Goal: Task Accomplishment & Management: Manage account settings

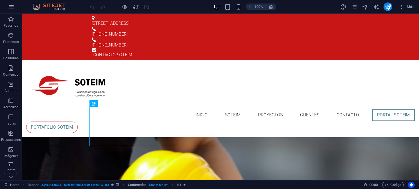
click at [359, 7] on div "Más" at bounding box center [378, 6] width 77 height 9
click at [355, 8] on icon "pages" at bounding box center [354, 7] width 6 height 6
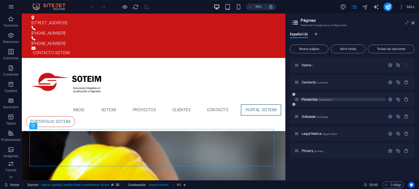
click at [313, 100] on span "Proyectos /proyectos" at bounding box center [317, 100] width 30 height 4
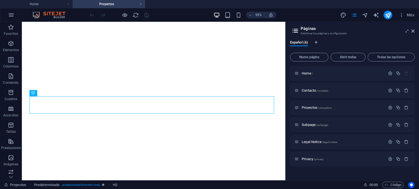
click at [414, 29] on aside "Páginas Gestionar tus páginas y configuración Español (6) Nueva página Abrir to…" at bounding box center [352, 101] width 134 height 159
click at [412, 31] on icon at bounding box center [412, 31] width 3 height 4
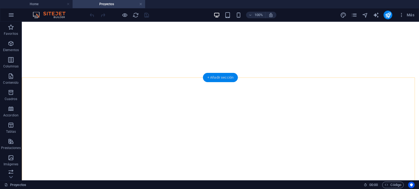
click at [222, 78] on div "+ Añadir sección" at bounding box center [220, 77] width 35 height 9
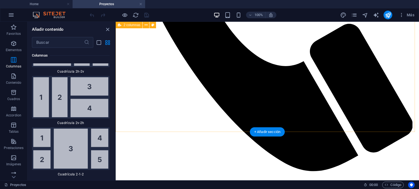
scroll to position [1673, 0]
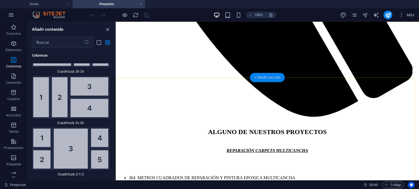
click at [266, 78] on div "+ Añadir sección" at bounding box center [267, 77] width 35 height 9
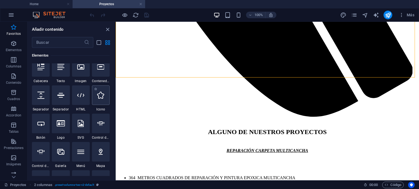
scroll to position [82, 0]
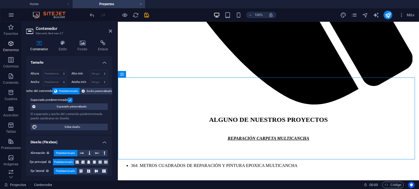
click at [10, 44] on icon "button" at bounding box center [11, 43] width 7 height 7
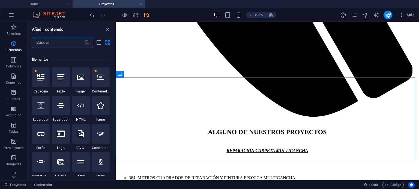
scroll to position [103, 0]
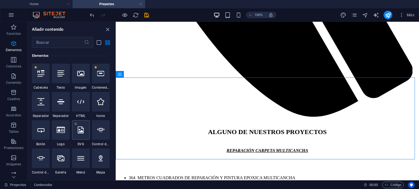
scroll to position [130, 0]
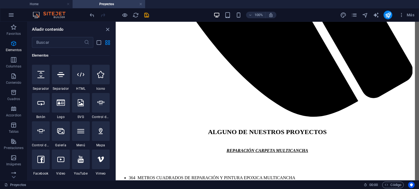
select select "ms"
select select "s"
select select "progressive"
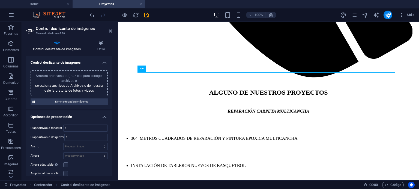
scroll to position [27, 0]
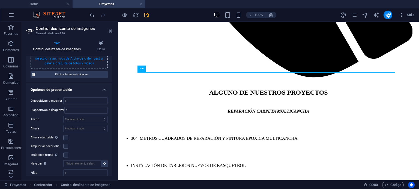
click at [66, 57] on link "selecciona archivos de Archivos o de nuestra galería gratuita de fotos y vídeos" at bounding box center [69, 61] width 68 height 9
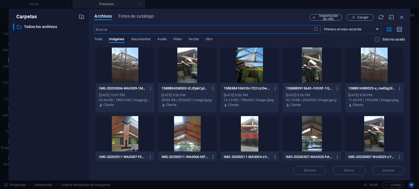
scroll to position [1638, 0]
click at [140, 76] on div at bounding box center [125, 65] width 58 height 35
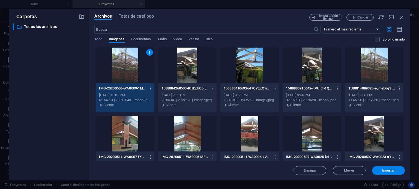
click at [207, 77] on div at bounding box center [187, 65] width 58 height 35
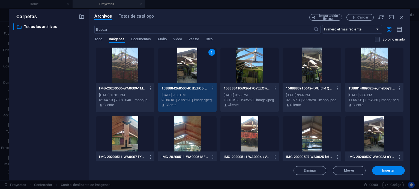
click at [133, 75] on div at bounding box center [125, 65] width 58 height 35
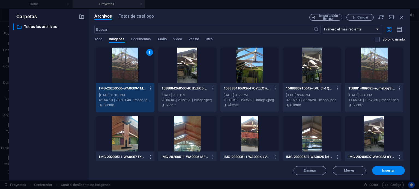
click at [182, 68] on div at bounding box center [187, 65] width 58 height 35
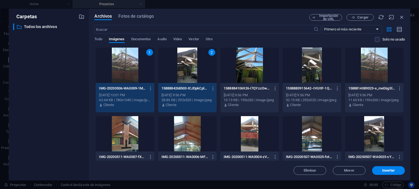
click at [230, 62] on div at bounding box center [249, 65] width 58 height 35
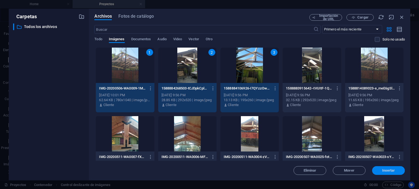
drag, startPoint x: 384, startPoint y: 168, endPoint x: 266, endPoint y: 147, distance: 119.7
click at [384, 168] on button "Insertar" at bounding box center [388, 171] width 33 height 9
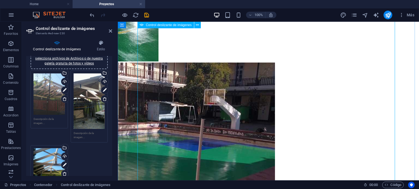
scroll to position [1864, 0]
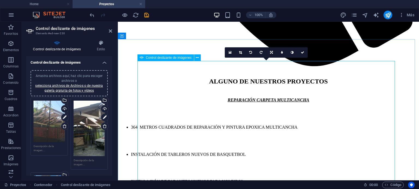
scroll to position [1657, 0]
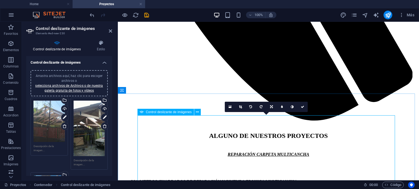
click at [193, 113] on div "Control deslizante de imágenes" at bounding box center [165, 112] width 56 height 7
click at [194, 113] on button at bounding box center [197, 112] width 7 height 7
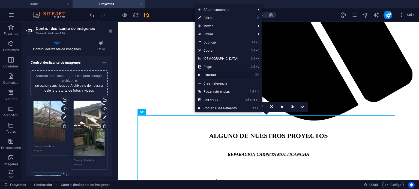
drag, startPoint x: 217, startPoint y: 72, endPoint x: 194, endPoint y: 54, distance: 29.5
click at [217, 72] on link "⌦ Eliminar" at bounding box center [218, 75] width 47 height 8
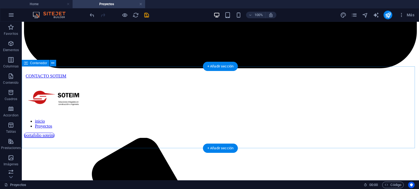
scroll to position [1684, 0]
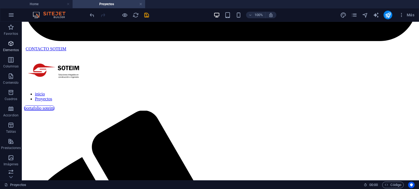
click at [10, 47] on span "Elementos" at bounding box center [11, 46] width 22 height 13
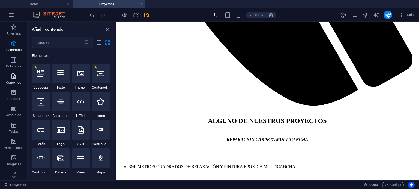
click at [11, 77] on icon "button" at bounding box center [13, 76] width 7 height 7
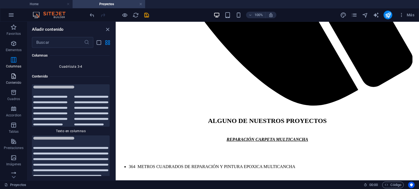
scroll to position [1830, 0]
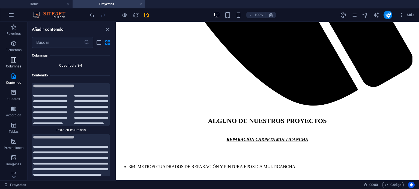
click at [13, 62] on icon "button" at bounding box center [13, 60] width 7 height 7
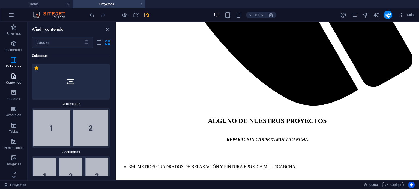
click at [13, 74] on icon "button" at bounding box center [13, 76] width 7 height 7
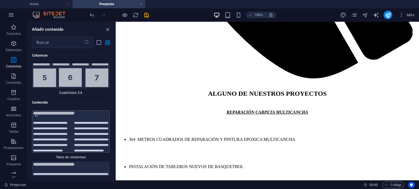
scroll to position [1857, 0]
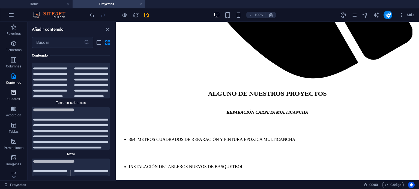
click at [16, 88] on button "Cuadros" at bounding box center [13, 95] width 27 height 16
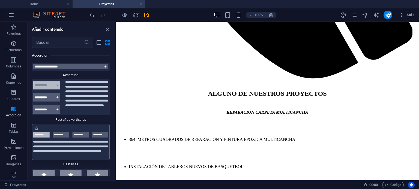
scroll to position [3497, 0]
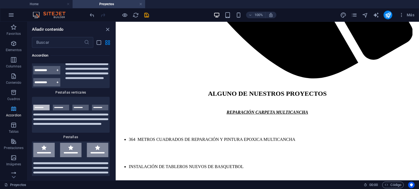
click at [15, 114] on p "Accordion" at bounding box center [13, 115] width 15 height 4
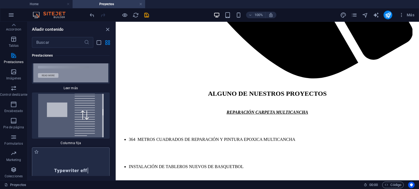
scroll to position [4205, 0]
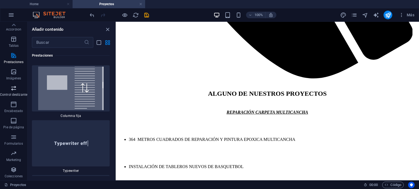
click at [14, 90] on icon "button" at bounding box center [13, 88] width 7 height 7
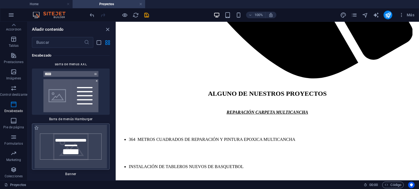
scroll to position [7002, 0]
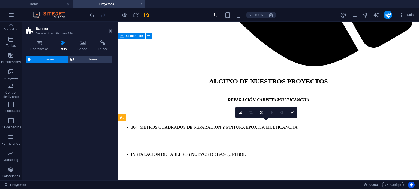
select select "preset-banner-v3-default"
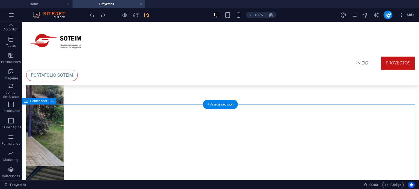
scroll to position [1673, 0]
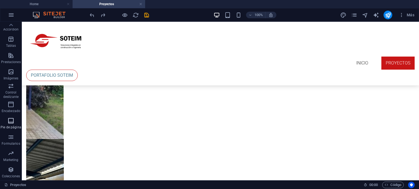
click at [16, 121] on span "Pie de página" at bounding box center [11, 124] width 22 height 13
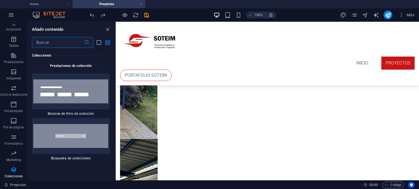
scroll to position [10520, 0]
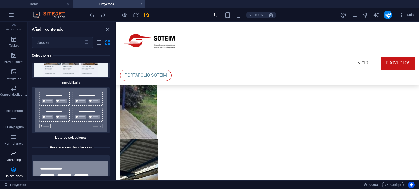
click at [16, 159] on p "Marketing" at bounding box center [13, 160] width 15 height 4
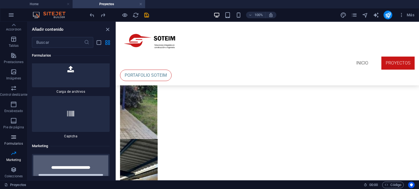
click at [15, 143] on p "Formularios" at bounding box center [13, 144] width 18 height 4
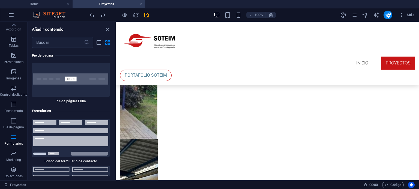
scroll to position [7984, 0]
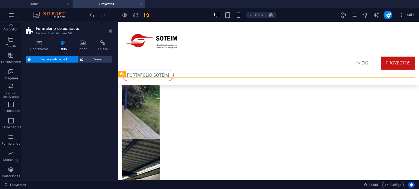
select select "rem"
select select "preset-contact-form-v3-background"
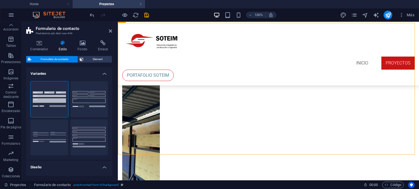
scroll to position [1673, 0]
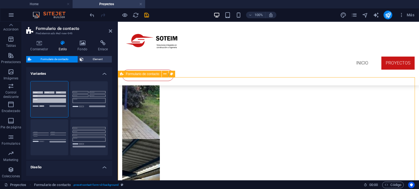
click at [164, 77] on button at bounding box center [165, 74] width 7 height 7
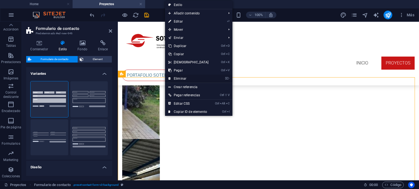
click at [180, 80] on link "⌦ Eliminar" at bounding box center [188, 79] width 47 height 8
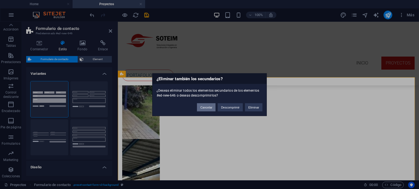
drag, startPoint x: 210, startPoint y: 109, endPoint x: 92, endPoint y: 87, distance: 120.6
click at [210, 109] on button "Cancelar" at bounding box center [206, 107] width 19 height 8
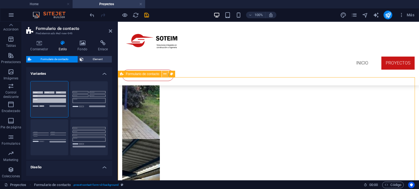
click at [165, 76] on icon at bounding box center [164, 74] width 3 height 6
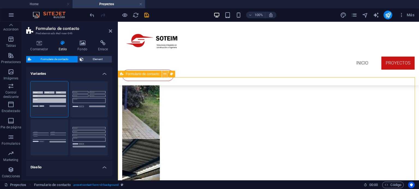
click at [166, 73] on button at bounding box center [165, 74] width 7 height 7
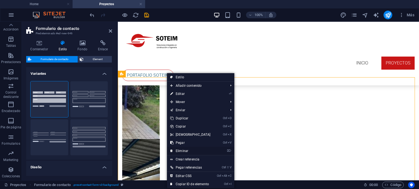
click at [193, 152] on link "⌦ Eliminar" at bounding box center [190, 151] width 47 height 8
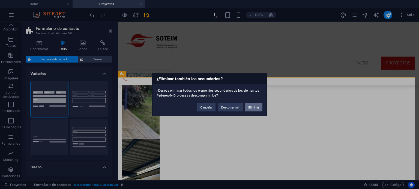
click at [261, 106] on button "Eliminar" at bounding box center [253, 107] width 17 height 8
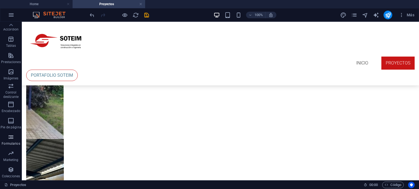
click at [11, 136] on icon "button" at bounding box center [11, 137] width 7 height 7
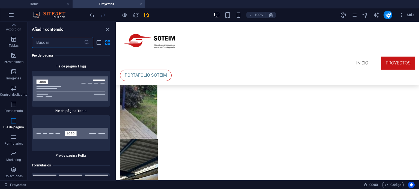
scroll to position [7984, 0]
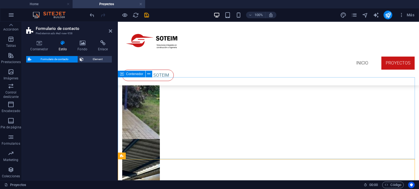
select select "rem"
select select "preset-contact-form-v3-default"
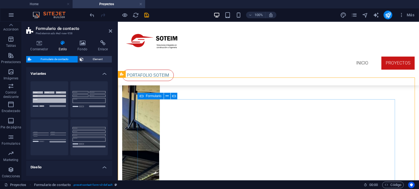
scroll to position [1755, 0]
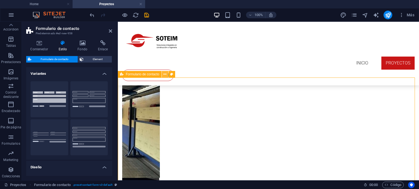
click at [163, 74] on button at bounding box center [165, 74] width 7 height 7
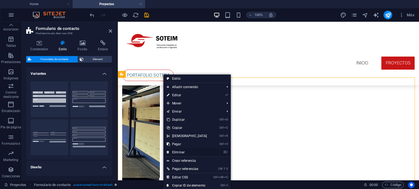
click at [184, 149] on link "⌦ Eliminar" at bounding box center [186, 153] width 47 height 8
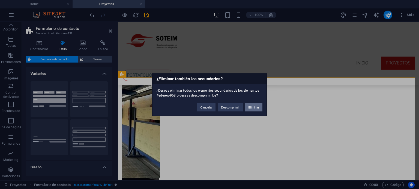
click at [261, 106] on button "Eliminar" at bounding box center [253, 107] width 17 height 8
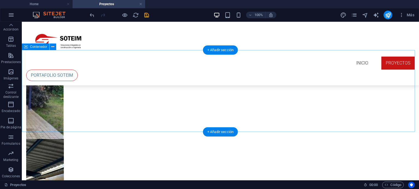
scroll to position [1700, 0]
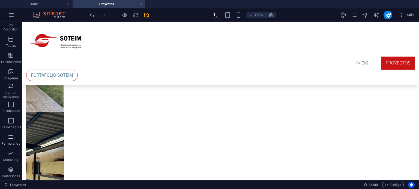
click at [13, 138] on icon "button" at bounding box center [11, 137] width 7 height 7
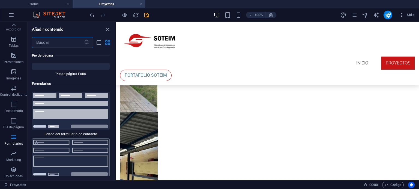
scroll to position [8066, 0]
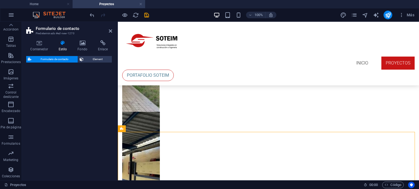
select select "rem"
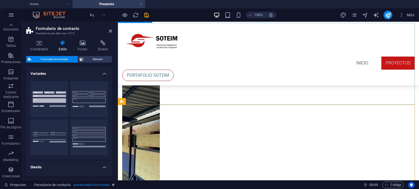
scroll to position [1755, 0]
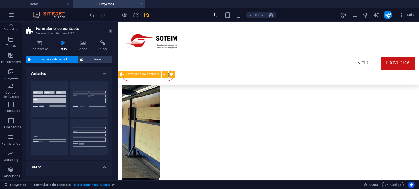
click at [165, 75] on icon at bounding box center [164, 75] width 3 height 6
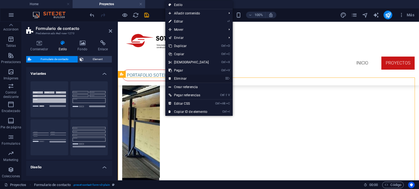
click at [185, 78] on link "⌦ Eliminar" at bounding box center [188, 79] width 47 height 8
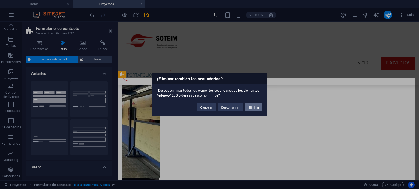
click at [250, 105] on button "Eliminar" at bounding box center [253, 107] width 17 height 8
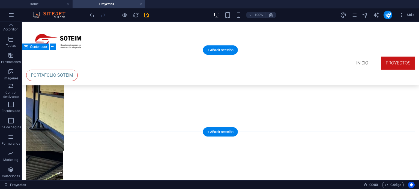
scroll to position [1673, 0]
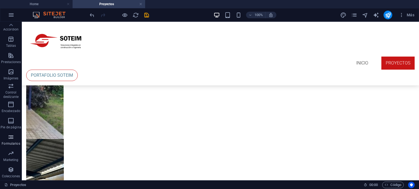
click at [12, 136] on icon "button" at bounding box center [11, 137] width 7 height 7
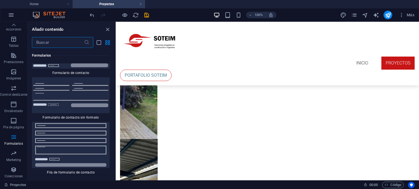
scroll to position [8175, 0]
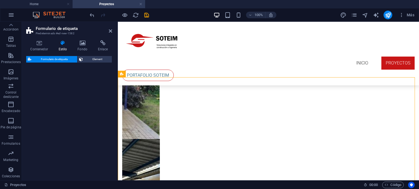
select select "rem"
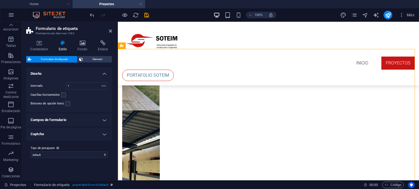
scroll to position [1675, 0]
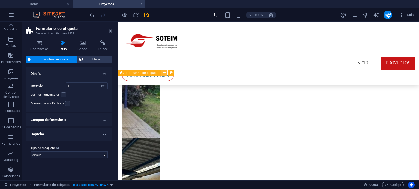
click at [164, 73] on icon at bounding box center [164, 73] width 3 height 6
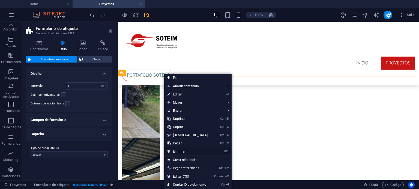
click at [185, 149] on link "⌦ Eliminar" at bounding box center [187, 152] width 47 height 8
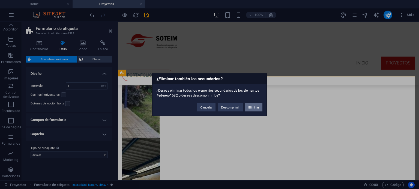
click at [253, 106] on button "Eliminar" at bounding box center [253, 107] width 17 height 8
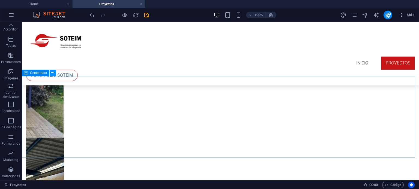
click at [53, 75] on icon at bounding box center [52, 73] width 3 height 6
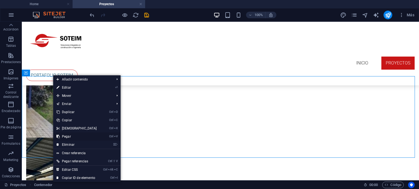
click at [79, 140] on link "Ctrl V Pegar" at bounding box center [76, 137] width 47 height 8
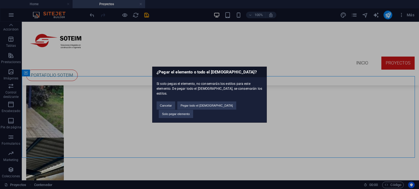
click at [162, 110] on div "¿Pegar el elemento o todo el preajuste? Si solo pegas el elemento, no conservar…" at bounding box center [209, 95] width 115 height 56
click at [170, 109] on button "Cancelar" at bounding box center [165, 106] width 19 height 8
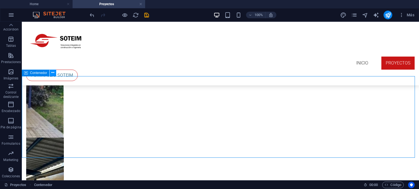
click at [52, 74] on icon at bounding box center [52, 73] width 3 height 6
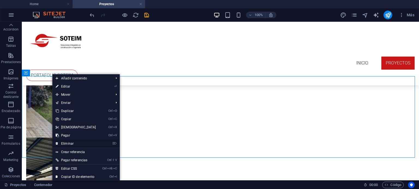
drag, startPoint x: 78, startPoint y: 144, endPoint x: 175, endPoint y: 86, distance: 113.1
click at [78, 144] on link "⌦ Eliminar" at bounding box center [75, 144] width 47 height 8
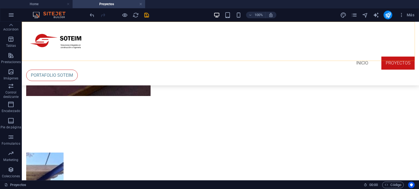
scroll to position [1511, 0]
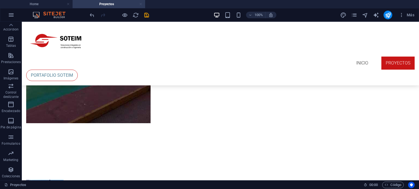
click at [142, 4] on link at bounding box center [140, 4] width 3 height 5
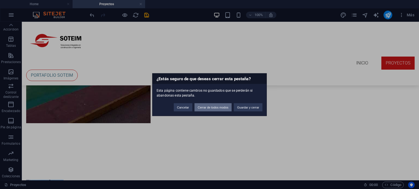
click at [228, 107] on button "Cerrar de todos modos" at bounding box center [212, 107] width 37 height 8
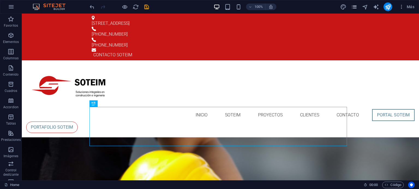
click at [355, 8] on icon "pages" at bounding box center [354, 7] width 6 height 6
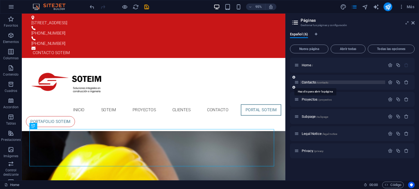
click at [308, 81] on span "Contacto /contacto" at bounding box center [315, 82] width 27 height 4
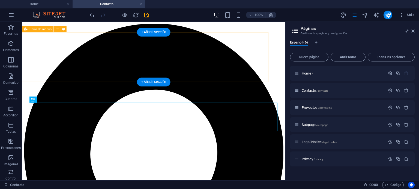
scroll to position [0, 0]
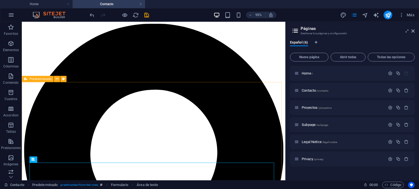
click at [44, 80] on span "Predeterminado" at bounding box center [40, 78] width 22 height 3
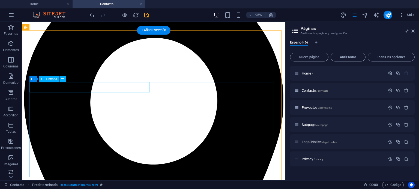
scroll to position [82, 0]
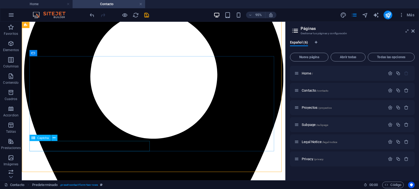
click at [48, 139] on span "Captcha" at bounding box center [42, 138] width 11 height 3
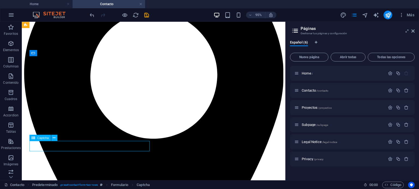
click at [48, 139] on span "Captcha" at bounding box center [42, 138] width 11 height 3
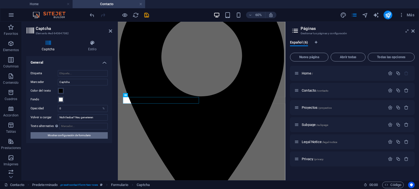
click at [70, 137] on span "Mostrar configuración de formulario" at bounding box center [69, 136] width 43 height 7
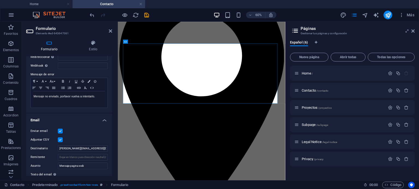
scroll to position [0, 0]
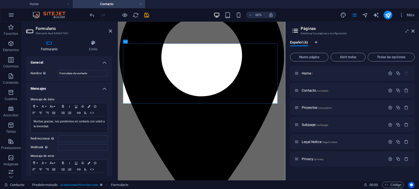
click at [104, 65] on h4 "General" at bounding box center [69, 61] width 86 height 10
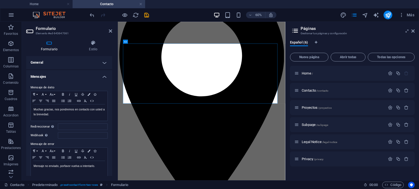
click at [104, 77] on h4 "Mensajes" at bounding box center [69, 75] width 86 height 10
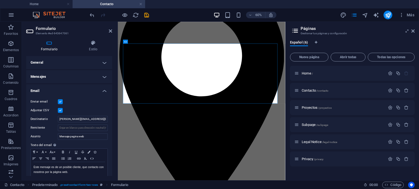
click at [104, 91] on h4 "Email" at bounding box center [69, 90] width 86 height 10
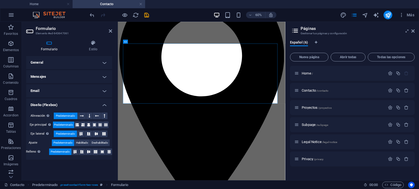
click at [106, 105] on h4 "Diseño (Flexbox)" at bounding box center [69, 104] width 86 height 10
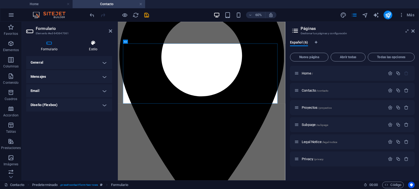
click at [96, 48] on h4 "Estilo" at bounding box center [93, 45] width 38 height 11
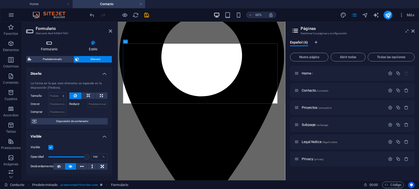
click at [53, 45] on icon at bounding box center [49, 42] width 46 height 5
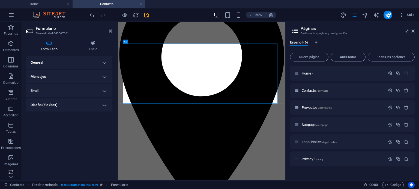
click at [104, 100] on h4 "Diseño (Flexbox)" at bounding box center [69, 105] width 86 height 13
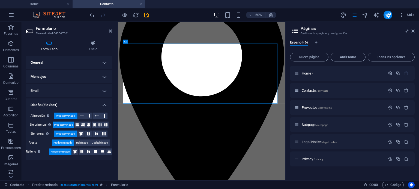
click at [103, 101] on h4 "Diseño (Flexbox)" at bounding box center [69, 104] width 86 height 10
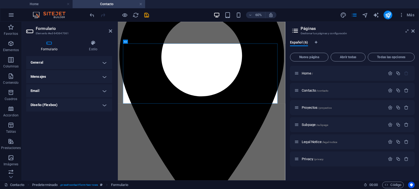
click at [106, 92] on h4 "Email" at bounding box center [69, 91] width 86 height 13
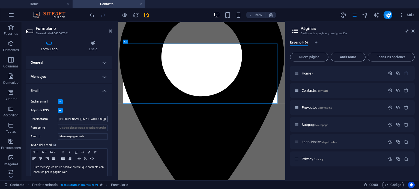
scroll to position [21, 0]
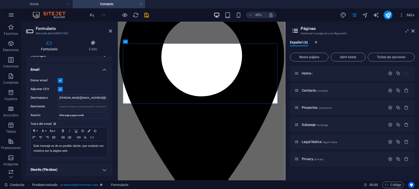
click at [103, 71] on h4 "Email" at bounding box center [69, 68] width 86 height 10
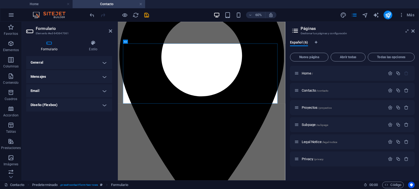
scroll to position [0, 0]
click at [105, 77] on h4 "Mensajes" at bounding box center [69, 76] width 86 height 13
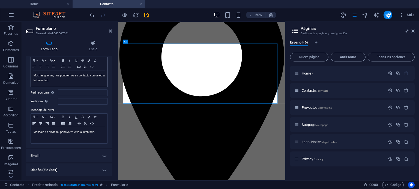
scroll to position [7, 0]
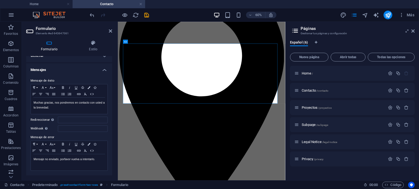
click at [101, 75] on div "Mensaje de éxito Paragraph Format Normal Heading 1 Heading 2 Heading 3 Heading …" at bounding box center [69, 124] width 86 height 103
click at [102, 73] on h4 "Mensajes" at bounding box center [69, 69] width 86 height 10
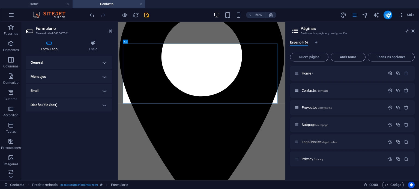
scroll to position [0, 0]
click at [107, 64] on h4 "General" at bounding box center [69, 62] width 86 height 13
click at [107, 64] on h4 "General" at bounding box center [69, 61] width 86 height 10
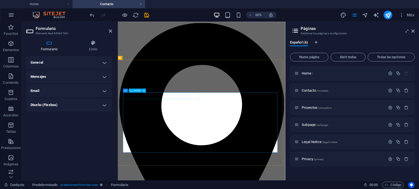
scroll to position [27, 0]
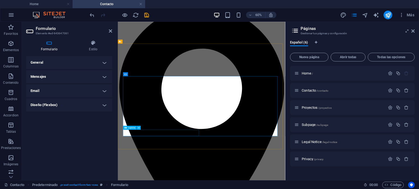
click at [138, 128] on icon at bounding box center [139, 128] width 2 height 4
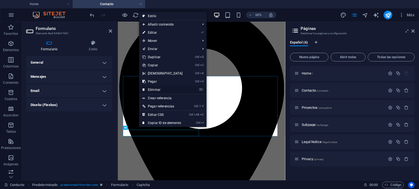
click at [153, 91] on link "⌦ Eliminar" at bounding box center [162, 90] width 47 height 8
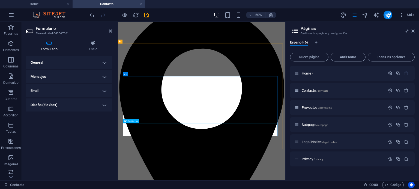
click at [137, 121] on icon at bounding box center [137, 122] width 2 height 4
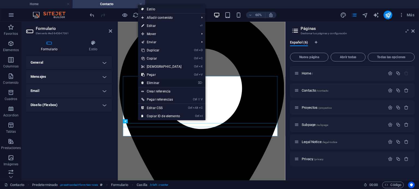
click at [156, 84] on link "⌦ Eliminar" at bounding box center [161, 83] width 47 height 8
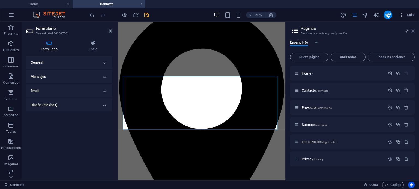
drag, startPoint x: 413, startPoint y: 31, endPoint x: 295, endPoint y: 10, distance: 120.0
click at [413, 31] on icon at bounding box center [412, 31] width 3 height 4
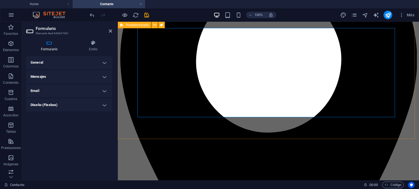
scroll to position [30, 0]
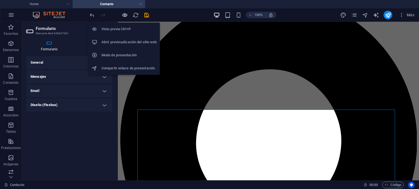
click at [125, 15] on icon "button" at bounding box center [125, 15] width 6 height 6
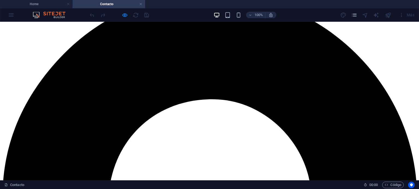
type input "Alejandro"
type input "Quevedo"
type input "979410675"
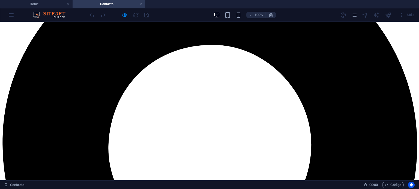
drag, startPoint x: 275, startPoint y: 78, endPoint x: 192, endPoint y: 76, distance: 82.4
type input "truchito3@hotmail.com"
type textarea "P"
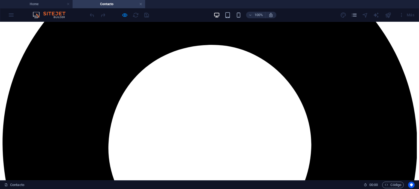
type textarea "Super prueba"
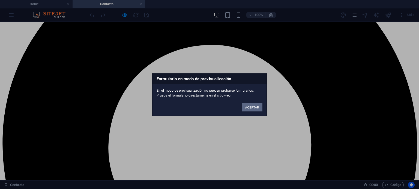
click at [251, 106] on button "ACEPTAR" at bounding box center [252, 107] width 20 height 8
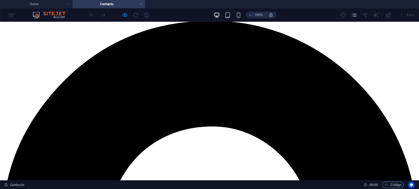
scroll to position [57, 0]
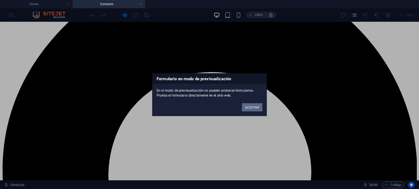
click at [251, 109] on button "ACEPTAR" at bounding box center [252, 107] width 20 height 8
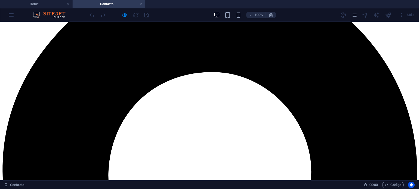
click at [150, 15] on div "100% Más" at bounding box center [253, 15] width 328 height 9
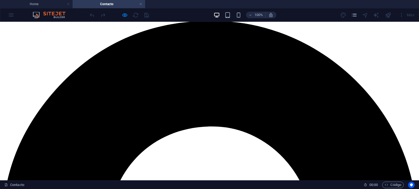
click at [131, 15] on div at bounding box center [119, 15] width 61 height 9
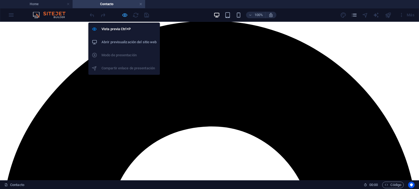
click at [123, 14] on icon "button" at bounding box center [125, 15] width 6 height 6
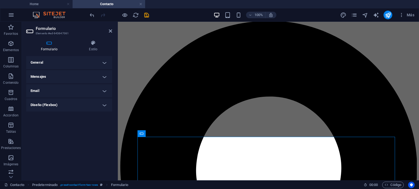
click at [150, 15] on div "100% Más" at bounding box center [253, 15] width 328 height 9
click at [149, 15] on icon "save" at bounding box center [146, 15] width 6 height 6
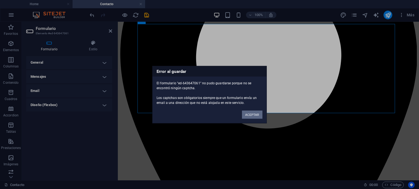
click at [251, 115] on button "ACEPTAR" at bounding box center [252, 115] width 20 height 8
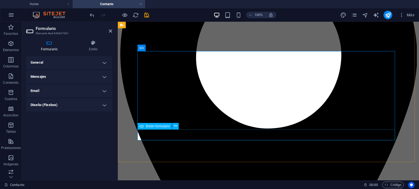
scroll to position [61, 0]
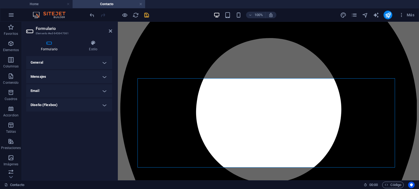
click at [145, 14] on icon "save" at bounding box center [146, 15] width 6 height 6
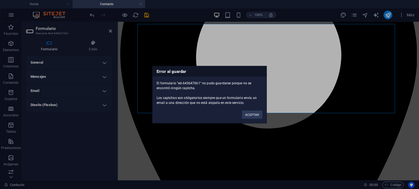
drag, startPoint x: 167, startPoint y: 95, endPoint x: 250, endPoint y: 103, distance: 83.3
click at [250, 103] on div "El formulario "ed-643647061" no pudo guardarse porque no se encontró ningún cap…" at bounding box center [209, 91] width 114 height 29
click at [253, 105] on div "El formulario "ed-643647061" no pudo guardarse porque no se encontró ningún cap…" at bounding box center [209, 91] width 114 height 29
click at [256, 116] on button "ACEPTAR" at bounding box center [252, 115] width 20 height 8
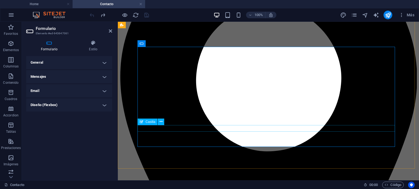
scroll to position [11, 0]
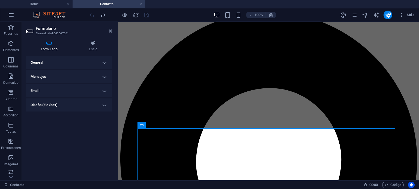
click at [138, 3] on h4 "Contacto" at bounding box center [109, 4] width 73 height 6
click at [141, 7] on link at bounding box center [140, 4] width 3 height 5
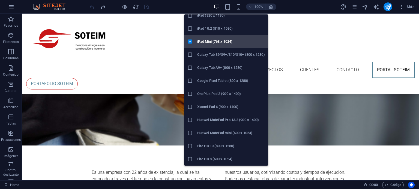
scroll to position [0, 0]
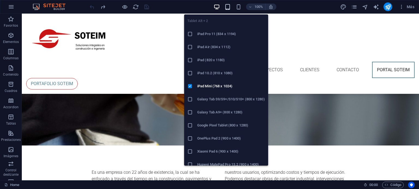
click at [225, 10] on icon "button" at bounding box center [227, 7] width 6 height 6
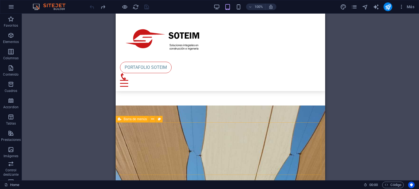
scroll to position [334, 0]
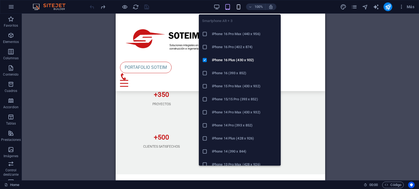
click at [236, 5] on icon "button" at bounding box center [238, 7] width 6 height 6
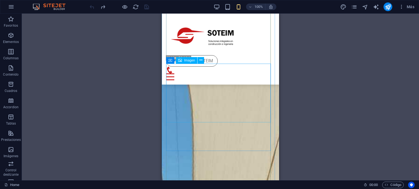
scroll to position [627, 0]
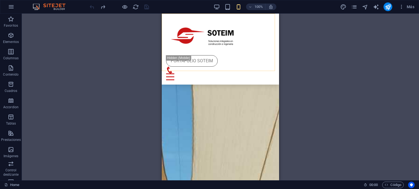
click at [242, 70] on div "inicio soteim proyectos clientes Contacto PORTAL SOTEIM portafolio soteim" at bounding box center [220, 49] width 117 height 71
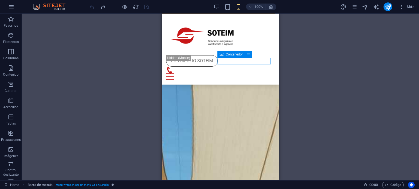
click at [242, 50] on div "inicio soteim proyectos clientes Contacto PORTAL SOTEIM portafolio soteim" at bounding box center [220, 49] width 117 height 71
click at [168, 37] on figure at bounding box center [220, 36] width 109 height 37
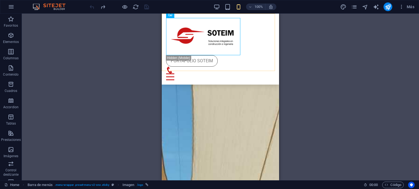
click at [165, 36] on div "inicio soteim proyectos clientes Contacto PORTAL SOTEIM portafolio soteim" at bounding box center [220, 49] width 117 height 71
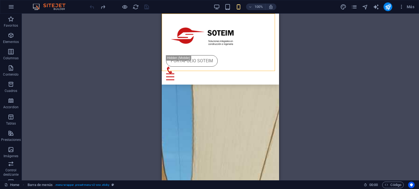
click at [165, 36] on div "inicio soteim proyectos clientes Contacto PORTAL SOTEIM portafolio soteim" at bounding box center [220, 49] width 117 height 71
click at [165, 36] on div "Arrastra aquí para reemplazar el contenido existente. Si quieres crear un eleme…" at bounding box center [220, 97] width 397 height 167
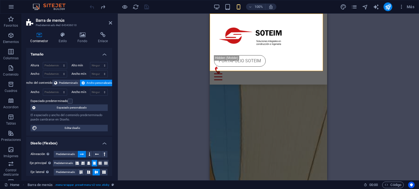
click at [199, 74] on div "Arrastra aquí para reemplazar el contenido existente. Si quieres crear un eleme…" at bounding box center [268, 97] width 301 height 167
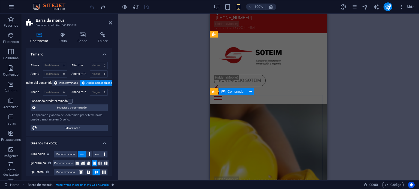
scroll to position [0, 0]
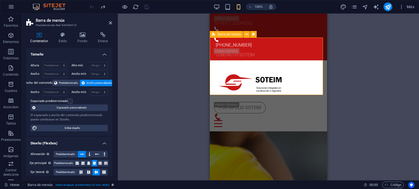
click at [229, 35] on span "Barra de menús" at bounding box center [229, 34] width 23 height 3
click at [246, 35] on icon at bounding box center [246, 35] width 3 height 6
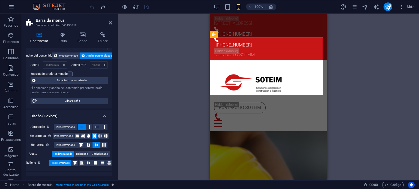
scroll to position [98, 0]
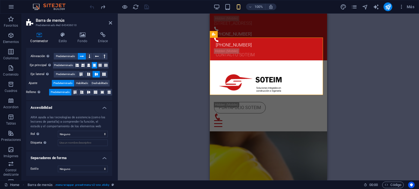
click at [87, 107] on h4 "Accesibilidad" at bounding box center [69, 106] width 86 height 10
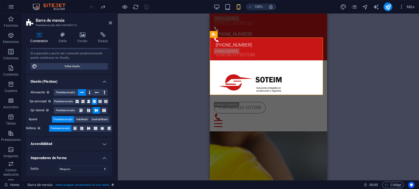
click at [61, 79] on h4 "Diseño (Flexbox)" at bounding box center [69, 80] width 86 height 10
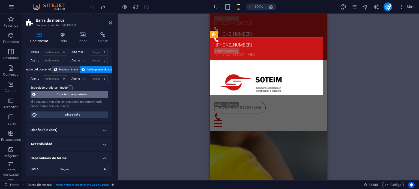
scroll to position [0, 0]
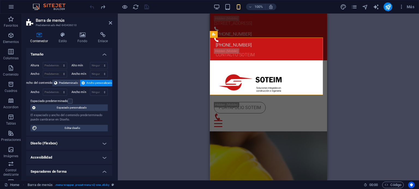
click at [58, 31] on div "Contenedor Estilo Fondo Enlace Tamaño Altura Predeterminado px rem % vh vw Alto…" at bounding box center [69, 104] width 95 height 153
click at [64, 38] on h4 "Estilo" at bounding box center [63, 37] width 19 height 11
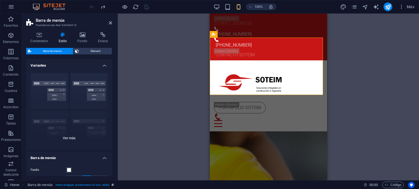
click at [68, 137] on div "Borde Centrado Predeterminado Fijo Loki Desencadenador Ancho XXL" at bounding box center [69, 110] width 86 height 82
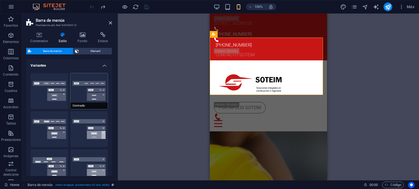
scroll to position [27, 0]
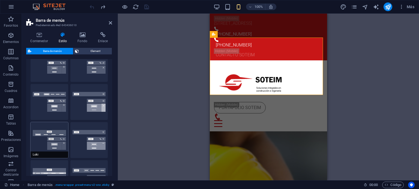
click at [53, 137] on button "Loki" at bounding box center [50, 140] width 38 height 36
select select "DISABLED_OPTION_VALUE"
type input "2"
type input "1"
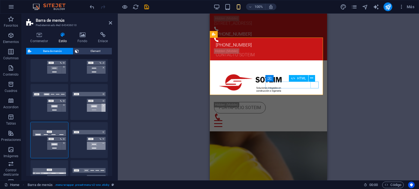
click at [317, 121] on div at bounding box center [268, 124] width 109 height 7
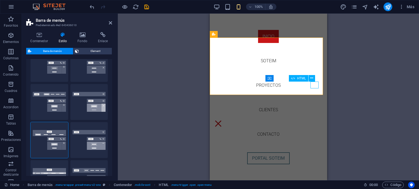
click at [317, 121] on div at bounding box center [268, 124] width 109 height 7
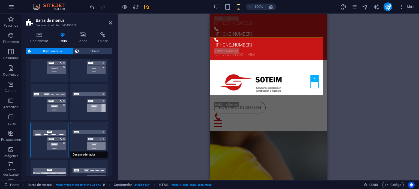
click at [82, 129] on button "Desencadenador" at bounding box center [89, 140] width 38 height 36
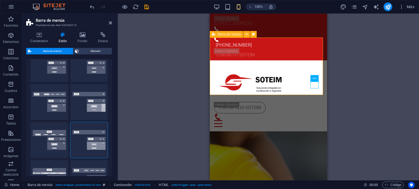
drag, startPoint x: 320, startPoint y: 84, endPoint x: 316, endPoint y: 84, distance: 4.1
click at [320, 84] on div "inicio soteim proyectos clientes Contacto PORTAL SOTEIM portafolio soteim" at bounding box center [268, 96] width 117 height 71
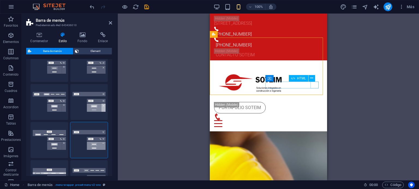
click at [316, 121] on div at bounding box center [268, 124] width 109 height 7
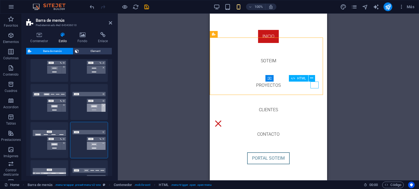
click at [316, 121] on div at bounding box center [268, 124] width 109 height 7
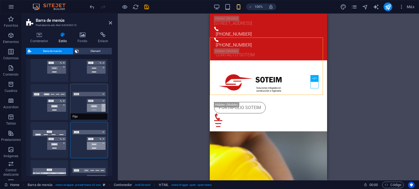
click at [93, 91] on button "Fijo" at bounding box center [89, 102] width 38 height 36
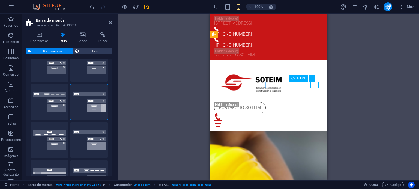
click at [311, 121] on div at bounding box center [268, 124] width 109 height 7
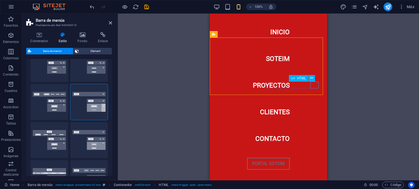
click at [311, 121] on div at bounding box center [268, 124] width 109 height 7
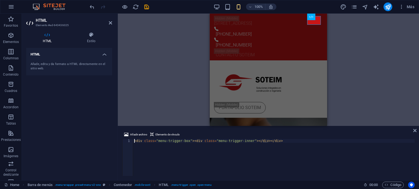
click at [103, 52] on h4 "HTML" at bounding box center [69, 53] width 86 height 10
click at [110, 22] on icon at bounding box center [110, 23] width 3 height 4
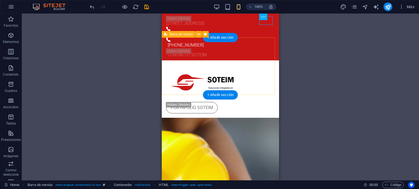
click at [257, 72] on div "inicio soteim proyectos clientes Contacto PORTAL SOTEIM portafolio soteim" at bounding box center [220, 90] width 117 height 58
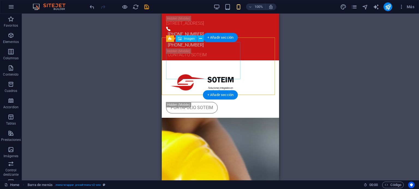
drag, startPoint x: 224, startPoint y: 66, endPoint x: 234, endPoint y: 62, distance: 11.5
click at [224, 65] on figure at bounding box center [220, 83] width 109 height 37
drag, startPoint x: 258, startPoint y: 39, endPoint x: 427, endPoint y: 34, distance: 168.8
click at [258, 61] on div "inicio soteim proyectos clientes Contacto PORTAL SOTEIM portafolio soteim" at bounding box center [220, 90] width 117 height 58
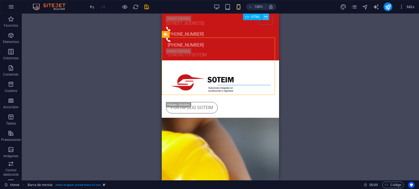
click at [266, 18] on icon at bounding box center [265, 17] width 3 height 6
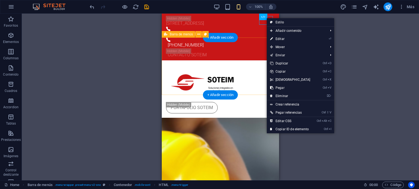
click at [260, 61] on div "inicio soteim proyectos clientes Contacto PORTAL SOTEIM portafolio soteim" at bounding box center [220, 90] width 117 height 58
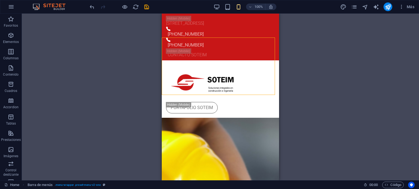
click at [88, 2] on div "100% Más" at bounding box center [209, 6] width 418 height 13
click at [90, 5] on icon "undo" at bounding box center [92, 7] width 6 height 6
click at [91, 6] on icon "undo" at bounding box center [92, 7] width 6 height 6
click at [91, 6] on div at bounding box center [119, 6] width 61 height 9
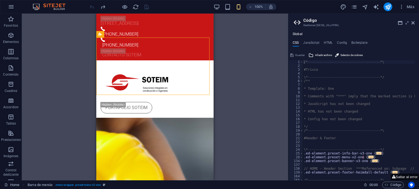
click at [414, 22] on aside "Código Gestionar (S)CSS, JS y HTML Global CSS JavaScript HTML Config Boilerplat…" at bounding box center [353, 97] width 131 height 167
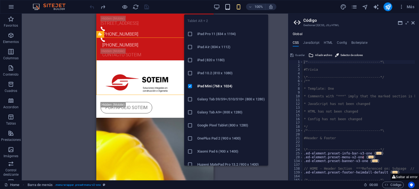
click at [226, 8] on icon "button" at bounding box center [227, 7] width 6 height 6
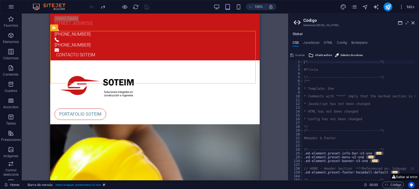
click at [243, 6] on div "100%" at bounding box center [244, 6] width 63 height 9
click at [240, 5] on icon "button" at bounding box center [238, 7] width 6 height 6
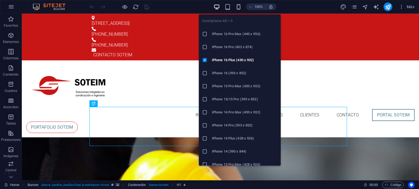
click at [238, 6] on icon "button" at bounding box center [238, 7] width 6 height 6
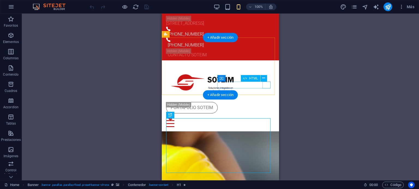
click at [269, 121] on div at bounding box center [220, 124] width 109 height 7
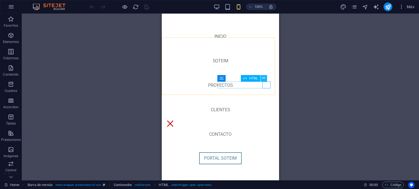
click at [265, 81] on button at bounding box center [263, 78] width 7 height 7
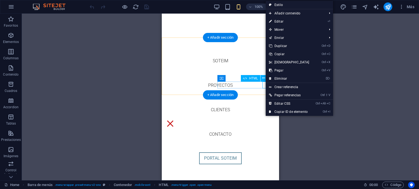
click at [265, 121] on div at bounding box center [220, 124] width 109 height 7
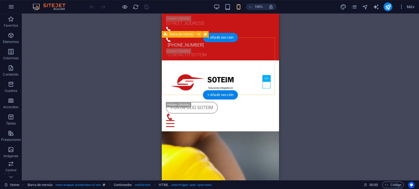
click at [162, 61] on div "inicio soteim proyectos clientes Contacto PORTAL SOTEIM portafolio soteim" at bounding box center [220, 96] width 117 height 71
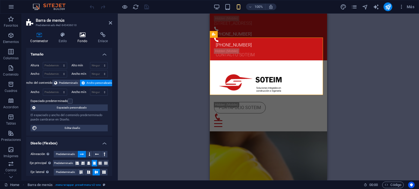
click at [83, 37] on icon at bounding box center [82, 34] width 18 height 5
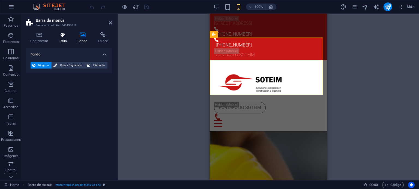
click at [69, 37] on icon at bounding box center [62, 34] width 17 height 5
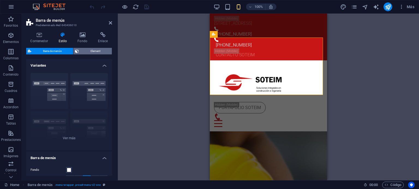
click at [103, 52] on span "Element" at bounding box center [95, 51] width 30 height 7
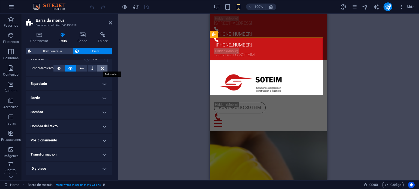
scroll to position [55, 0]
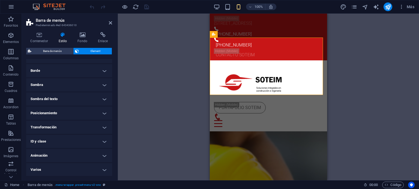
click at [96, 125] on h4 "Transformación" at bounding box center [69, 127] width 86 height 13
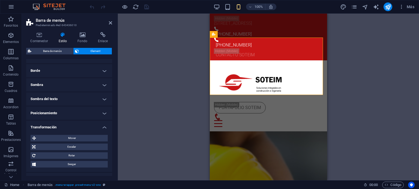
click at [96, 125] on h4 "Transformación" at bounding box center [69, 126] width 86 height 10
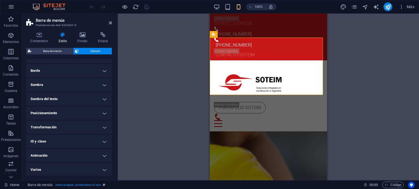
click at [65, 160] on h4 "Animación" at bounding box center [69, 155] width 86 height 13
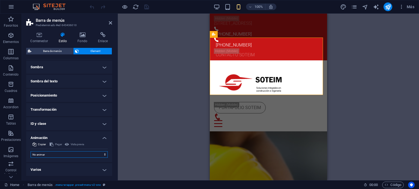
click at [61, 158] on select "No animar Mostrar / Ocultar Subir/bajar Acercar/alejar Deslizar de izquierda a …" at bounding box center [69, 155] width 77 height 7
click at [31, 152] on select "No animar Mostrar / Ocultar Subir/bajar Acercar/alejar Deslizar de izquierda a …" at bounding box center [69, 155] width 77 height 7
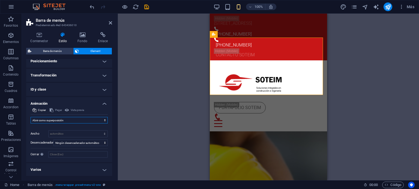
click at [78, 119] on select "No animar Mostrar / Ocultar Subir/bajar Acercar/alejar Deslizar de izquierda a …" at bounding box center [69, 120] width 77 height 7
select select "slide"
click at [31, 117] on select "No animar Mostrar / Ocultar Subir/bajar Acercar/alejar Deslizar de izquierda a …" at bounding box center [69, 120] width 77 height 7
select select "scroll"
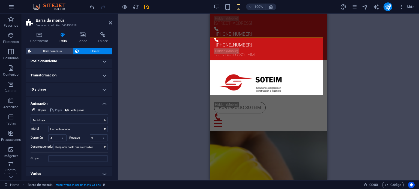
scroll to position [110, 0]
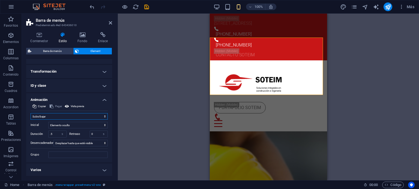
click at [103, 113] on select "No animar Mostrar / Ocultar Subir/bajar Acercar/alejar Deslizar de izquierda a …" at bounding box center [69, 116] width 77 height 7
click at [31, 113] on select "No animar Mostrar / Ocultar Subir/bajar Acercar/alejar Deslizar de izquierda a …" at bounding box center [69, 116] width 77 height 7
click at [49, 113] on select "No animar Mostrar / Ocultar Subir/bajar Acercar/alejar Deslizar de izquierda a …" at bounding box center [69, 116] width 77 height 7
click at [31, 113] on select "No animar Mostrar / Ocultar Subir/bajar Acercar/alejar Deslizar de izquierda a …" at bounding box center [69, 116] width 77 height 7
click at [70, 114] on select "No animar Mostrar / Ocultar Subir/bajar Acercar/alejar Deslizar de izquierda a …" at bounding box center [69, 116] width 77 height 7
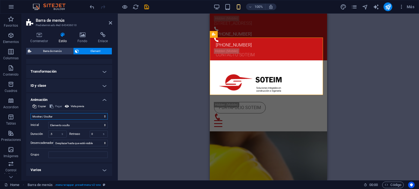
click at [31, 113] on select "No animar Mostrar / Ocultar Subir/bajar Acercar/alejar Deslizar de izquierda a …" at bounding box center [69, 116] width 77 height 7
click at [93, 118] on select "No animar Mostrar / Ocultar Subir/bajar Acercar/alejar Deslizar de izquierda a …" at bounding box center [69, 116] width 77 height 7
click at [31, 119] on select "No animar Mostrar / Ocultar Subir/bajar Acercar/alejar Deslizar de izquierda a …" at bounding box center [69, 116] width 77 height 7
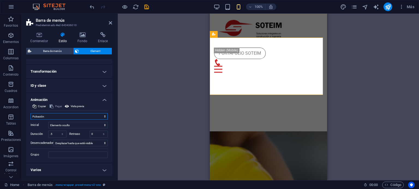
scroll to position [104, 0]
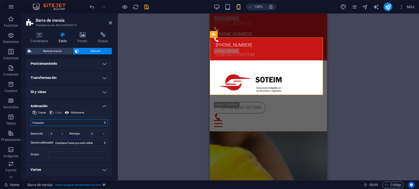
click at [70, 123] on select "No animar Mostrar / Ocultar Subir/bajar Acercar/alejar Deslizar de izquierda a …" at bounding box center [69, 123] width 77 height 7
click at [31, 120] on select "No animar Mostrar / Ocultar Subir/bajar Acercar/alejar Deslizar de izquierda a …" at bounding box center [69, 123] width 77 height 7
click at [86, 125] on select "No animar Mostrar / Ocultar Subir/bajar Acercar/alejar Deslizar de izquierda a …" at bounding box center [69, 123] width 77 height 7
select select "none"
click at [31, 126] on select "No animar Mostrar / Ocultar Subir/bajar Acercar/alejar Deslizar de izquierda a …" at bounding box center [69, 123] width 77 height 7
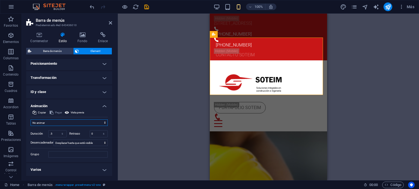
scroll to position [72, 0]
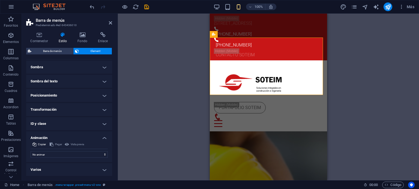
click at [71, 137] on h4 "Animación" at bounding box center [69, 137] width 86 height 10
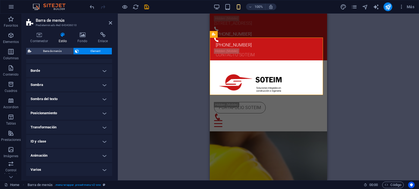
click at [59, 169] on h4 "Varios" at bounding box center [69, 170] width 86 height 13
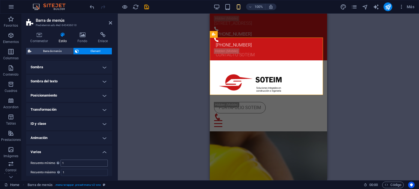
scroll to position [88, 0]
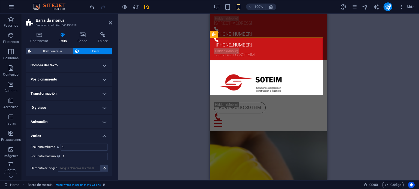
click at [55, 137] on h4 "Varios" at bounding box center [69, 135] width 86 height 10
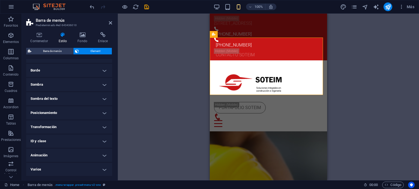
scroll to position [55, 0]
click at [54, 125] on h4 "Transformación" at bounding box center [69, 127] width 86 height 13
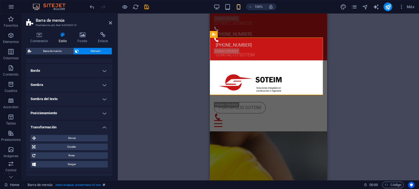
scroll to position [88, 0]
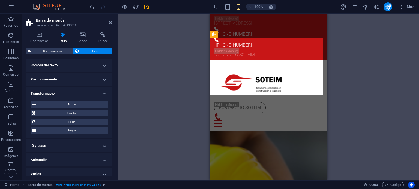
click at [59, 92] on h4 "Transformación" at bounding box center [69, 92] width 86 height 10
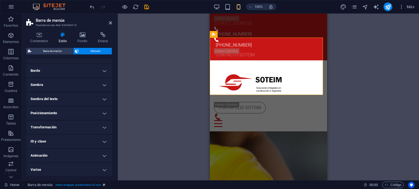
click at [45, 111] on h4 "Posicionamiento" at bounding box center [69, 113] width 86 height 13
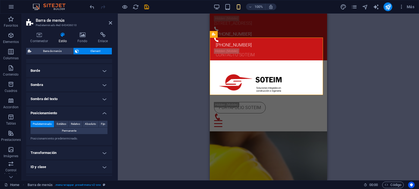
scroll to position [80, 0]
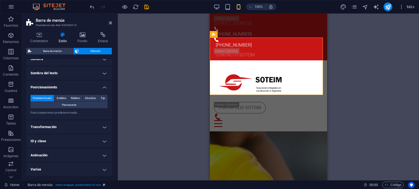
click at [36, 86] on h4 "Posicionamiento" at bounding box center [69, 86] width 86 height 10
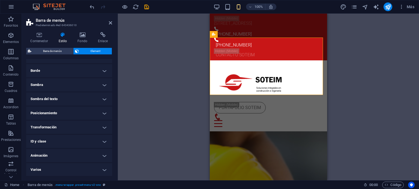
click at [48, 110] on h4 "Posicionamiento" at bounding box center [69, 113] width 86 height 13
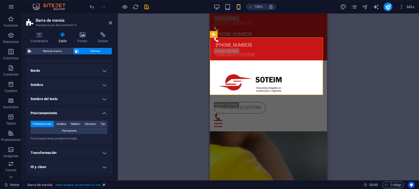
scroll to position [80, 0]
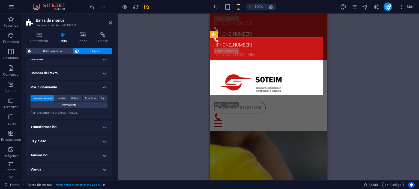
click at [43, 88] on h4 "Posicionamiento" at bounding box center [69, 86] width 86 height 10
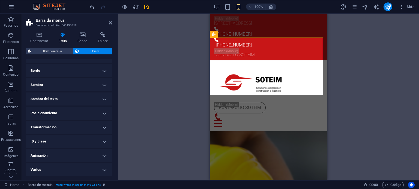
click at [41, 114] on h4 "Posicionamiento" at bounding box center [69, 113] width 86 height 13
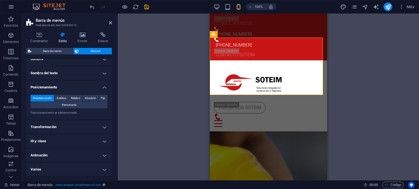
click at [39, 123] on h4 "Transformación" at bounding box center [69, 127] width 86 height 13
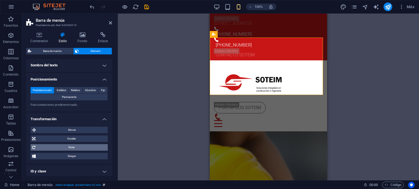
scroll to position [116, 0]
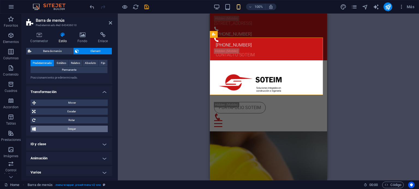
click at [64, 128] on span "Sesgar" at bounding box center [71, 129] width 69 height 7
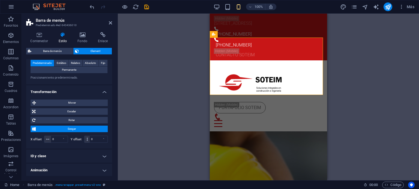
click at [64, 128] on span "Sesgar" at bounding box center [71, 129] width 69 height 7
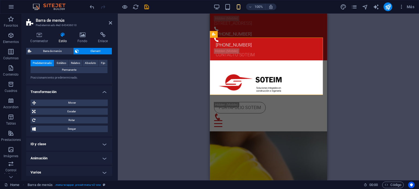
click at [64, 94] on h4 "Transformación" at bounding box center [69, 91] width 86 height 10
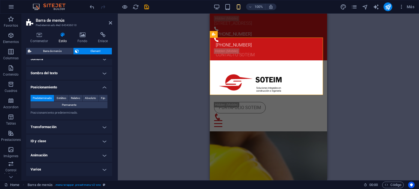
click at [49, 87] on h4 "Posicionamiento" at bounding box center [69, 86] width 86 height 10
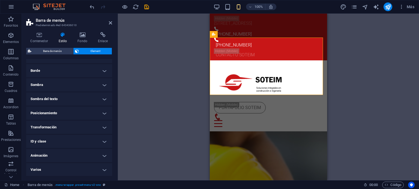
scroll to position [0, 0]
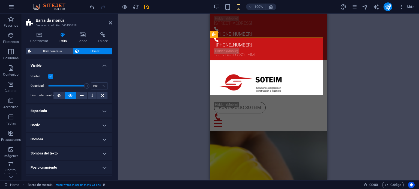
click at [57, 114] on h4 "Espaciado" at bounding box center [69, 111] width 86 height 13
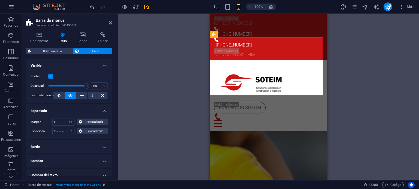
click at [57, 112] on h4 "Espaciado" at bounding box center [69, 110] width 86 height 10
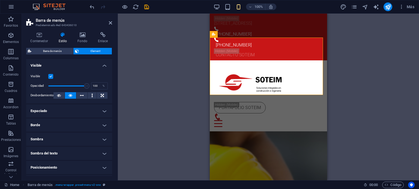
click at [47, 122] on h4 "Borde" at bounding box center [69, 125] width 86 height 13
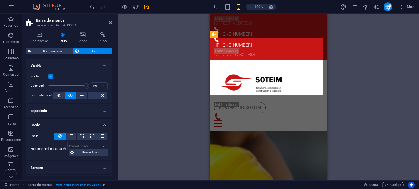
click at [47, 122] on h4 "Borde" at bounding box center [69, 124] width 86 height 10
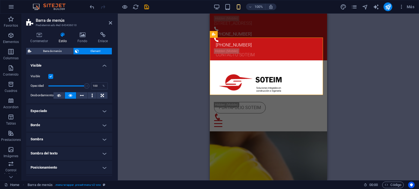
click at [73, 63] on h4 "Visible" at bounding box center [69, 64] width 86 height 10
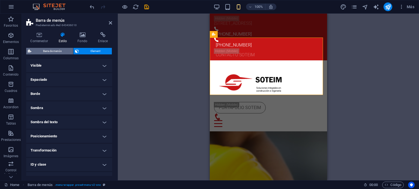
click at [54, 50] on span "Barra de menús" at bounding box center [52, 51] width 38 height 7
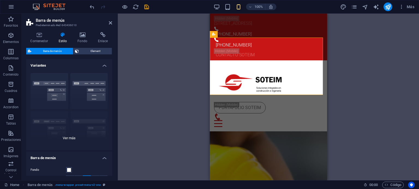
click at [72, 138] on div "Borde Centrado Predeterminado Fijo Loki Desencadenador Ancho XXL" at bounding box center [69, 110] width 86 height 82
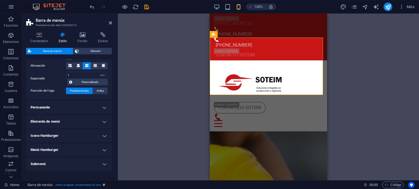
scroll to position [164, 0]
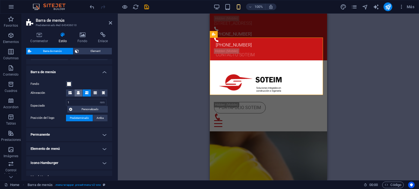
click at [79, 90] on span at bounding box center [78, 93] width 3 height 7
click at [68, 95] on button at bounding box center [70, 93] width 8 height 7
click at [75, 94] on button at bounding box center [78, 93] width 8 height 7
click at [96, 93] on button at bounding box center [95, 93] width 8 height 7
click at [102, 92] on icon at bounding box center [103, 92] width 3 height 3
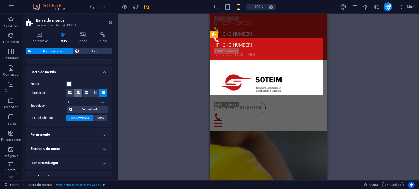
click at [77, 95] on span at bounding box center [78, 93] width 3 height 7
click at [81, 108] on span "Personalizado" at bounding box center [90, 109] width 32 height 7
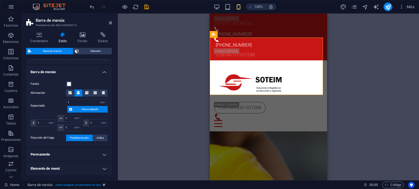
click at [81, 108] on span "Personalizado" at bounding box center [90, 109] width 32 height 7
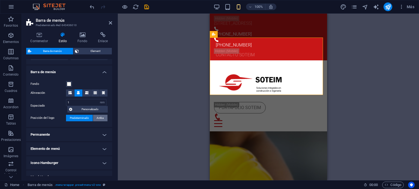
click at [95, 116] on button "Arriba" at bounding box center [100, 118] width 15 height 7
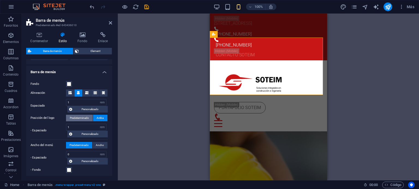
click at [86, 118] on span "Predeterminado" at bounding box center [79, 118] width 19 height 7
select select
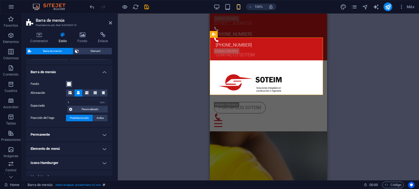
click at [68, 83] on span at bounding box center [69, 84] width 4 height 4
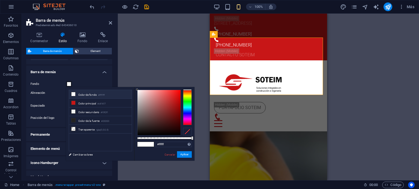
select select
click at [92, 101] on li "Color principal #c81617" at bounding box center [100, 103] width 63 height 9
click at [85, 95] on li "Color de fondo #ffffff" at bounding box center [100, 94] width 63 height 9
type input "#ffffff"
click at [146, 72] on div "Arrastra aquí para reemplazar el contenido existente. Si quieres crear un eleme…" at bounding box center [268, 97] width 301 height 167
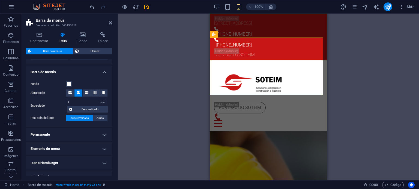
scroll to position [207, 0]
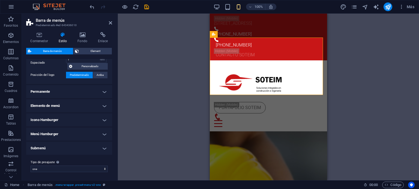
click at [87, 107] on h4 "Elemento de menú" at bounding box center [69, 106] width 86 height 13
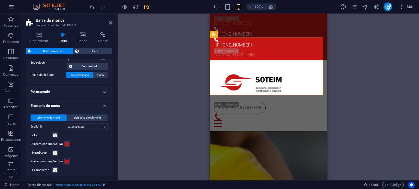
click at [85, 107] on h4 "Elemento de menú" at bounding box center [69, 105] width 86 height 10
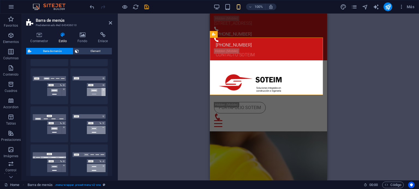
scroll to position [0, 0]
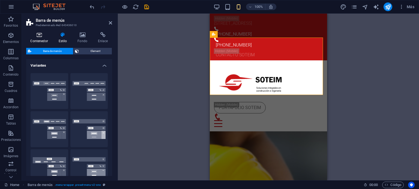
click at [41, 36] on icon at bounding box center [39, 34] width 26 height 5
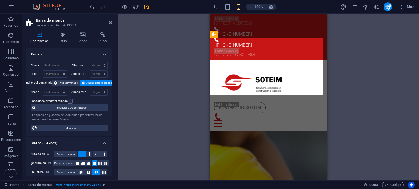
scroll to position [98, 0]
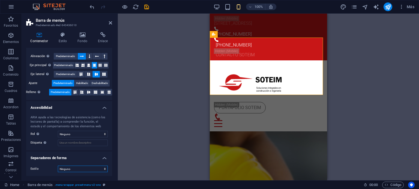
click at [74, 167] on select "Ninguno Triángulo Cuadrado Diagonal Polígono 1 Polígono 2 Zigzag Múltiples zigz…" at bounding box center [83, 169] width 50 height 7
click at [73, 167] on select "Ninguno Triángulo Cuadrado Diagonal Polígono 1 Polígono 2 Zigzag Múltiples zigz…" at bounding box center [83, 169] width 50 height 7
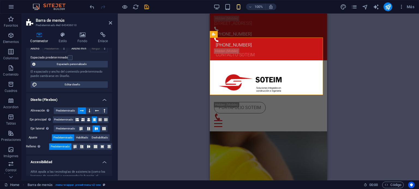
scroll to position [71, 0]
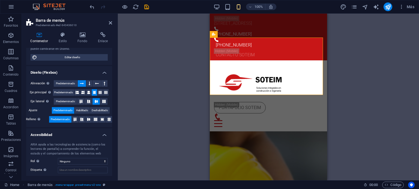
click at [59, 140] on div "ARIA ayuda a las tecnologías de asistencia (como los lectores de pantalla) a co…" at bounding box center [69, 158] width 86 height 40
click at [56, 135] on h4 "Accesibilidad" at bounding box center [69, 134] width 86 height 10
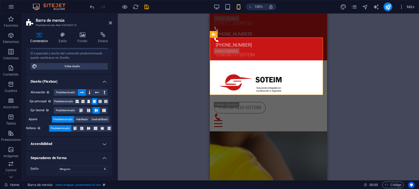
click at [52, 157] on h4 "Separadores de forma" at bounding box center [69, 157] width 86 height 10
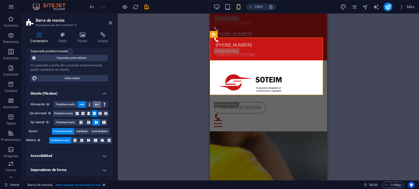
click at [93, 102] on button at bounding box center [97, 104] width 8 height 7
click at [89, 104] on icon at bounding box center [90, 104] width 2 height 7
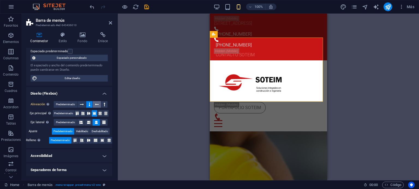
click at [95, 104] on icon at bounding box center [97, 104] width 4 height 7
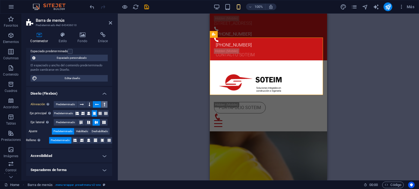
click at [101, 104] on button at bounding box center [104, 104] width 6 height 7
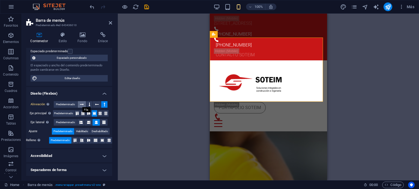
click at [82, 105] on icon at bounding box center [82, 104] width 4 height 7
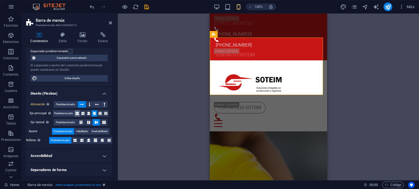
click at [79, 112] on button at bounding box center [76, 113] width 5 height 7
click at [82, 114] on icon at bounding box center [82, 113] width 3 height 7
click at [89, 113] on icon at bounding box center [88, 113] width 3 height 7
click at [95, 112] on icon at bounding box center [94, 113] width 3 height 7
click at [100, 112] on icon at bounding box center [99, 113] width 3 height 7
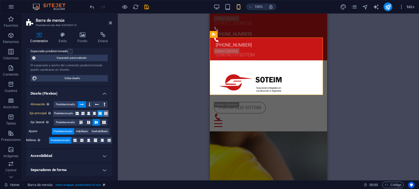
click at [106, 112] on icon at bounding box center [105, 113] width 3 height 7
click at [95, 113] on icon at bounding box center [94, 113] width 3 height 7
click at [77, 113] on icon at bounding box center [77, 113] width 3 height 7
click at [82, 121] on icon at bounding box center [81, 122] width 7 height 3
click at [88, 121] on icon at bounding box center [88, 122] width 7 height 3
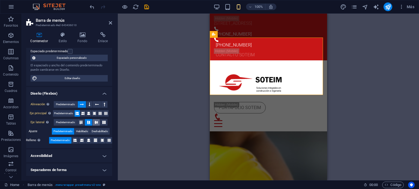
click at [93, 121] on icon at bounding box center [96, 122] width 7 height 3
click at [101, 122] on icon at bounding box center [104, 122] width 7 height 3
click at [98, 123] on icon at bounding box center [96, 122] width 7 height 3
click at [85, 121] on button at bounding box center [88, 122] width 7 height 7
click at [81, 121] on icon at bounding box center [81, 122] width 7 height 3
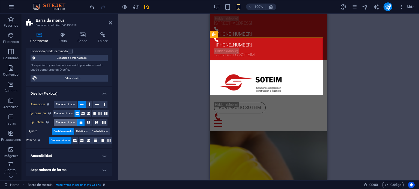
click at [70, 122] on span "Predeterminado" at bounding box center [65, 122] width 19 height 7
click at [85, 131] on span "Habilitado" at bounding box center [82, 131] width 12 height 7
click at [96, 130] on span "Deshabilitado" at bounding box center [100, 131] width 16 height 7
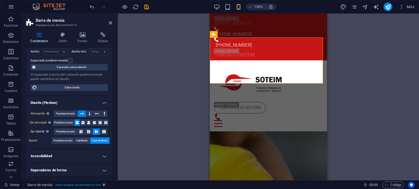
click at [62, 144] on div "Alineación Determina flex-direction. Predeterminado Eje principal Determina la …" at bounding box center [69, 127] width 86 height 43
click at [68, 142] on span "Predeterminado" at bounding box center [62, 141] width 19 height 7
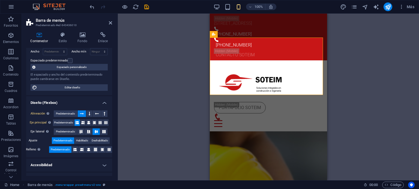
scroll to position [50, 0]
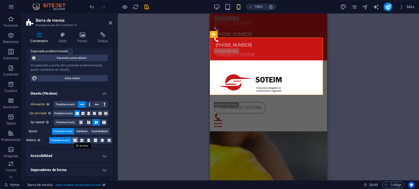
click at [74, 139] on icon at bounding box center [74, 140] width 3 height 7
click at [81, 139] on icon at bounding box center [81, 140] width 3 height 7
click at [89, 138] on icon at bounding box center [88, 140] width 3 height 7
click at [95, 138] on icon at bounding box center [95, 140] width 3 height 7
click at [99, 138] on button at bounding box center [102, 140] width 7 height 7
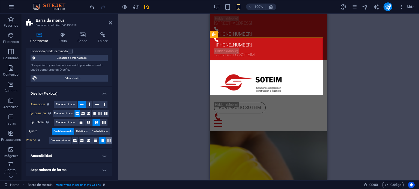
click at [108, 140] on icon at bounding box center [108, 140] width 3 height 7
drag, startPoint x: 73, startPoint y: 140, endPoint x: 71, endPoint y: 137, distance: 3.9
click at [72, 140] on button at bounding box center [75, 140] width 7 height 7
drag, startPoint x: 64, startPoint y: 133, endPoint x: 80, endPoint y: 132, distance: 16.7
click at [68, 132] on span "Predeterminado" at bounding box center [62, 131] width 19 height 7
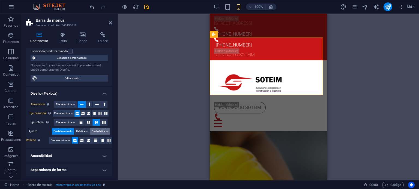
click at [95, 131] on span "Deshabilitado" at bounding box center [100, 131] width 16 height 7
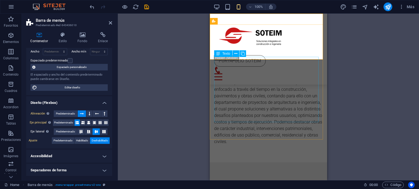
scroll to position [0, 0]
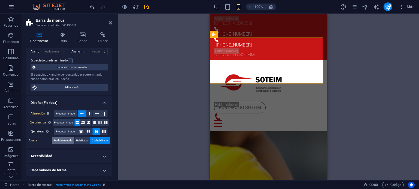
click at [67, 141] on span "Predeterminado" at bounding box center [62, 141] width 19 height 7
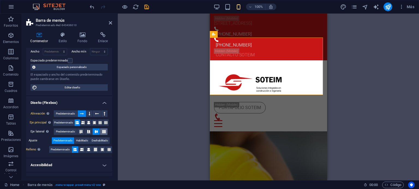
scroll to position [50, 0]
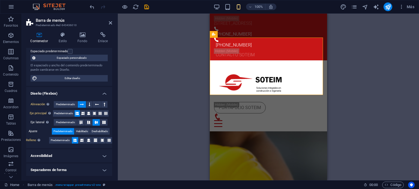
click at [81, 106] on icon at bounding box center [82, 104] width 4 height 7
click at [70, 104] on span "Predeterminado" at bounding box center [65, 104] width 19 height 7
click at [63, 114] on span "Predeterminado" at bounding box center [63, 113] width 19 height 7
click at [64, 138] on span "Predeterminado" at bounding box center [60, 140] width 19 height 7
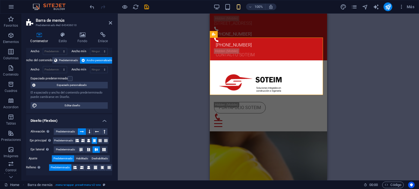
scroll to position [0, 0]
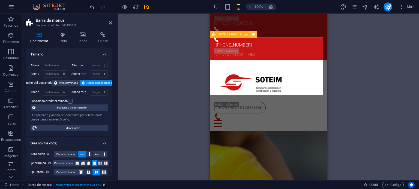
click at [251, 35] on button at bounding box center [253, 34] width 7 height 7
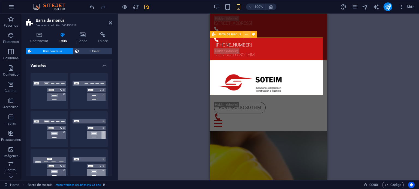
click at [245, 35] on icon at bounding box center [246, 35] width 3 height 6
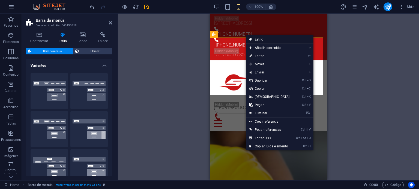
click at [262, 39] on link "Estilo" at bounding box center [279, 39] width 67 height 8
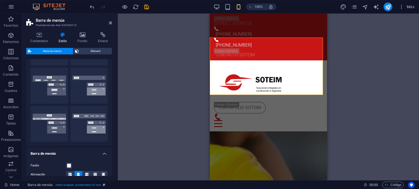
scroll to position [109, 0]
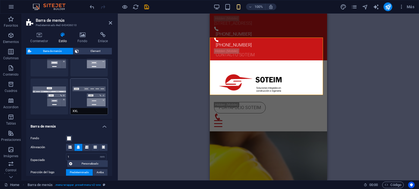
click at [89, 99] on button "XXL" at bounding box center [89, 97] width 38 height 36
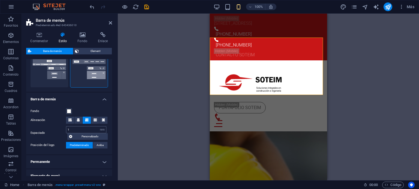
scroll to position [164, 0]
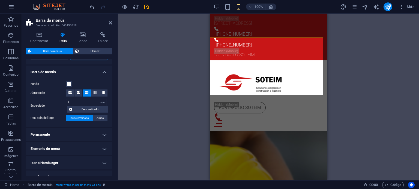
click at [59, 136] on h4 "Permanente" at bounding box center [69, 134] width 86 height 13
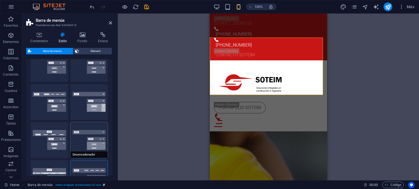
scroll to position [0, 0]
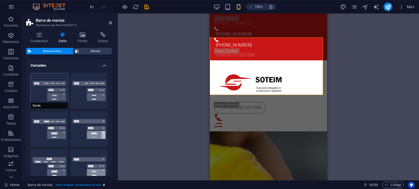
click at [59, 77] on button "Borde" at bounding box center [50, 91] width 38 height 36
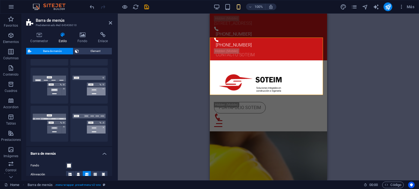
scroll to position [218, 0]
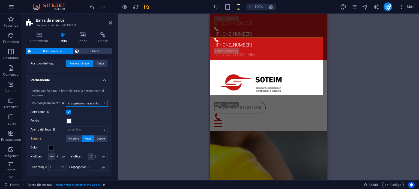
click at [82, 106] on select "Deshabilitado Instantáneo Tras el menú Tras el banner Al desplazarse hacia arri…" at bounding box center [87, 103] width 42 height 7
click at [66, 100] on select "Deshabilitado Instantáneo Tras el menú Tras el banner Al desplazarse hacia arri…" at bounding box center [87, 103] width 42 height 7
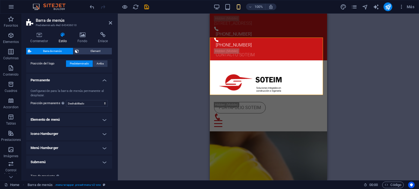
click at [80, 121] on h4 "Elemento de menú" at bounding box center [69, 119] width 86 height 13
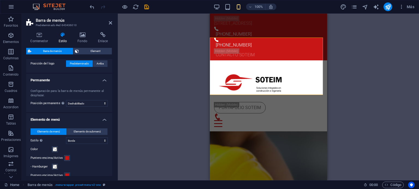
click at [80, 121] on h4 "Elemento de menú" at bounding box center [69, 118] width 86 height 10
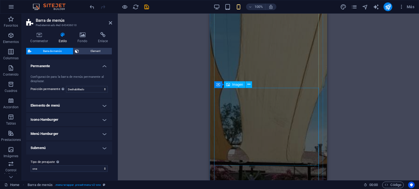
scroll to position [845, 0]
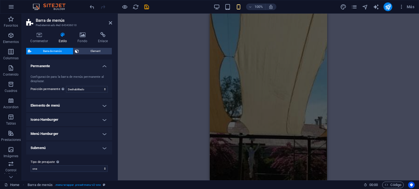
click at [360, 84] on div "Arrastra aquí para reemplazar el contenido existente. Si quieres crear un eleme…" at bounding box center [268, 97] width 301 height 167
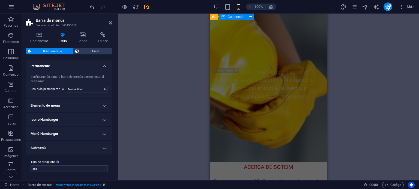
scroll to position [0, 0]
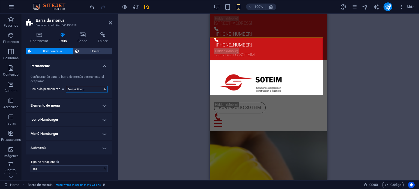
click at [85, 88] on select "Deshabilitado Instantáneo Tras el menú Tras el banner Al desplazarse hacia arri…" at bounding box center [87, 89] width 42 height 7
click at [66, 86] on select "Deshabilitado Instantáneo Tras el menú Tras el banner Al desplazarse hacia arri…" at bounding box center [87, 89] width 42 height 7
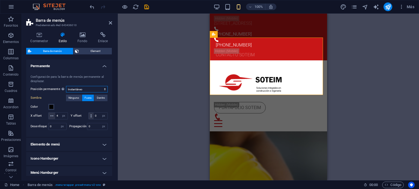
click at [95, 91] on select "Deshabilitado Instantáneo Tras el menú Tras el banner Al desplazarse hacia arri…" at bounding box center [87, 89] width 42 height 7
click at [66, 86] on select "Deshabilitado Instantáneo Tras el menú Tras el banner Al desplazarse hacia arri…" at bounding box center [87, 89] width 42 height 7
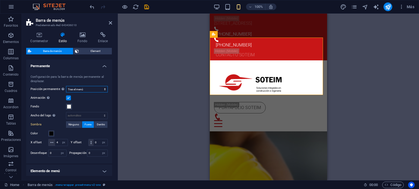
click at [97, 90] on select "Deshabilitado Instantáneo Tras el menú Tras el banner Al desplazarse hacia arri…" at bounding box center [87, 89] width 42 height 7
click at [66, 86] on select "Deshabilitado Instantáneo Tras el menú Tras el banner Al desplazarse hacia arri…" at bounding box center [87, 89] width 42 height 7
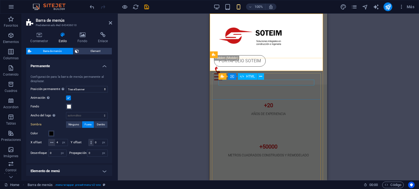
scroll to position [354, 0]
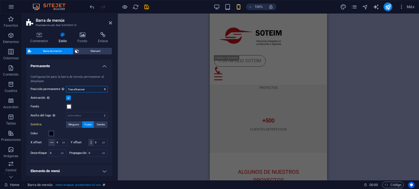
click at [92, 90] on select "Deshabilitado Instantáneo Tras el menú Tras el banner Al desplazarse hacia arri…" at bounding box center [87, 89] width 42 height 7
click at [66, 86] on select "Deshabilitado Instantáneo Tras el menú Tras el banner Al desplazarse hacia arri…" at bounding box center [87, 89] width 42 height 7
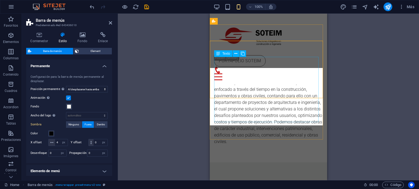
scroll to position [0, 0]
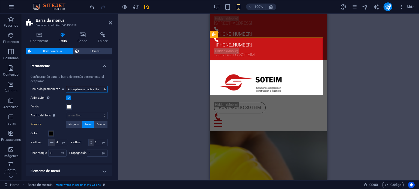
click at [92, 89] on select "Deshabilitado Instantáneo Tras el menú Tras el banner Al desplazarse hacia arri…" at bounding box center [87, 89] width 42 height 7
select select "sticky_none"
click at [66, 86] on select "Deshabilitado Instantáneo Tras el menú Tras el banner Al desplazarse hacia arri…" at bounding box center [87, 89] width 42 height 7
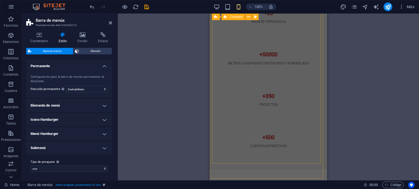
scroll to position [436, 0]
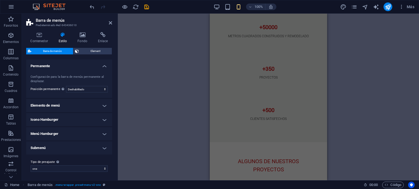
drag, startPoint x: 148, startPoint y: 35, endPoint x: 146, endPoint y: 33, distance: 3.3
click at [148, 35] on div "Arrastra aquí para reemplazar el contenido existente. Si quieres crear un eleme…" at bounding box center [268, 97] width 301 height 167
click at [128, 8] on div at bounding box center [119, 6] width 61 height 9
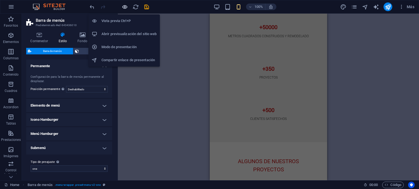
click at [127, 8] on icon "button" at bounding box center [125, 7] width 6 height 6
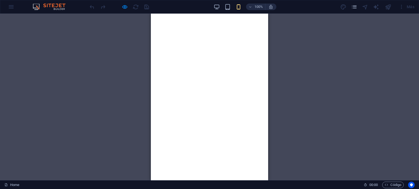
scroll to position [936, 0]
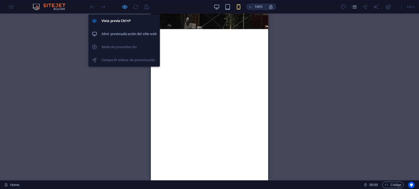
click at [121, 10] on div "Vista previa Ctrl+P Abrir previsualización del sitio web Modo de presentación C…" at bounding box center [123, 38] width 71 height 57
click at [128, 6] on div at bounding box center [119, 6] width 61 height 9
click at [125, 6] on icon "button" at bounding box center [125, 7] width 6 height 6
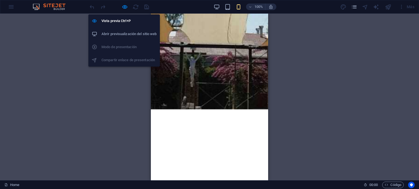
select select "rem"
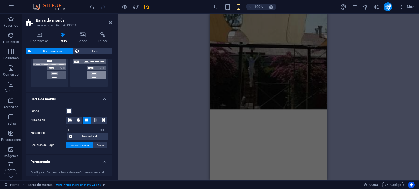
scroll to position [109, 0]
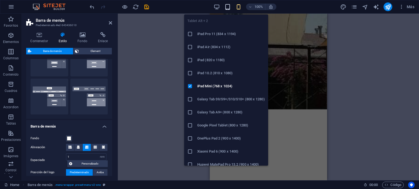
click at [227, 5] on icon "button" at bounding box center [227, 7] width 6 height 6
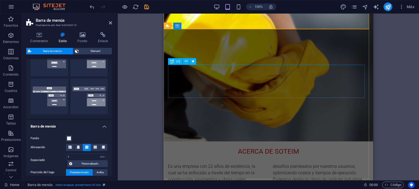
scroll to position [0, 0]
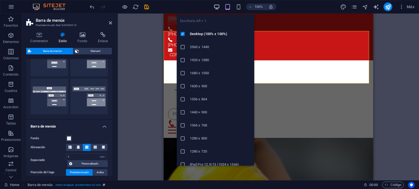
click at [214, 4] on icon "button" at bounding box center [216, 7] width 6 height 6
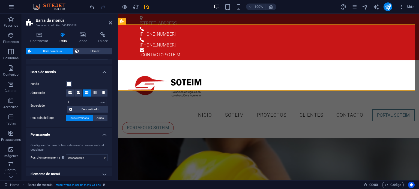
scroll to position [191, 0]
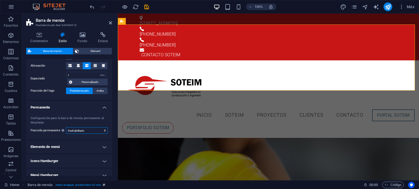
click at [85, 130] on select "Deshabilitado Instantáneo Tras el menú Tras el banner Al desplazarse hacia arri…" at bounding box center [87, 131] width 42 height 7
click at [85, 131] on select "Deshabilitado Instantáneo Tras el menú Tras el banner Al desplazarse hacia arri…" at bounding box center [87, 131] width 42 height 7
click at [346, 7] on icon "design" at bounding box center [343, 7] width 6 height 6
select select "px"
select select "300"
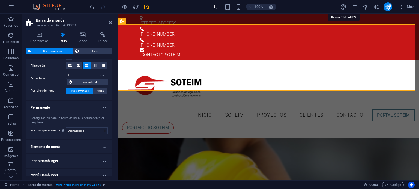
select select "px"
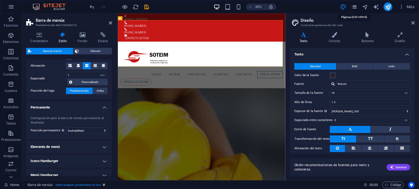
click at [357, 7] on icon "pages" at bounding box center [354, 7] width 6 height 6
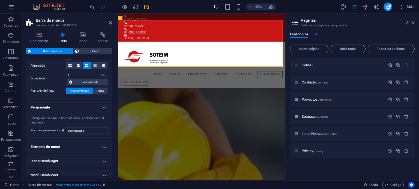
click at [411, 22] on icon at bounding box center [412, 23] width 3 height 4
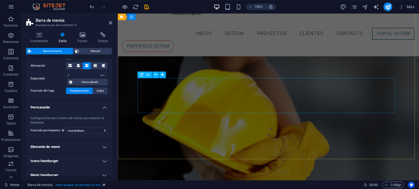
scroll to position [0, 0]
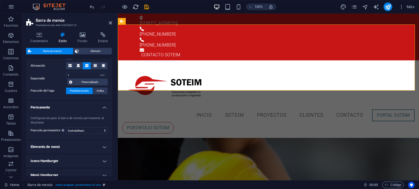
drag, startPoint x: 136, startPoint y: 6, endPoint x: 213, endPoint y: 4, distance: 77.2
click at [136, 6] on icon "reload" at bounding box center [136, 7] width 6 height 6
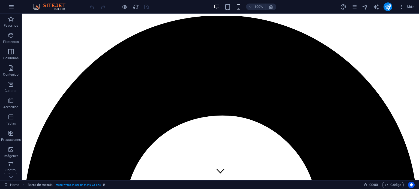
click at [235, 9] on div "100%" at bounding box center [244, 6] width 63 height 9
click at [237, 10] on icon "button" at bounding box center [238, 7] width 6 height 6
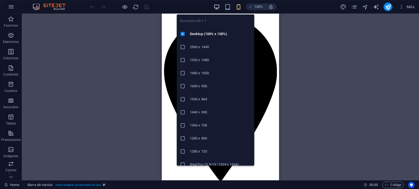
click at [213, 8] on icon "button" at bounding box center [216, 7] width 6 height 6
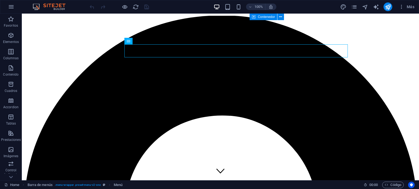
click at [358, 6] on div "Más" at bounding box center [378, 6] width 77 height 9
click at [354, 6] on icon "pages" at bounding box center [354, 7] width 6 height 6
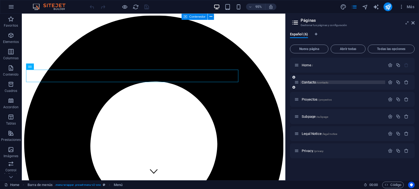
click at [318, 84] on span "/contacto" at bounding box center [322, 82] width 12 height 3
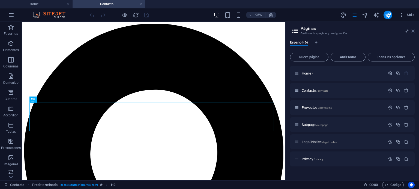
click at [412, 30] on icon at bounding box center [412, 31] width 3 height 4
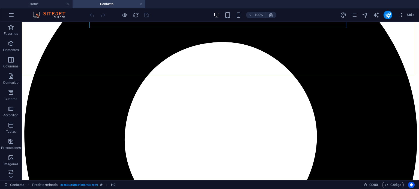
scroll to position [109, 0]
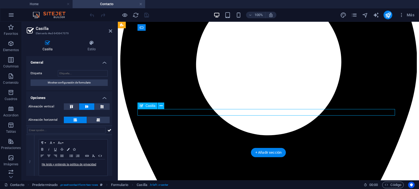
drag, startPoint x: 228, startPoint y: 112, endPoint x: 165, endPoint y: 113, distance: 63.6
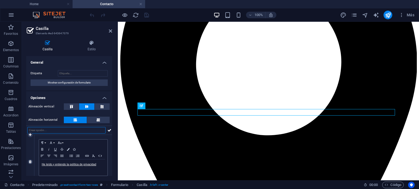
scroll to position [15, 0]
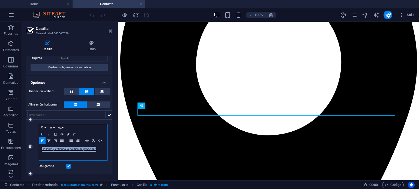
drag, startPoint x: 101, startPoint y: 148, endPoint x: 41, endPoint y: 150, distance: 60.8
click at [41, 150] on div "He leído y entiendo la política de privacidad" at bounding box center [73, 152] width 68 height 16
copy link "He leído y entiendo la política de privacidad"
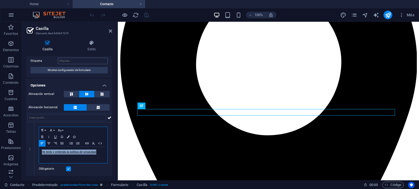
scroll to position [0, 0]
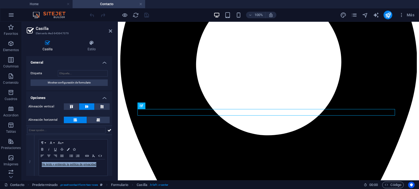
click at [112, 31] on aside "Casilla Elemento #ed-643647079 Casilla Estilo General Etiqueta Mostrar configur…" at bounding box center [70, 101] width 96 height 159
click at [111, 29] on icon at bounding box center [110, 31] width 3 height 4
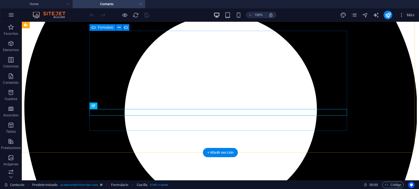
select select "%"
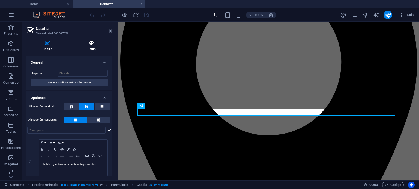
click at [89, 49] on h4 "Estilo" at bounding box center [91, 45] width 41 height 11
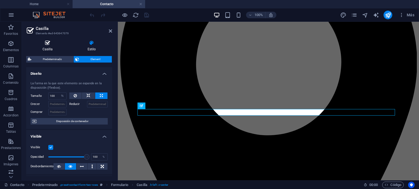
click at [51, 50] on h4 "Casilla" at bounding box center [48, 45] width 45 height 11
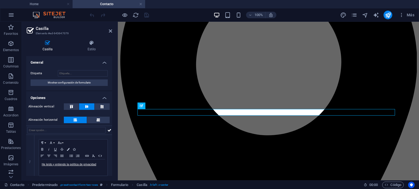
click at [113, 30] on aside "Casilla Elemento #ed-643647079 Casilla Estilo General Etiqueta Mostrar configur…" at bounding box center [70, 101] width 96 height 159
drag, startPoint x: 113, startPoint y: 32, endPoint x: 109, endPoint y: 31, distance: 3.7
click at [112, 32] on aside "Casilla Elemento #ed-643647079 Casilla Estilo General Etiqueta Mostrar configur…" at bounding box center [70, 101] width 96 height 159
click at [109, 31] on icon at bounding box center [110, 31] width 3 height 4
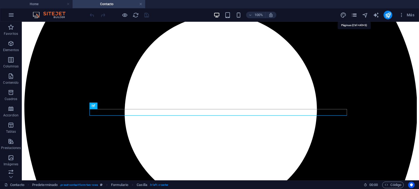
click at [353, 14] on icon "pages" at bounding box center [354, 15] width 6 height 6
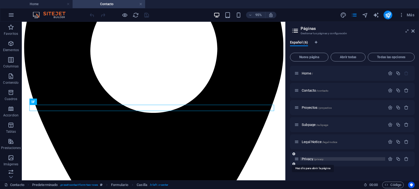
click at [308, 160] on span "Privacy /privacy" at bounding box center [313, 159] width 22 height 4
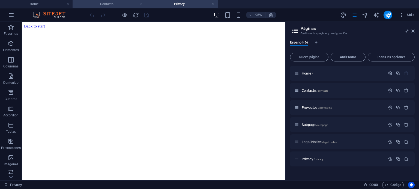
click at [140, 4] on link at bounding box center [140, 4] width 3 height 5
click at [7, 48] on p "Elementos" at bounding box center [11, 50] width 16 height 4
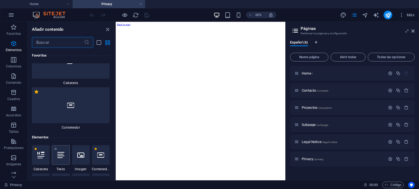
scroll to position [75, 0]
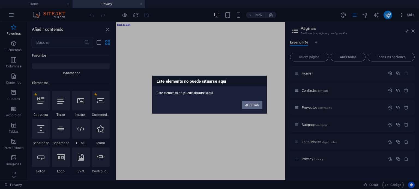
drag, startPoint x: 252, startPoint y: 105, endPoint x: 84, endPoint y: 117, distance: 168.6
click at [252, 105] on button "ACEPTAR" at bounding box center [252, 105] width 20 height 8
click at [259, 106] on button "ACEPTAR" at bounding box center [252, 105] width 20 height 8
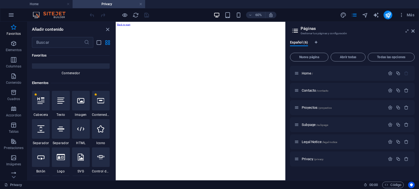
click at [320, 31] on html "Back to start" at bounding box center [257, 26] width 283 height 9
click at [415, 32] on aside "Páginas Gestionar tus páginas y configuración Español (6) Nueva página Abrir to…" at bounding box center [352, 101] width 134 height 159
click at [414, 30] on aside "Páginas Gestionar tus páginas y configuración Español (6) Nueva página Abrir to…" at bounding box center [352, 101] width 134 height 159
click at [413, 30] on icon at bounding box center [412, 31] width 3 height 4
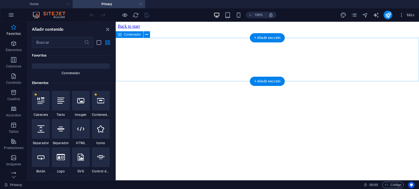
click at [207, 29] on div at bounding box center [267, 29] width 299 height 0
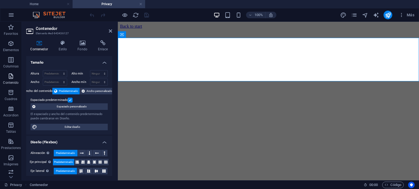
click at [12, 72] on button "Contenido" at bounding box center [11, 79] width 22 height 16
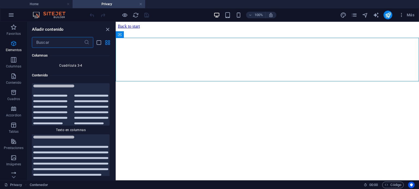
scroll to position [1694, 0]
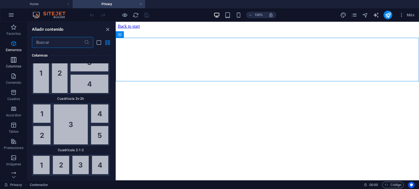
click at [16, 64] on span "Columnas" at bounding box center [13, 63] width 27 height 13
click at [15, 38] on button "Elementos" at bounding box center [13, 46] width 27 height 16
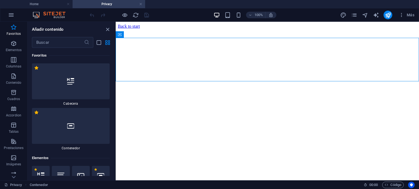
scroll to position [55, 0]
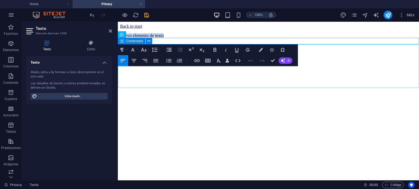
click at [181, 43] on div at bounding box center [268, 43] width 297 height 0
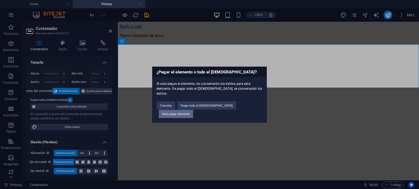
click at [193, 110] on button "Solo pegar elemento" at bounding box center [176, 114] width 34 height 8
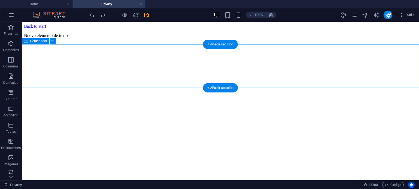
click at [95, 43] on div at bounding box center [220, 43] width 393 height 0
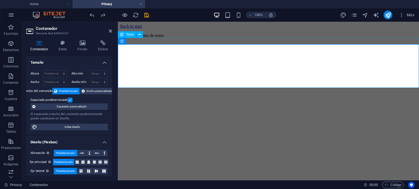
click at [172, 38] on div "Nuevo elemento de texto" at bounding box center [268, 35] width 297 height 5
click at [269, 38] on div "Nuevo elemento de texto" at bounding box center [268, 35] width 297 height 5
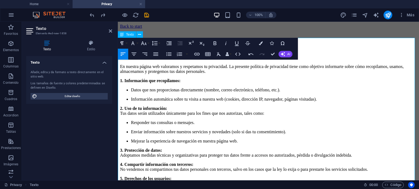
click at [163, 89] on li "Datos que nos proporcionas directamente (nombre, correo electrónico, teléfono, …" at bounding box center [274, 90] width 286 height 5
click at [132, 90] on li "Datos que nos proporcionas directamente (nombre, correo electrónico, teléfono, …" at bounding box center [274, 90] width 286 height 5
click at [132, 88] on li "Datos que nos proporcionas directamente (nombre, correo electrónico, teléfono, …" at bounding box center [274, 90] width 286 height 5
click at [319, 55] on div "Política de Privacidad En nuestra página web valoramos y respetamos tu privacid…" at bounding box center [268, 141] width 297 height 225
click at [172, 68] on p "En nuestra página web valoramos y respetamos tu privacidad. La presente polític…" at bounding box center [268, 69] width 297 height 10
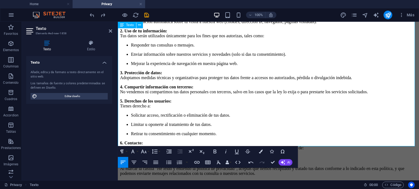
scroll to position [146, 0]
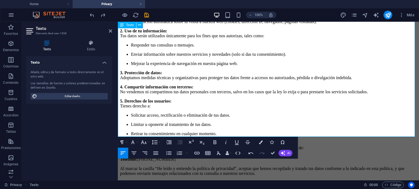
click at [171, 141] on p "6. Contacto: Si tienes dudas o quieres ejercer tus derechos sobre tus datos per…" at bounding box center [268, 151] width 297 height 21
drag, startPoint x: 178, startPoint y: 115, endPoint x: 132, endPoint y: 113, distance: 46.1
click at [132, 141] on p "6. Contacto: Si tienes dudas o quieres ejercer tus derechos sobre tus datos per…" at bounding box center [268, 151] width 297 height 21
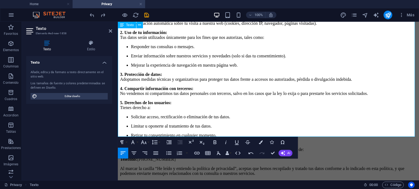
click at [189, 143] on p "6. Contacto: Si tienes dudas o quieres ejercer tus derechos sobre tus datos per…" at bounding box center [268, 153] width 297 height 20
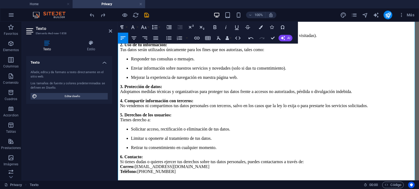
scroll to position [37, 0]
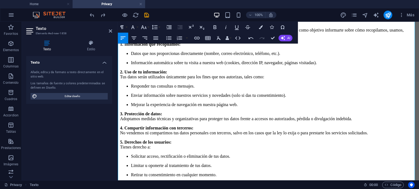
click at [131, 107] on p "Mejorar la experiencia de navegación en nuestra página web." at bounding box center [274, 105] width 286 height 5
click at [120, 107] on ul "Responder tus consultas o mensajes. Enviar información sobre nuestros servicios…" at bounding box center [268, 95] width 297 height 23
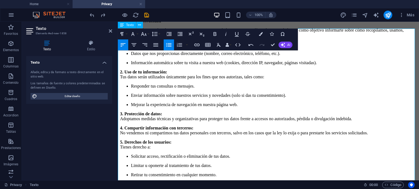
scroll to position [0, 0]
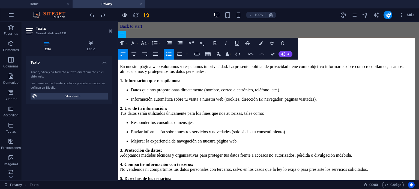
click at [125, 16] on icon "button" at bounding box center [125, 15] width 6 height 6
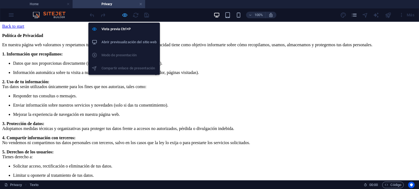
click at [127, 14] on icon "button" at bounding box center [125, 15] width 6 height 6
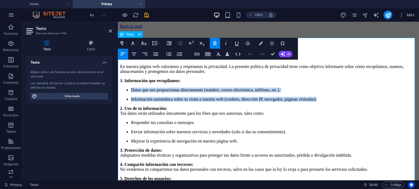
drag, startPoint x: 121, startPoint y: 94, endPoint x: 338, endPoint y: 111, distance: 218.0
click at [338, 102] on ul "Datos que nos proporcionas directamente (nombre, correo electrónico, teléfono, …" at bounding box center [268, 95] width 297 height 14
click at [131, 93] on p "Datos que nos proporcionas directamente (nombre, correo electrónico, teléfono, …" at bounding box center [274, 90] width 286 height 5
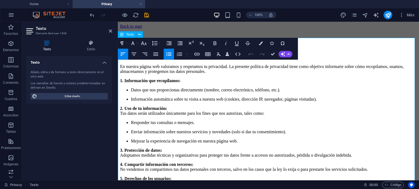
click at [131, 93] on p "Datos que nos proporcionas directamente (nombre, correo electrónico, teléfono, …" at bounding box center [274, 90] width 286 height 5
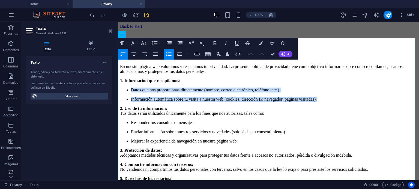
drag, startPoint x: 333, startPoint y: 109, endPoint x: 118, endPoint y: 91, distance: 215.5
click at [120, 91] on ul "Datos que nos proporcionas directamente (nombre, correo electrónico, teléfono, …" at bounding box center [268, 95] width 297 height 14
click at [174, 54] on button "Ordered List" at bounding box center [179, 54] width 10 height 11
click at [177, 53] on icon "button" at bounding box center [179, 54] width 7 height 7
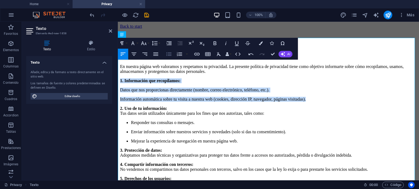
click at [166, 54] on icon "button" at bounding box center [168, 55] width 5 height 4
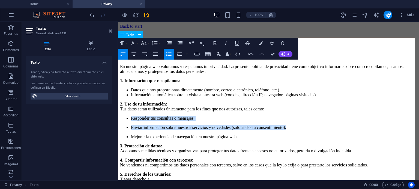
drag, startPoint x: 300, startPoint y: 134, endPoint x: 124, endPoint y: 117, distance: 176.9
click at [124, 117] on ul "Responder tus consultas o mensajes. Enviar información sobre nuestros servicios…" at bounding box center [268, 127] width 297 height 23
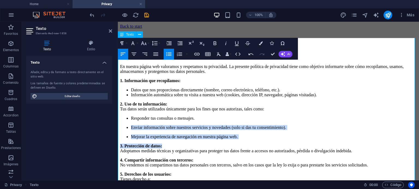
drag, startPoint x: 243, startPoint y: 151, endPoint x: 141, endPoint y: 128, distance: 104.7
click at [141, 128] on div "Política de Privacidad En nuestra página web valoramos y respetamos tu privacid…" at bounding box center [268, 156] width 297 height 202
click at [244, 151] on p "3. Protección de datos: Adoptamos medidas técnicas y organizativas para protege…" at bounding box center [268, 149] width 297 height 10
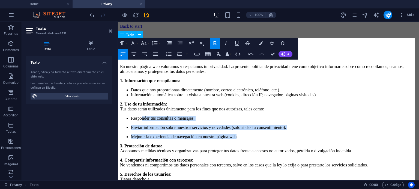
drag, startPoint x: 236, startPoint y: 146, endPoint x: 148, endPoint y: 124, distance: 90.0
click at [135, 120] on ul "Responder tus consultas o mensajes. Enviar información sobre nuestros servicios…" at bounding box center [268, 127] width 297 height 23
drag, startPoint x: 245, startPoint y: 149, endPoint x: 122, endPoint y: 118, distance: 127.2
click at [122, 118] on ul "Responder tus consultas o mensajes. Enviar información sobre nuestros servicios…" at bounding box center [268, 127] width 297 height 23
click at [170, 55] on icon "button" at bounding box center [168, 54] width 7 height 7
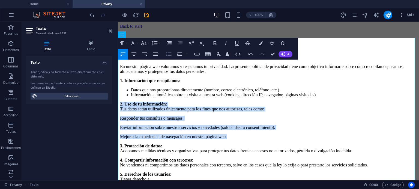
click at [170, 55] on icon "button" at bounding box center [168, 54] width 7 height 7
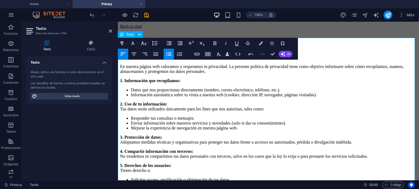
click at [245, 135] on p "3. Protección de datos: Adoptamos medidas técnicas y organizativas para protege…" at bounding box center [268, 140] width 297 height 10
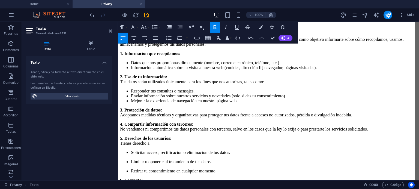
scroll to position [82, 0]
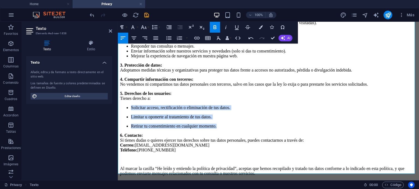
drag, startPoint x: 205, startPoint y: 125, endPoint x: 121, endPoint y: 97, distance: 88.7
click at [121, 106] on ul "Solicitar acceso, rectificación o eliminación de tus datos. Limitar u oponerte …" at bounding box center [268, 117] width 297 height 23
click at [168, 41] on icon "button" at bounding box center [168, 38] width 7 height 7
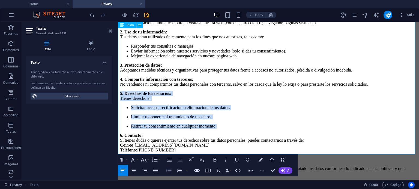
click at [168, 49] on li "Enviar información sobre nuestros servicios y novedades (solo si das tu consent…" at bounding box center [274, 51] width 286 height 5
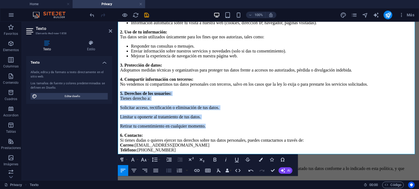
click at [171, 173] on icon "button" at bounding box center [168, 171] width 7 height 7
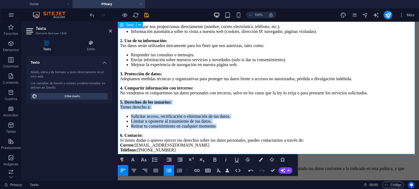
click at [240, 119] on li "Limitar u oponerte al tratamiento de tus datos." at bounding box center [274, 121] width 286 height 5
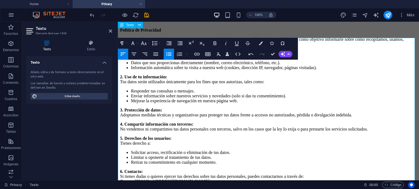
scroll to position [0, 0]
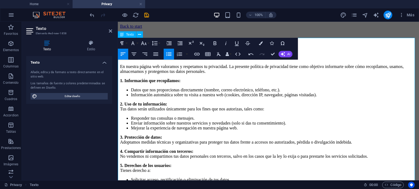
click at [322, 97] on li "Información automática sobre tu visita a nuestra web (cookies, dirección IP, na…" at bounding box center [274, 95] width 286 height 5
click at [326, 97] on li "Información automática sobre tu visita a nuestra web (cookies, dirección IP, na…" at bounding box center [274, 95] width 286 height 5
click at [120, 102] on strong "2. Uso de tu información:" at bounding box center [143, 104] width 47 height 5
click at [120, 103] on strong "2. Uso de tu información:" at bounding box center [143, 104] width 47 height 5
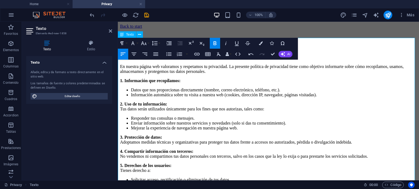
click at [120, 102] on strong "2. Uso de tu información:" at bounding box center [143, 104] width 47 height 5
click at [120, 103] on strong "2. Uso de tu información:" at bounding box center [143, 104] width 47 height 5
click at [124, 102] on strong "2. Uso de tu información:" at bounding box center [143, 104] width 47 height 5
click at [122, 102] on strong "2. Uso de tu información:" at bounding box center [143, 104] width 47 height 5
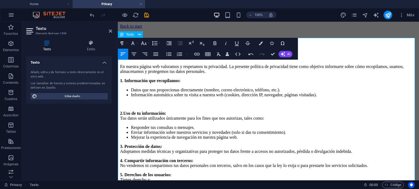
click at [170, 144] on p "3. Protección de datos: Adoptamos medidas técnicas y organizativas para protege…" at bounding box center [268, 149] width 297 height 10
click at [242, 135] on li "Mejorar la experiencia de navegación en nuestra página web." at bounding box center [274, 137] width 286 height 5
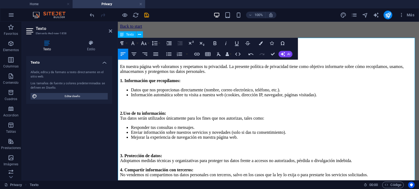
scroll to position [55, 0]
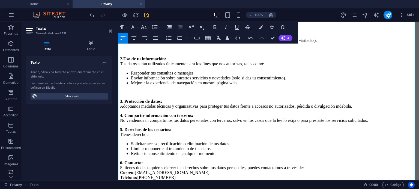
click at [376, 102] on p "3. Protección de datos: Adoptamos medidas técnicas y organizativas para protege…" at bounding box center [268, 104] width 297 height 10
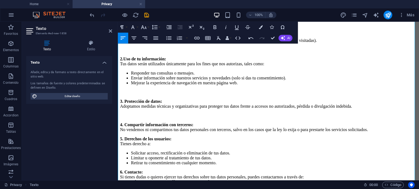
click at [396, 123] on p "4. Compartir información con terceros: No vendemos ni compartimos tus datos per…" at bounding box center [268, 128] width 297 height 10
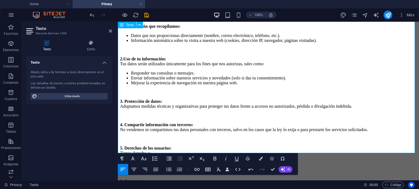
scroll to position [109, 0]
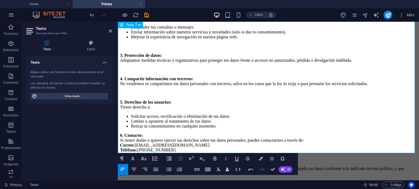
click at [249, 133] on p "6. Contacto: Si tienes dudas o quieres ejercer tus derechos sobre tus datos per…" at bounding box center [268, 143] width 297 height 20
click at [248, 124] on li "Retirar tu consentimiento en cualquier momento." at bounding box center [274, 126] width 286 height 5
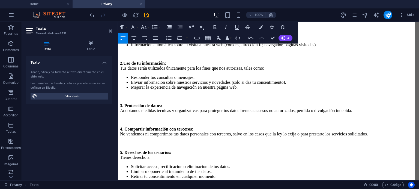
scroll to position [0, 0]
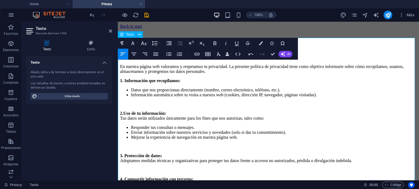
click at [256, 74] on p "En nuestra página web valoramos y respetamos tu privacidad. La presente polític…" at bounding box center [268, 69] width 297 height 10
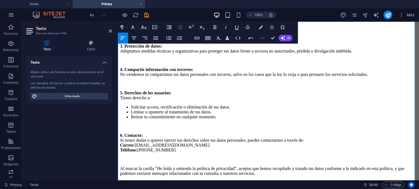
scroll to position [29, 0]
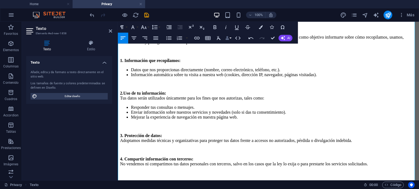
click at [230, 38] on button "Data Bindings" at bounding box center [228, 38] width 8 height 11
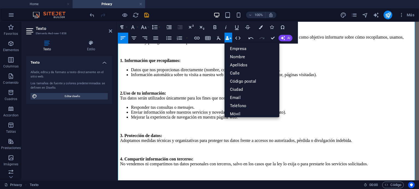
click at [230, 38] on button "Data Bindings" at bounding box center [228, 38] width 8 height 11
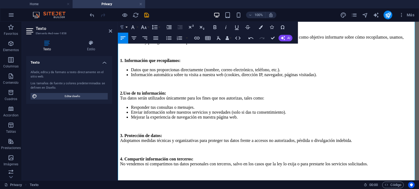
click at [125, 26] on button "Paragraph Format" at bounding box center [123, 27] width 10 height 11
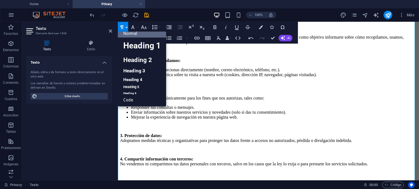
scroll to position [4, 0]
click at [125, 26] on button "Paragraph Format" at bounding box center [123, 27] width 10 height 11
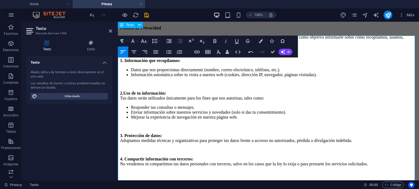
scroll to position [2, 0]
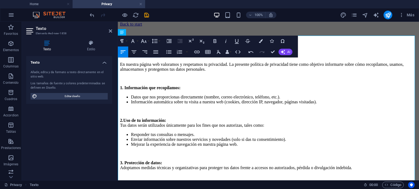
drag, startPoint x: 161, startPoint y: 61, endPoint x: 225, endPoint y: 76, distance: 65.0
click at [118, 54] on html "Back to start Política de Privacidad En nuestra página web valoramos y respetam…" at bounding box center [268, 159] width 301 height 278
click at [135, 41] on icon "button" at bounding box center [133, 41] width 7 height 7
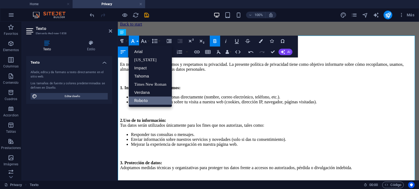
scroll to position [0, 0]
click at [144, 43] on icon "button" at bounding box center [144, 41] width 6 height 4
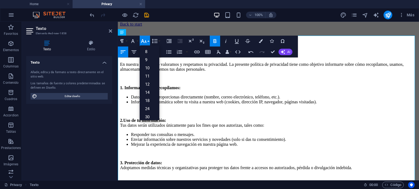
click at [141, 40] on icon "button" at bounding box center [143, 41] width 7 height 7
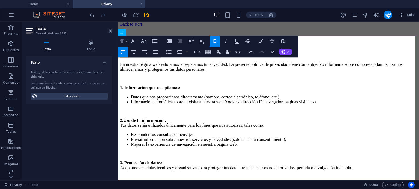
click at [125, 40] on button "Paragraph Format" at bounding box center [123, 41] width 10 height 11
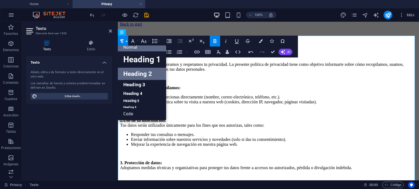
click at [136, 71] on link "Heading 2" at bounding box center [142, 74] width 48 height 12
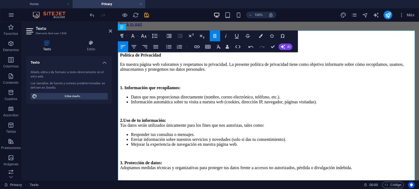
scroll to position [7, 0]
click at [217, 56] on h2 "Política de Privacidad" at bounding box center [268, 52] width 297 height 7
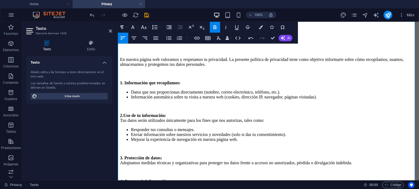
scroll to position [0, 0]
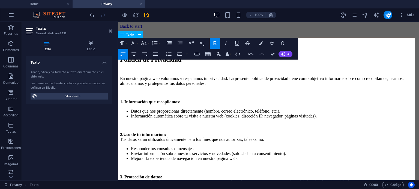
click at [209, 71] on h2 "Política de Privacidad ​" at bounding box center [268, 63] width 297 height 15
click at [202, 71] on h2 "Política de Privacidad ​" at bounding box center [268, 63] width 297 height 15
drag, startPoint x: 1, startPoint y: 51, endPoint x: 105, endPoint y: 74, distance: 107.1
click at [105, 74] on div "Añade, edita y da formato a texto directamente en el sitio web." at bounding box center [69, 74] width 77 height 9
click at [127, 71] on h2 "Política de Privacidad ​" at bounding box center [268, 63] width 297 height 15
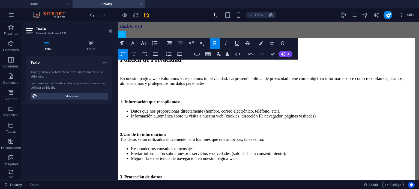
click at [136, 53] on icon "button" at bounding box center [134, 54] width 7 height 7
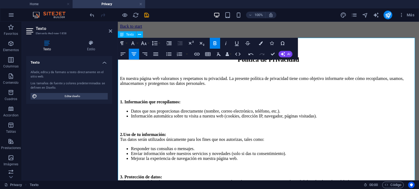
click at [245, 71] on h2 "Política de Privacidad ​" at bounding box center [268, 63] width 297 height 15
drag, startPoint x: 186, startPoint y: 105, endPoint x: 213, endPoint y: 127, distance: 35.1
click at [118, 106] on html "Back to start Política de Privacidad ​ En nuestra página web valoramos y respet…" at bounding box center [268, 167] width 301 height 290
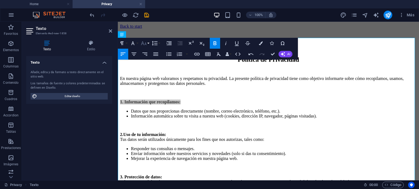
click at [143, 47] on icon "button" at bounding box center [143, 43] width 7 height 7
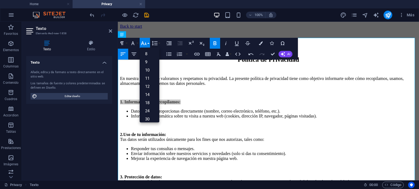
drag, startPoint x: 143, startPoint y: 47, endPoint x: 146, endPoint y: 44, distance: 4.1
click at [143, 46] on icon "button" at bounding box center [143, 43] width 7 height 7
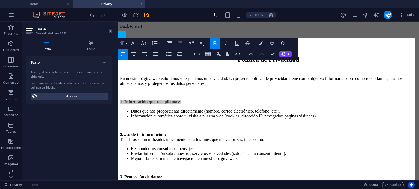
click at [123, 44] on icon "button" at bounding box center [122, 43] width 7 height 7
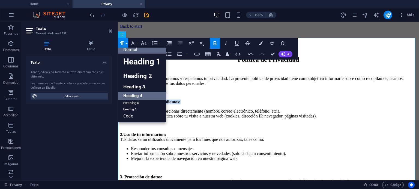
click at [140, 97] on link "Heading 4" at bounding box center [142, 96] width 48 height 8
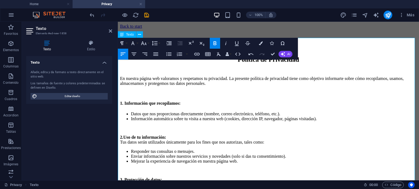
click at [230, 103] on h4 "1. Información que recopilamos:" at bounding box center [268, 103] width 297 height 5
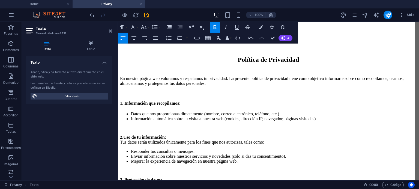
scroll to position [27, 0]
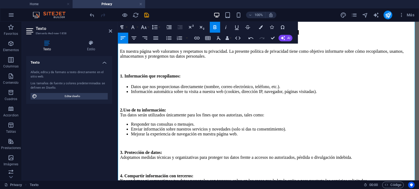
drag, startPoint x: 167, startPoint y: 105, endPoint x: 234, endPoint y: 127, distance: 70.7
click at [118, 106] on html "Back to start Política de Privacidad ​ En nuestra página web valoramos y respet…" at bounding box center [268, 141] width 301 height 293
drag, startPoint x: 179, startPoint y: 106, endPoint x: 77, endPoint y: 107, distance: 101.7
click at [118, 107] on html "Back to start Política de Privacidad ​ En nuestra página web valoramos y respet…" at bounding box center [268, 141] width 301 height 293
click at [124, 28] on icon "button" at bounding box center [122, 27] width 7 height 7
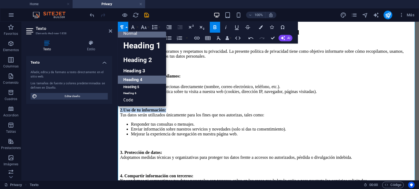
click at [140, 77] on link "Heading 4" at bounding box center [142, 80] width 48 height 8
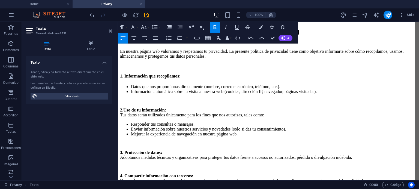
click at [176, 108] on p "2. Uso de tu información: Tus datos serán utilizados únicamente para los fines …" at bounding box center [268, 113] width 297 height 10
drag, startPoint x: 172, startPoint y: 107, endPoint x: 232, endPoint y: 130, distance: 64.2
click at [118, 108] on html "Back to start Política de Privacidad ​ En nuestra página web valoramos y respet…" at bounding box center [268, 141] width 301 height 293
click at [148, 31] on button "Font Size" at bounding box center [145, 27] width 10 height 11
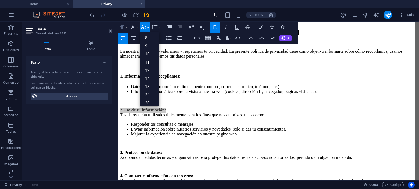
drag, startPoint x: 120, startPoint y: 29, endPoint x: 125, endPoint y: 29, distance: 5.8
click at [120, 29] on icon "button" at bounding box center [122, 27] width 7 height 7
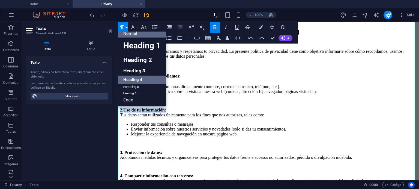
click at [135, 76] on link "Heading 4" at bounding box center [142, 80] width 48 height 8
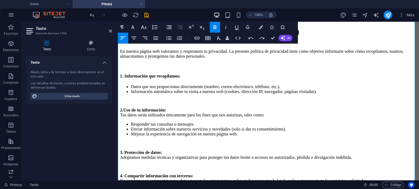
click at [218, 115] on p "2. Uso de tu información: Tus datos serán utilizados únicamente para los fines …" at bounding box center [268, 113] width 297 height 10
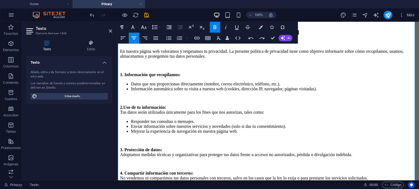
drag, startPoint x: 157, startPoint y: 102, endPoint x: 233, endPoint y: 122, distance: 77.9
click at [118, 100] on html "Back to start Política de Privacidad ​ En nuestra página web valoramos y respet…" at bounding box center [268, 140] width 301 height 290
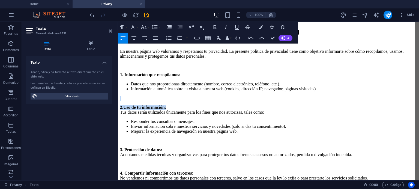
drag, startPoint x: 124, startPoint y: 100, endPoint x: 216, endPoint y: 121, distance: 93.6
click at [118, 99] on html "Back to start Política de Privacidad ​ En nuestra página web valoramos y respet…" at bounding box center [268, 140] width 301 height 290
click at [138, 26] on button "Font Family" at bounding box center [134, 27] width 10 height 11
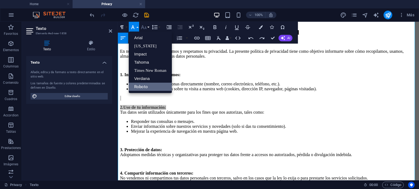
scroll to position [0, 0]
click at [141, 27] on icon "button" at bounding box center [143, 27] width 7 height 7
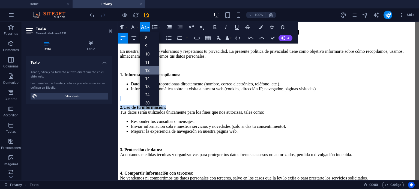
click at [150, 71] on link "12" at bounding box center [150, 71] width 20 height 8
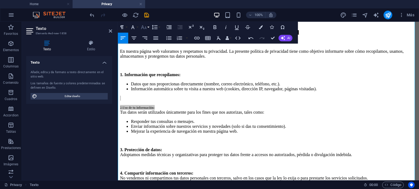
click at [146, 26] on icon "button" at bounding box center [143, 27] width 7 height 7
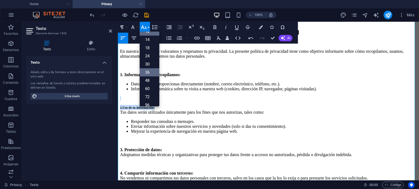
click at [152, 75] on link "36" at bounding box center [150, 72] width 20 height 8
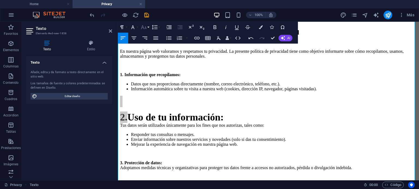
click at [144, 26] on icon "button" at bounding box center [143, 27] width 7 height 7
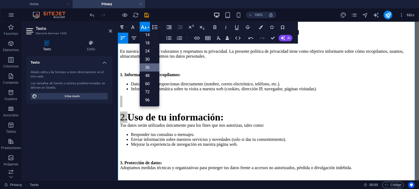
scroll to position [44, 0]
click at [151, 50] on link "24" at bounding box center [150, 51] width 20 height 8
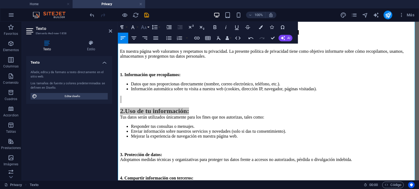
click at [149, 27] on button "Font Size" at bounding box center [145, 27] width 10 height 11
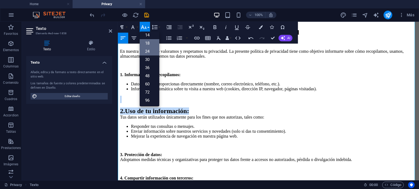
click at [148, 43] on link "18" at bounding box center [150, 43] width 20 height 8
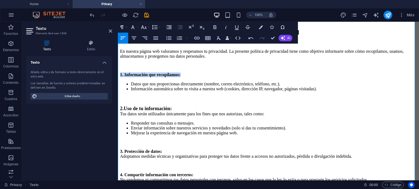
drag, startPoint x: 187, startPoint y: 80, endPoint x: 118, endPoint y: 78, distance: 69.0
click at [120, 77] on p "1. Información que recopilamos:" at bounding box center [268, 75] width 297 height 5
click at [142, 27] on icon "button" at bounding box center [143, 27] width 7 height 7
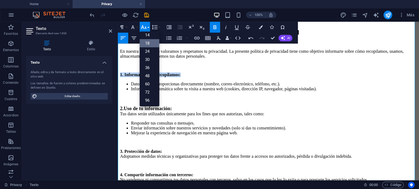
click at [146, 43] on link "18" at bounding box center [150, 43] width 20 height 8
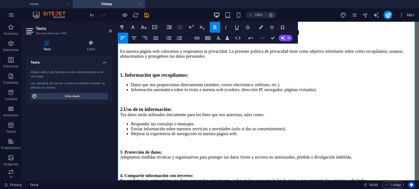
scroll to position [55, 0]
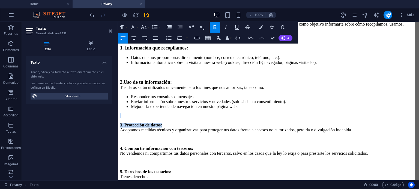
drag, startPoint x: 164, startPoint y: 122, endPoint x: 112, endPoint y: 115, distance: 52.2
click at [118, 115] on html "Back to start Política de Privacidad ​ En nuestra página web valoramos y respet…" at bounding box center [268, 113] width 301 height 293
click at [147, 25] on button "Font Size" at bounding box center [145, 27] width 10 height 11
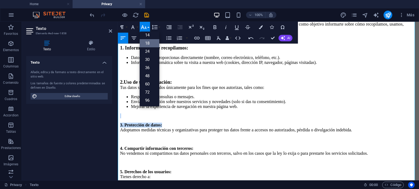
click at [151, 42] on link "18" at bounding box center [150, 43] width 20 height 8
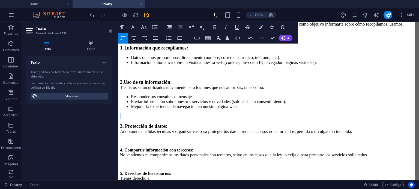
scroll to position [109, 0]
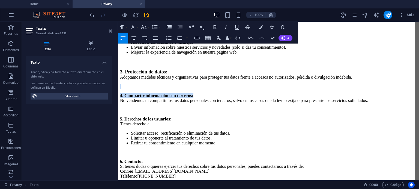
drag, startPoint x: 193, startPoint y: 86, endPoint x: 233, endPoint y: 103, distance: 43.2
click at [118, 83] on html "Back to start Política de Privacidad ​ En nuestra página web valoramos y respet…" at bounding box center [268, 60] width 301 height 294
click at [141, 30] on icon "button" at bounding box center [143, 27] width 7 height 7
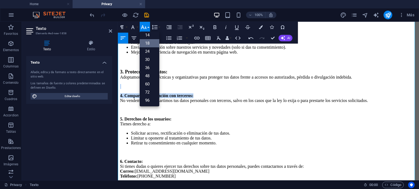
click at [151, 46] on link "18" at bounding box center [150, 43] width 20 height 8
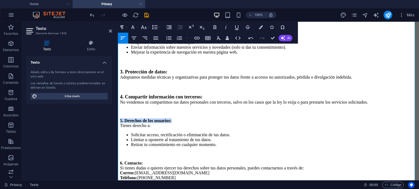
drag, startPoint x: 156, startPoint y: 108, endPoint x: 124, endPoint y: 100, distance: 32.8
click at [118, 108] on html "Back to start Política de Privacidad ​ En nuestra página web valoramos y respet…" at bounding box center [268, 61] width 301 height 296
click at [158, 29] on button "Line Height" at bounding box center [155, 27] width 10 height 11
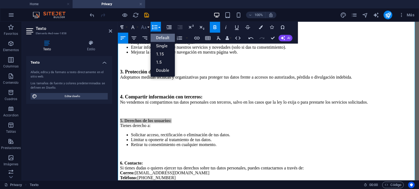
scroll to position [0, 0]
click at [146, 29] on icon "button" at bounding box center [144, 27] width 6 height 4
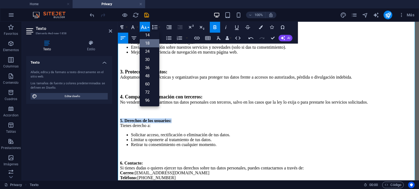
click at [151, 40] on link "18" at bounding box center [150, 43] width 20 height 8
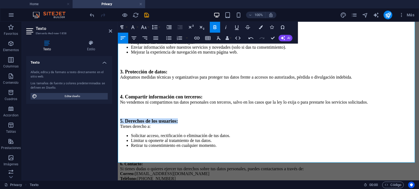
scroll to position [136, 0]
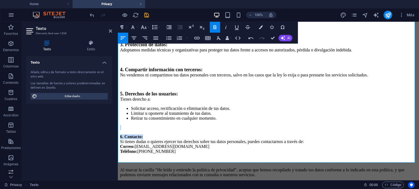
drag, startPoint x: 141, startPoint y: 119, endPoint x: 119, endPoint y: 116, distance: 22.6
click at [120, 116] on div "Política de Privacidad ​ En nuestra página web valoramos y respetamos tu privac…" at bounding box center [268, 49] width 297 height 258
click at [142, 26] on icon "button" at bounding box center [144, 27] width 6 height 4
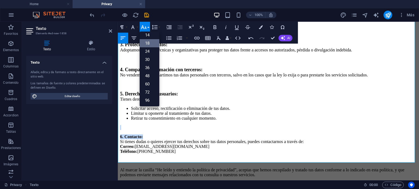
click at [151, 42] on link "18" at bounding box center [150, 43] width 20 height 8
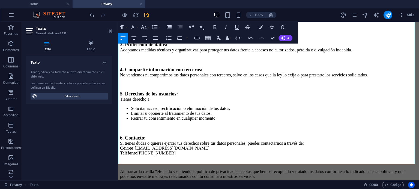
click at [200, 116] on li "Retirar tu consentimiento en cualquier momento." at bounding box center [274, 118] width 286 height 5
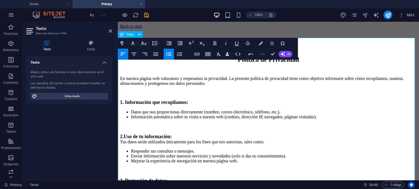
scroll to position [27, 0]
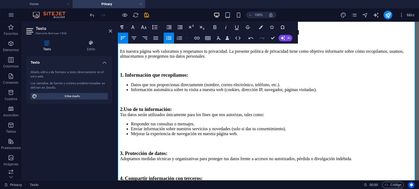
click at [170, 38] on icon "button" at bounding box center [168, 39] width 5 height 4
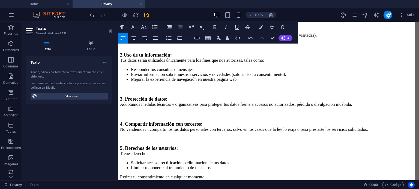
click at [117, 100] on div at bounding box center [116, 101] width 1 height 159
click at [120, 101] on p "3. Protección de datos: Adoptamos medidas técnicas y organizativas para protege…" at bounding box center [268, 102] width 297 height 11
click at [122, 100] on p "3. Protección de datos: Adoptamos medidas técnicas y organizativas para protege…" at bounding box center [268, 102] width 297 height 11
click at [121, 101] on p "3. Protección de datos: Adoptamos medidas técnicas y organizativas para protege…" at bounding box center [268, 102] width 297 height 11
click at [120, 100] on p "3. Protección de datos: Adoptamos medidas técnicas y organizativas para protege…" at bounding box center [268, 102] width 297 height 11
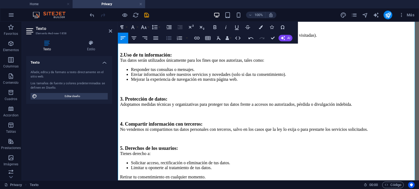
click at [172, 38] on button "Unordered List" at bounding box center [169, 38] width 10 height 11
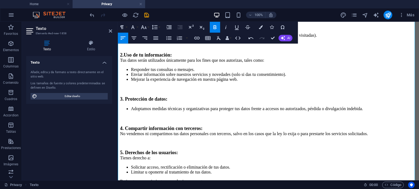
click at [120, 126] on p "4. Compartir información con terceros: No vendemos ni compartimos tus datos per…" at bounding box center [268, 131] width 297 height 11
click at [165, 38] on icon "button" at bounding box center [168, 38] width 7 height 7
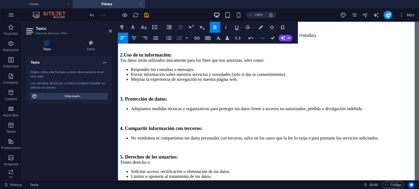
click at [187, 37] on button "button" at bounding box center [187, 38] width 4 height 11
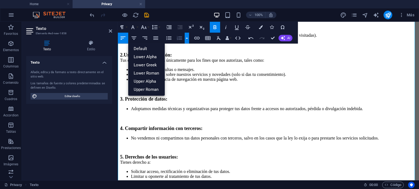
click at [275, 86] on p at bounding box center [268, 89] width 297 height 6
click at [188, 38] on button "button" at bounding box center [187, 38] width 4 height 11
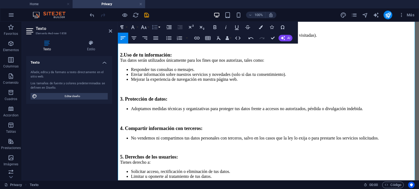
click at [160, 27] on button "Line Height" at bounding box center [155, 27] width 10 height 11
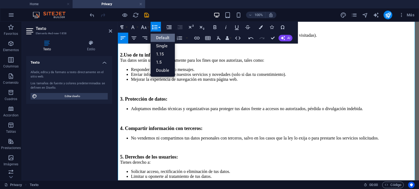
scroll to position [0, 0]
click at [160, 27] on button "Line Height" at bounding box center [155, 27] width 10 height 11
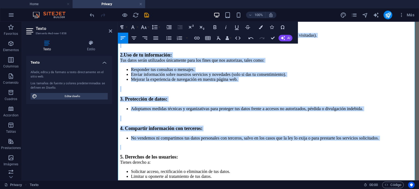
scroll to position [136, 0]
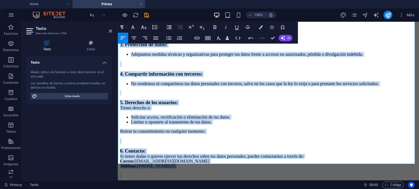
drag, startPoint x: 119, startPoint y: 87, endPoint x: 352, endPoint y: 160, distance: 244.2
click at [352, 160] on div "Política de Privacidad ​ En nuestra página web valoramos y respetamos tu privac…" at bounding box center [268, 56] width 297 height 273
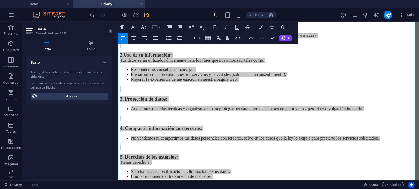
click at [156, 28] on icon "button" at bounding box center [154, 27] width 7 height 7
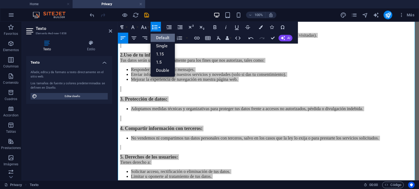
scroll to position [0, 0]
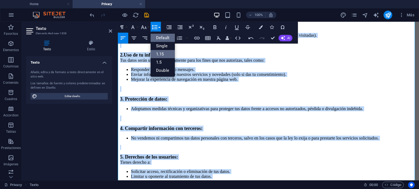
click at [162, 52] on link "1.15" at bounding box center [162, 54] width 24 height 8
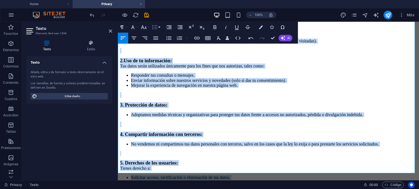
click at [160, 28] on button "Line Height" at bounding box center [155, 27] width 10 height 11
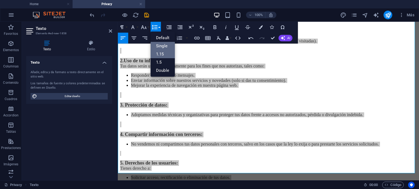
scroll to position [0, 0]
drag, startPoint x: 160, startPoint y: 45, endPoint x: 41, endPoint y: 11, distance: 123.5
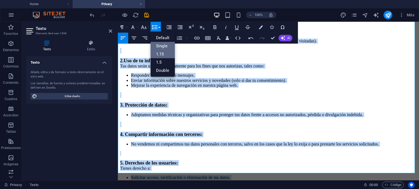
click at [160, 45] on link "Single" at bounding box center [162, 46] width 24 height 8
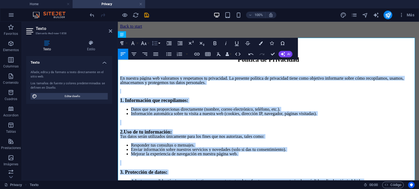
click at [156, 43] on icon "button" at bounding box center [155, 43] width 6 height 5
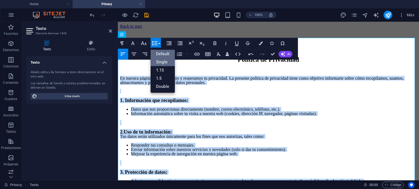
click at [159, 55] on link "Default" at bounding box center [162, 54] width 24 height 8
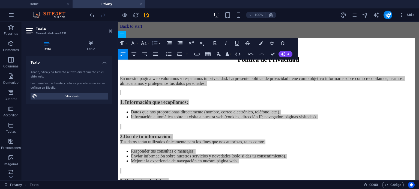
click at [157, 43] on icon "button" at bounding box center [154, 43] width 7 height 7
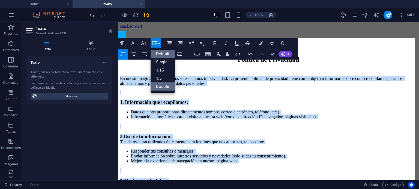
click at [160, 86] on link "Double" at bounding box center [162, 87] width 24 height 8
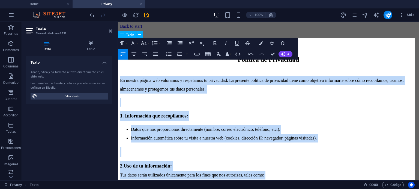
click at [225, 94] on p "En nuestra página web valoramos y respetamos tu privacidad. La presente polític…" at bounding box center [268, 84] width 297 height 17
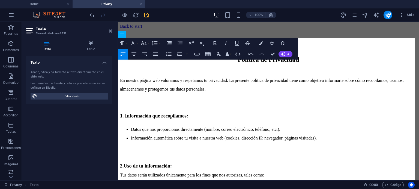
click at [144, 14] on icon "save" at bounding box center [146, 15] width 6 height 6
click at [142, 3] on link at bounding box center [140, 4] width 3 height 5
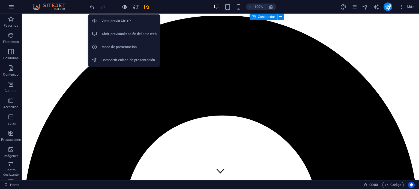
click at [125, 8] on icon "button" at bounding box center [125, 7] width 6 height 6
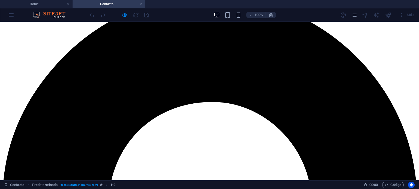
scroll to position [109, 0]
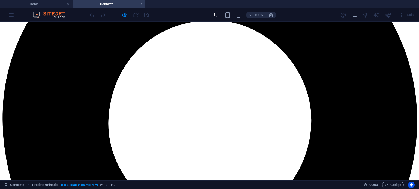
click at [141, 5] on link at bounding box center [140, 4] width 3 height 5
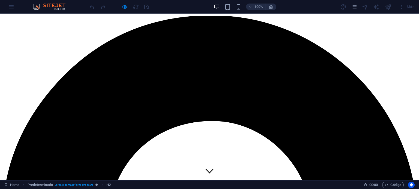
click at [369, 6] on div "Más" at bounding box center [378, 6] width 77 height 9
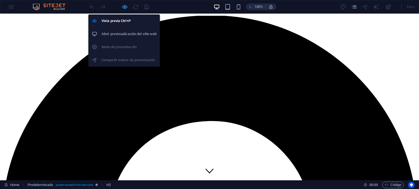
click at [125, 6] on icon "button" at bounding box center [125, 7] width 6 height 6
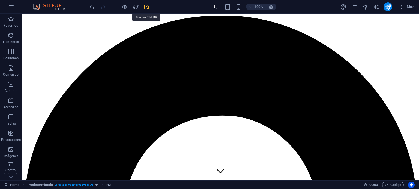
click at [145, 6] on icon "save" at bounding box center [146, 7] width 6 height 6
click at [366, 8] on icon "navigator" at bounding box center [365, 7] width 6 height 6
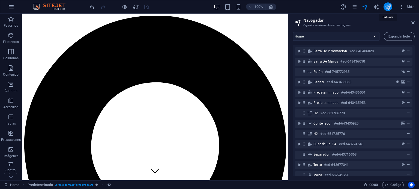
click at [390, 7] on icon "publish" at bounding box center [388, 7] width 6 height 6
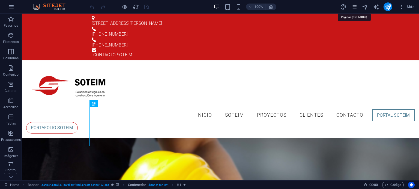
click at [354, 6] on icon "pages" at bounding box center [354, 7] width 6 height 6
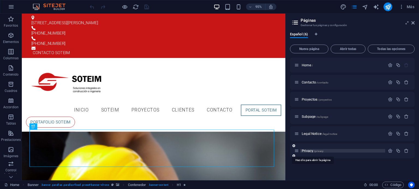
click at [311, 151] on span "Privacy /privacy" at bounding box center [313, 151] width 22 height 4
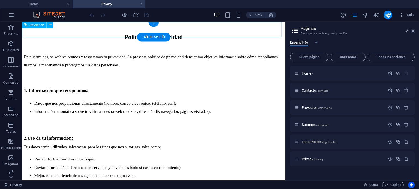
click at [58, 29] on div "Back to start" at bounding box center [160, 26] width 273 height 5
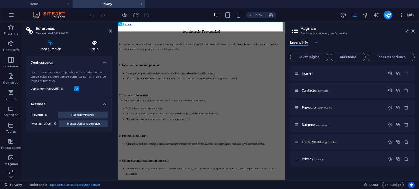
click at [94, 44] on icon at bounding box center [94, 42] width 35 height 5
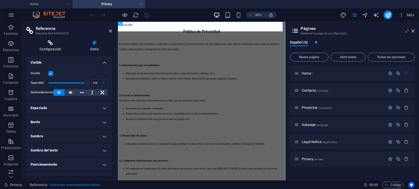
click at [57, 47] on h4 "Configuración" at bounding box center [51, 45] width 50 height 11
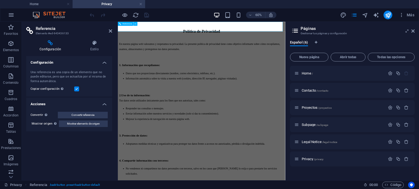
click at [149, 29] on div "Back to start" at bounding box center [257, 26] width 275 height 5
click at [412, 29] on icon at bounding box center [412, 31] width 3 height 4
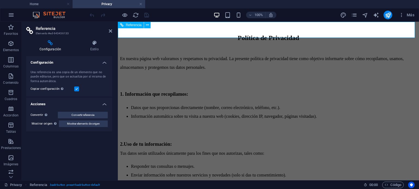
click at [166, 29] on div "Back to start" at bounding box center [268, 26] width 297 height 5
click at [107, 102] on h4 "Acciones" at bounding box center [69, 103] width 86 height 10
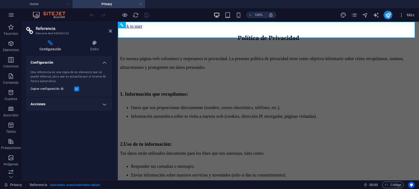
click at [104, 61] on h4 "Configuración" at bounding box center [69, 61] width 86 height 10
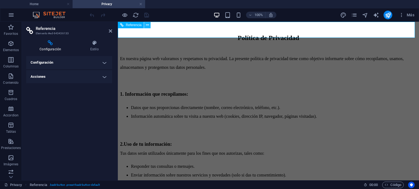
click at [146, 26] on icon at bounding box center [147, 25] width 3 height 6
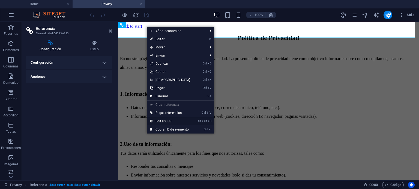
click at [178, 120] on link "Ctrl Alt C Editar CSS" at bounding box center [170, 122] width 47 height 8
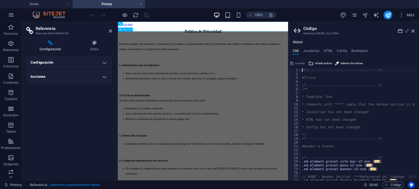
type textarea "@include back-button("
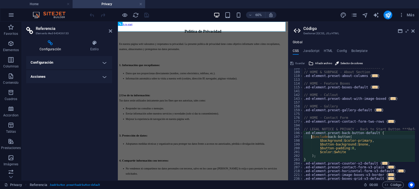
scroll to position [168, 0]
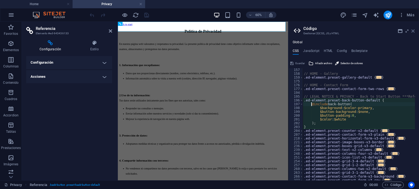
click at [413, 29] on icon at bounding box center [412, 31] width 3 height 4
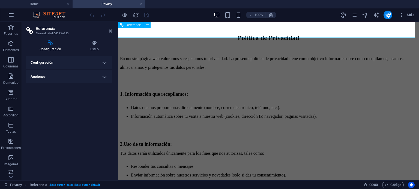
click at [154, 29] on div "Back to start" at bounding box center [268, 26] width 297 height 5
click at [101, 46] on h4 "Estilo" at bounding box center [94, 45] width 35 height 11
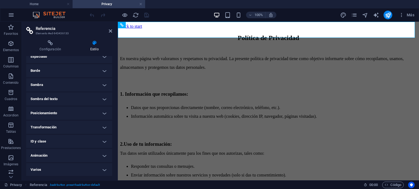
scroll to position [0, 0]
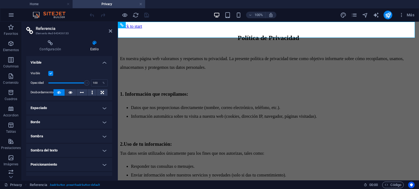
click at [105, 60] on h4 "Visible" at bounding box center [69, 61] width 86 height 10
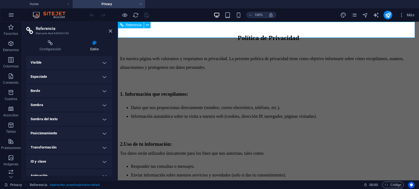
click at [183, 24] on div "Back to start" at bounding box center [268, 26] width 297 height 5
click at [146, 27] on icon at bounding box center [147, 25] width 3 height 6
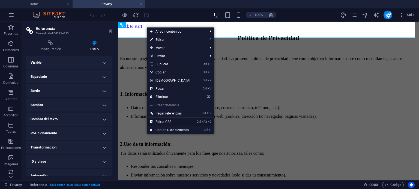
click at [174, 122] on link "Ctrl Alt C Editar CSS" at bounding box center [170, 122] width 47 height 8
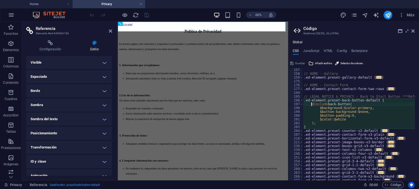
scroll to position [168, 0]
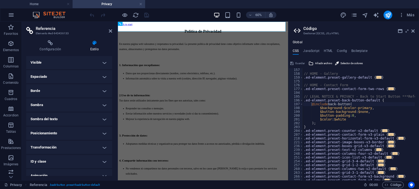
click at [331, 47] on div "Global CSS JavaScript HTML Config Boilerplate @include back-button( 157 158 159…" at bounding box center [353, 110] width 131 height 140
click at [328, 49] on h4 "HTML" at bounding box center [328, 52] width 9 height 6
type textarea "{{content}}"
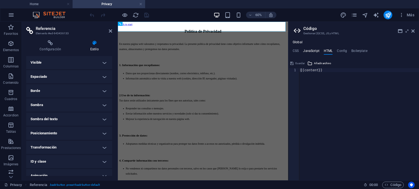
click at [316, 51] on h4 "JavaScript" at bounding box center [311, 52] width 16 height 6
type textarea "/* JS for preset "Menu V2" */"
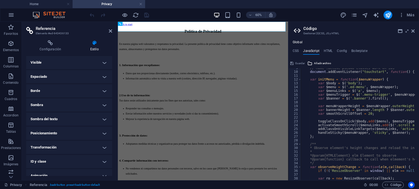
scroll to position [16, 0]
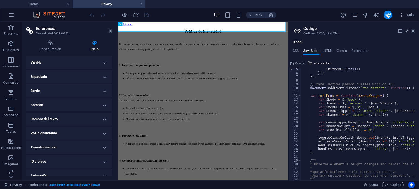
click at [295, 44] on h4 "Global" at bounding box center [298, 42] width 10 height 4
click at [296, 48] on div "Global CSS JavaScript HTML Config Boilerplate @include back-button( 157 158 159…" at bounding box center [353, 110] width 131 height 140
click at [296, 51] on h4 "CSS" at bounding box center [296, 52] width 6 height 6
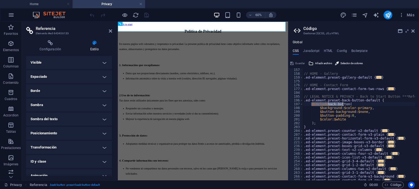
drag, startPoint x: 311, startPoint y: 103, endPoint x: 343, endPoint y: 103, distance: 32.2
click at [343, 103] on div "// HOME - Gallery .ed-element.preset-gallery-default { ... } // HOME - Contact …" at bounding box center [400, 126] width 195 height 116
click at [343, 103] on div "// HOME - Gallery .ed-element.preset-gallery-default { ... } // HOME - Contact …" at bounding box center [359, 124] width 112 height 112
drag, startPoint x: 328, startPoint y: 104, endPoint x: 348, endPoint y: 104, distance: 19.4
click at [348, 104] on div "// HOME - Gallery .ed-element.preset-gallery-default { ... } // HOME - Contact …" at bounding box center [400, 126] width 195 height 116
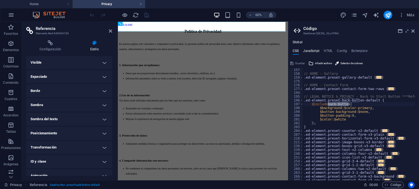
click at [315, 50] on h4 "JavaScript" at bounding box center [311, 52] width 16 height 6
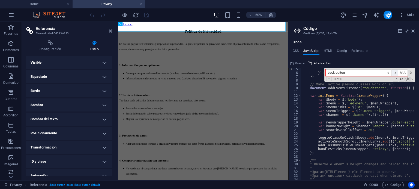
type input "back-button"
click at [393, 73] on span "​" at bounding box center [394, 73] width 7 height 7
click at [395, 73] on span "​" at bounding box center [394, 73] width 7 height 7
click at [391, 73] on span "​" at bounding box center [388, 73] width 7 height 7
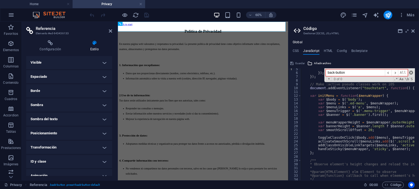
click at [411, 74] on span at bounding box center [411, 73] width 4 height 4
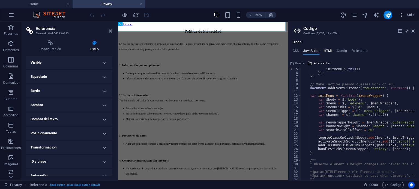
click at [332, 51] on h4 "HTML" at bounding box center [328, 52] width 9 height 6
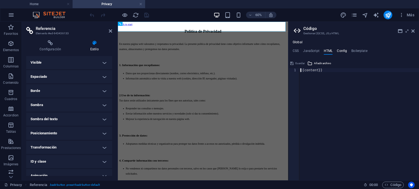
click at [340, 51] on h4 "Config" at bounding box center [342, 52] width 10 height 6
type textarea "$color-background: #ffffff;"
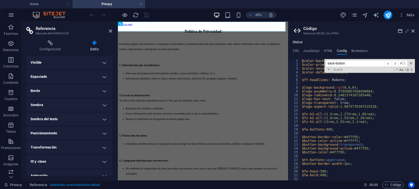
scroll to position [254, 0]
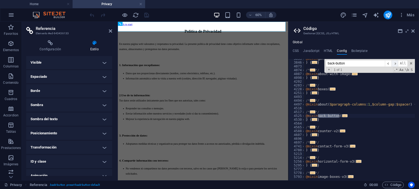
type input "back-button"
click at [393, 62] on span "​" at bounding box center [394, 63] width 7 height 7
click at [411, 62] on span at bounding box center [411, 64] width 4 height 4
type textarea "@mixin back-button("
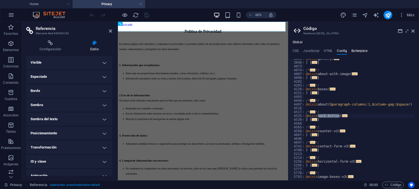
click at [357, 54] on h4 "Boilerplate" at bounding box center [359, 52] width 16 height 6
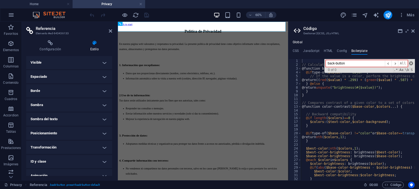
type input "back-button"
click at [412, 64] on span at bounding box center [411, 64] width 4 height 4
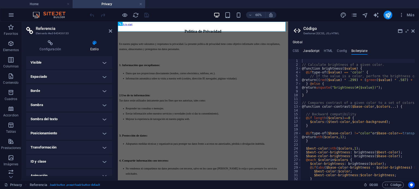
click at [312, 52] on h4 "JavaScript" at bounding box center [311, 52] width 16 height 6
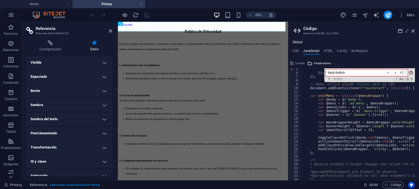
click at [411, 73] on span at bounding box center [411, 73] width 4 height 4
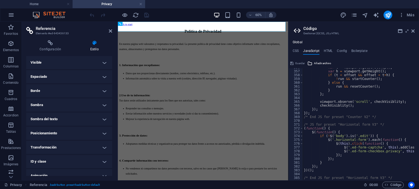
scroll to position [1361, 0]
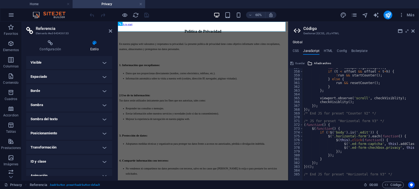
click at [299, 50] on ul "CSS JavaScript HTML Config Boilerplate" at bounding box center [353, 52] width 131 height 6
click at [297, 52] on h4 "CSS" at bounding box center [296, 52] width 6 height 6
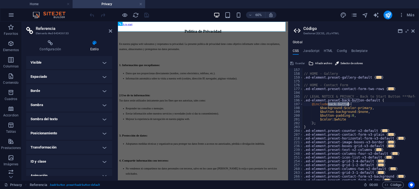
click at [296, 31] on icon at bounding box center [298, 31] width 8 height 8
click at [411, 32] on header "Código Gestionar (S)CSS, JS y HTML" at bounding box center [354, 29] width 121 height 14
drag, startPoint x: 414, startPoint y: 33, endPoint x: 296, endPoint y: 12, distance: 120.2
click at [414, 33] on icon at bounding box center [412, 31] width 3 height 4
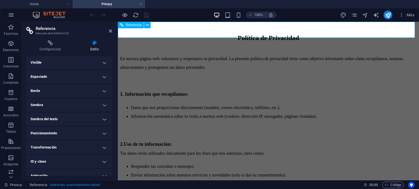
click at [170, 29] on div "Back to start" at bounding box center [268, 26] width 297 height 5
click at [141, 29] on div "Back to start" at bounding box center [268, 26] width 297 height 5
click at [144, 29] on div "Back to start" at bounding box center [268, 26] width 297 height 5
click at [110, 31] on icon at bounding box center [110, 31] width 3 height 4
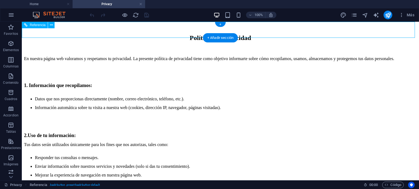
click at [117, 29] on div "Back to start" at bounding box center [220, 26] width 393 height 5
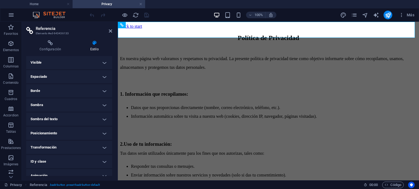
drag, startPoint x: 213, startPoint y: 29, endPoint x: 149, endPoint y: 29, distance: 63.5
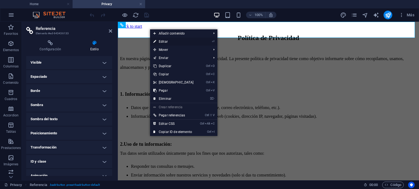
click at [173, 43] on link "⏎ Editar" at bounding box center [173, 42] width 47 height 8
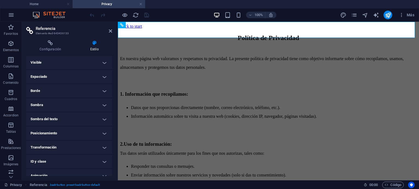
scroll to position [20, 0]
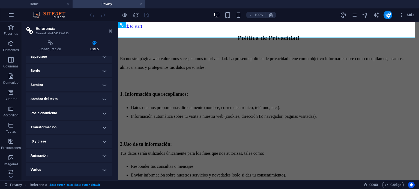
click at [84, 130] on h4 "Transformación" at bounding box center [69, 127] width 86 height 13
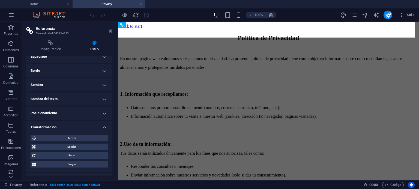
click at [85, 129] on h4 "Transformación" at bounding box center [69, 126] width 86 height 10
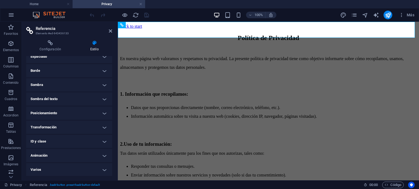
click at [62, 140] on h4 "ID y clase" at bounding box center [69, 141] width 86 height 13
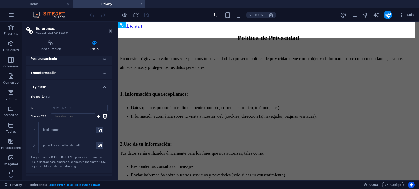
click at [55, 88] on h4 "ID y clase" at bounding box center [69, 86] width 86 height 10
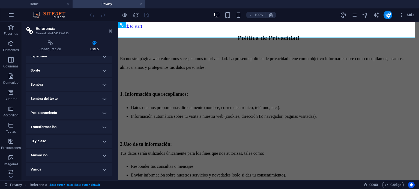
scroll to position [20, 0]
click at [35, 152] on h4 "Animación" at bounding box center [69, 155] width 86 height 13
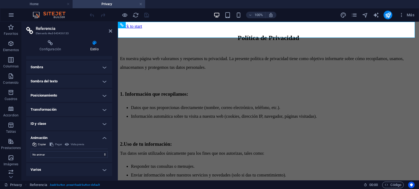
click at [44, 136] on h4 "Animación" at bounding box center [69, 137] width 86 height 10
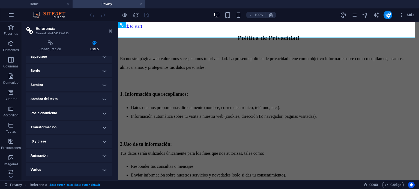
click at [39, 171] on h4 "Varios" at bounding box center [69, 170] width 86 height 13
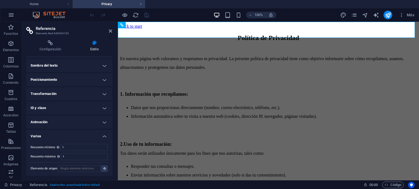
click at [35, 136] on h4 "Varios" at bounding box center [69, 135] width 86 height 10
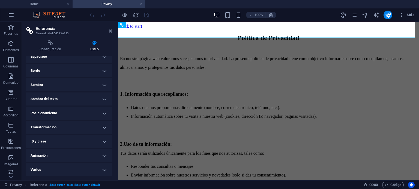
scroll to position [0, 0]
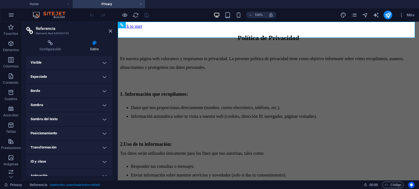
click at [59, 62] on h4 "Visible" at bounding box center [69, 62] width 86 height 13
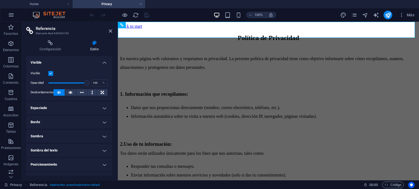
click at [59, 62] on h4 "Visible" at bounding box center [69, 61] width 86 height 10
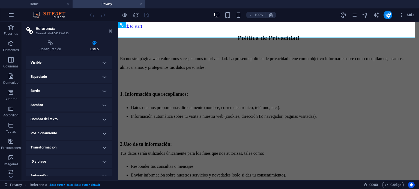
click at [55, 74] on h4 "Espaciado" at bounding box center [69, 76] width 86 height 13
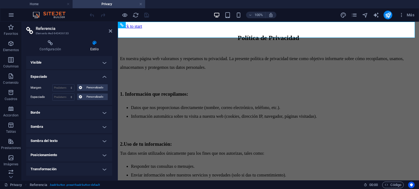
click at [55, 74] on h4 "Espaciado" at bounding box center [69, 75] width 86 height 10
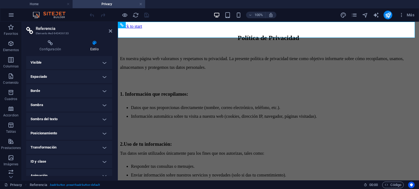
click at [47, 88] on h4 "Borde" at bounding box center [69, 91] width 86 height 13
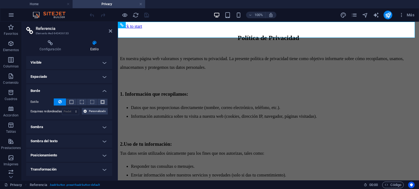
click at [47, 88] on h4 "Borde" at bounding box center [69, 90] width 86 height 10
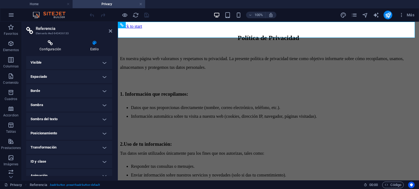
click at [55, 44] on icon at bounding box center [50, 42] width 48 height 5
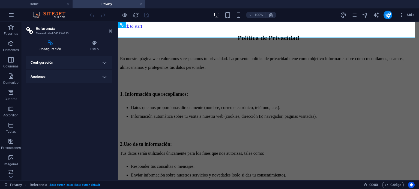
click at [50, 66] on h4 "Configuración" at bounding box center [69, 62] width 86 height 13
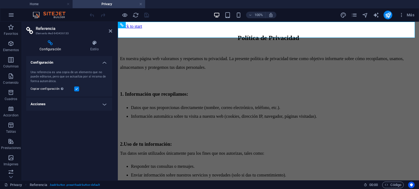
click at [51, 66] on div "Una referencia es una copia de un elemento que no puede editarse, pero que se a…" at bounding box center [69, 81] width 86 height 31
click at [53, 65] on h4 "Configuración" at bounding box center [69, 61] width 86 height 10
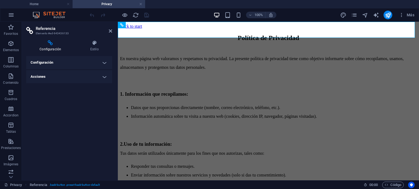
click at [43, 84] on div "Configuración Una referencia es una copia de un elemento que no puede editarse,…" at bounding box center [69, 116] width 86 height 120
click at [44, 79] on h4 "Acciones" at bounding box center [69, 76] width 86 height 13
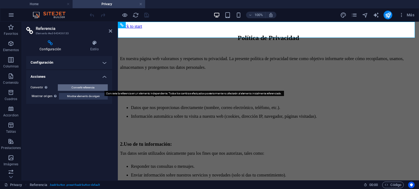
click at [77, 88] on span "Convertir referencia" at bounding box center [82, 88] width 23 height 7
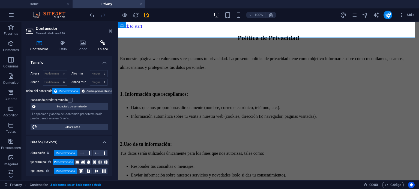
click at [99, 46] on h4 "Enlace" at bounding box center [103, 45] width 19 height 11
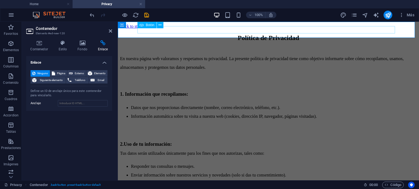
click at [155, 23] on div "Botón" at bounding box center [146, 25] width 19 height 7
click at [159, 29] on div "Back to start" at bounding box center [268, 26] width 297 height 5
click at [150, 26] on span "Botón" at bounding box center [150, 24] width 8 height 3
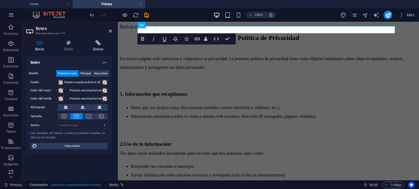
click at [98, 44] on icon at bounding box center [98, 42] width 28 height 5
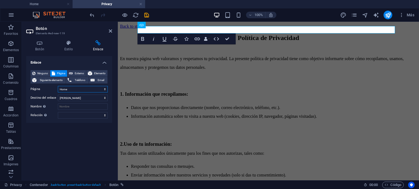
click at [64, 88] on select "Home Contacto Proyectos Subpage Legal Notice Privacy" at bounding box center [83, 89] width 50 height 7
select select "1"
click at [58, 86] on select "Home Contacto Proyectos Subpage Legal Notice Privacy" at bounding box center [83, 89] width 50 height 7
click at [80, 95] on select "Nueva pestaña Misma pestaña Superposición" at bounding box center [83, 98] width 50 height 7
click at [80, 96] on select "Nueva pestaña Misma pestaña Superposición" at bounding box center [83, 98] width 50 height 7
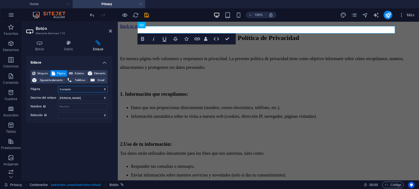
click at [96, 87] on select "Home Contacto Proyectos Subpage Legal Notice Privacy" at bounding box center [83, 89] width 50 height 7
click at [95, 88] on select "Home Contacto Proyectos Subpage Legal Notice Privacy" at bounding box center [83, 89] width 50 height 7
click at [103, 89] on select "Home Contacto Proyectos Subpage Legal Notice Privacy" at bounding box center [83, 89] width 50 height 7
click at [85, 87] on select "Home Contacto Proyectos Subpage Legal Notice Privacy" at bounding box center [83, 89] width 50 height 7
click at [160, 26] on icon at bounding box center [159, 25] width 3 height 6
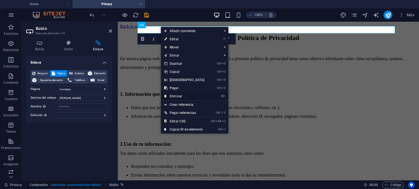
click at [179, 98] on link "⌦ Eliminar" at bounding box center [184, 96] width 47 height 8
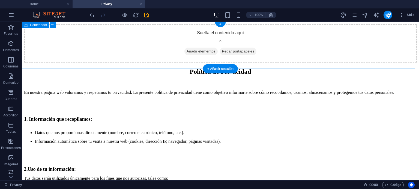
click at [59, 59] on div "Suelta el contenido aquí o Añadir elementos Pegar portapapeles" at bounding box center [220, 43] width 393 height 39
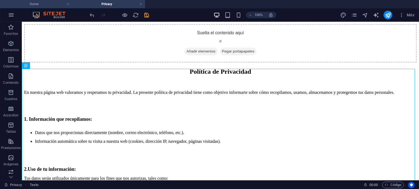
click at [49, 4] on h4 "Home" at bounding box center [36, 4] width 73 height 6
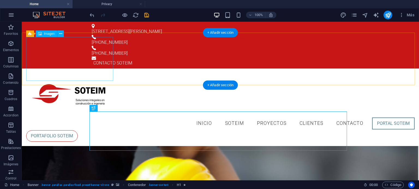
click at [75, 73] on figure at bounding box center [220, 95] width 388 height 44
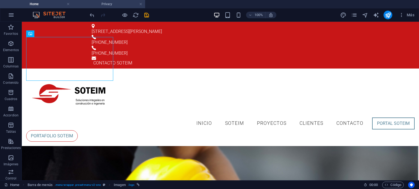
click at [126, 5] on h4 "Privacy" at bounding box center [109, 4] width 73 height 6
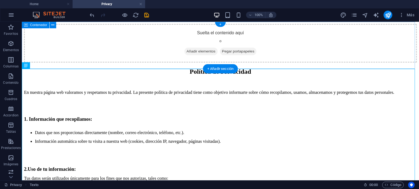
drag, startPoint x: 63, startPoint y: 46, endPoint x: 68, endPoint y: 47, distance: 5.5
click at [63, 46] on div "Suelta el contenido aquí o Añadir elementos Pegar portapapeles" at bounding box center [220, 43] width 393 height 39
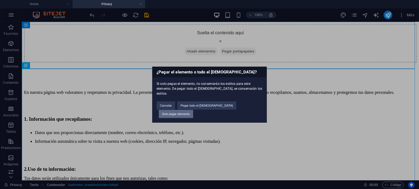
click at [193, 110] on button "Solo pegar elemento" at bounding box center [176, 114] width 34 height 8
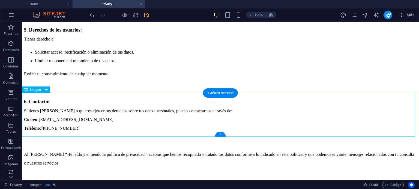
scroll to position [262, 0]
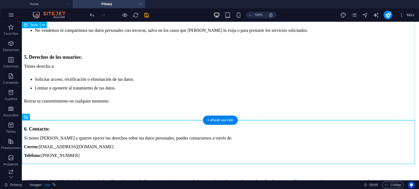
click at [73, 120] on div "Política de Privacidad En nuestra página web valoramos y respetamos tu privacid…" at bounding box center [220, 0] width 393 height 389
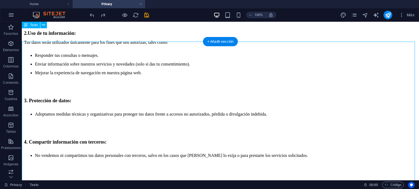
scroll to position [0, 0]
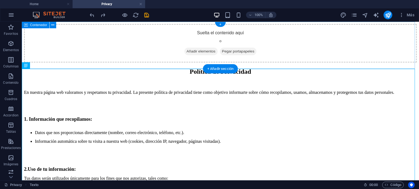
click at [150, 50] on div "Suelta el contenido aquí o Añadir elementos Pegar portapapeles" at bounding box center [220, 43] width 393 height 39
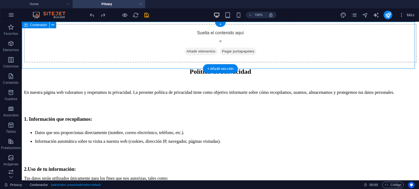
click at [150, 50] on div "Suelta el contenido aquí o Añadir elementos Pegar portapapeles" at bounding box center [220, 43] width 393 height 39
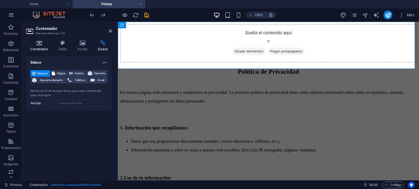
click at [34, 49] on h4 "Contenedor" at bounding box center [40, 45] width 28 height 11
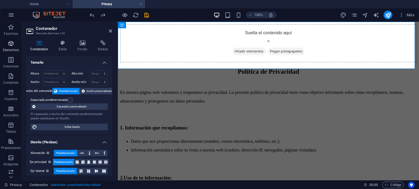
click at [13, 51] on p "Elementos" at bounding box center [11, 50] width 16 height 4
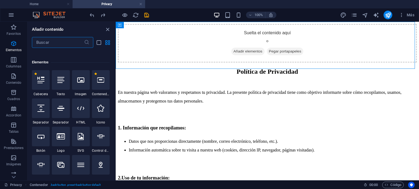
scroll to position [103, 0]
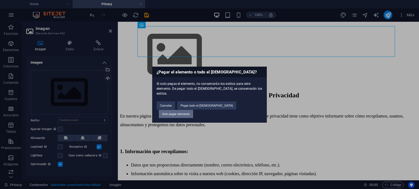
click at [193, 110] on button "Solo pegar elemento" at bounding box center [176, 114] width 34 height 8
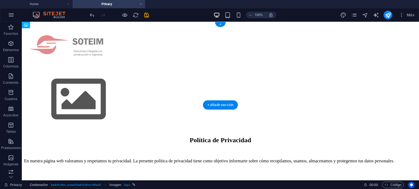
drag, startPoint x: 133, startPoint y: 76, endPoint x: 112, endPoint y: 44, distance: 37.9
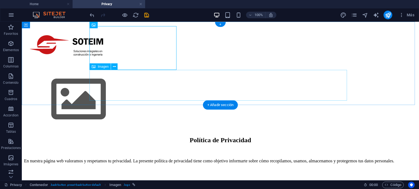
click at [125, 88] on figure at bounding box center [220, 100] width 393 height 62
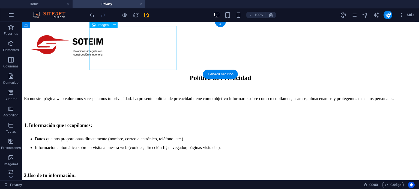
click at [142, 52] on figure at bounding box center [220, 46] width 393 height 45
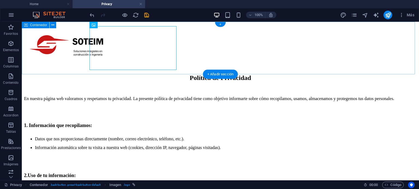
click at [73, 52] on div at bounding box center [220, 46] width 393 height 45
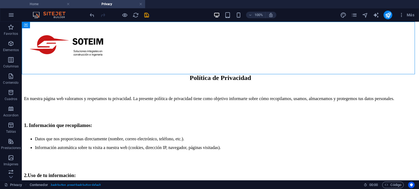
click at [40, 7] on h4 "Home" at bounding box center [36, 4] width 73 height 6
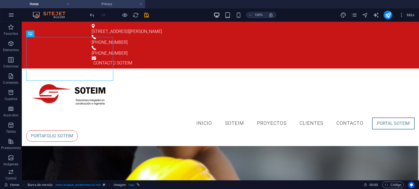
click at [98, 2] on h4 "Privacy" at bounding box center [109, 4] width 73 height 6
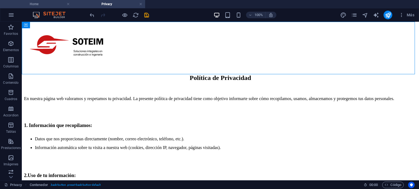
click at [45, 4] on h4 "Home" at bounding box center [36, 4] width 73 height 6
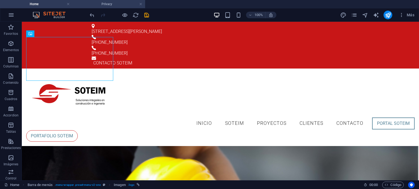
click at [109, 4] on h4 "Privacy" at bounding box center [109, 4] width 73 height 6
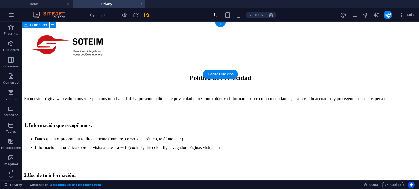
click at [323, 59] on div at bounding box center [220, 46] width 393 height 45
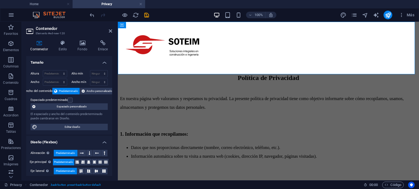
scroll to position [97, 0]
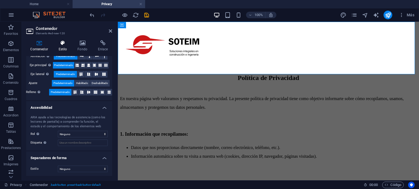
click at [61, 46] on h4 "Estilo" at bounding box center [63, 45] width 19 height 11
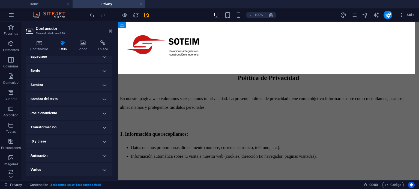
scroll to position [0, 0]
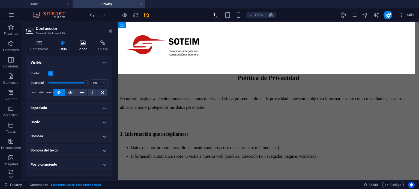
click at [77, 50] on h4 "Fondo" at bounding box center [83, 45] width 20 height 11
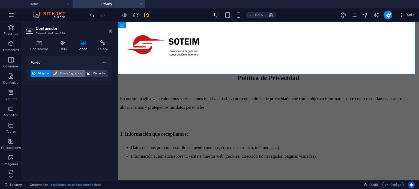
click at [59, 72] on span "Color / Degradado" at bounding box center [71, 73] width 24 height 7
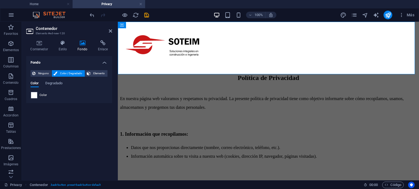
click at [73, 109] on div "Fondo Ninguno Color / Degradado Elemento Estirar fondo a ancho completo Superpo…" at bounding box center [69, 116] width 86 height 120
click at [111, 30] on icon at bounding box center [110, 31] width 3 height 4
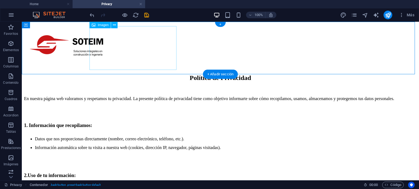
click at [142, 53] on figure at bounding box center [220, 46] width 393 height 45
click at [78, 46] on div at bounding box center [220, 46] width 393 height 45
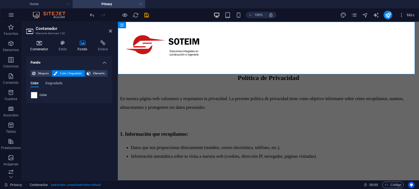
click at [45, 43] on icon at bounding box center [39, 42] width 26 height 5
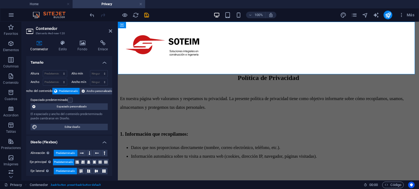
click at [50, 89] on label "Ancho del contenido" at bounding box center [38, 91] width 28 height 7
click at [46, 89] on label "Ancho del contenido" at bounding box center [38, 91] width 28 height 7
click at [100, 89] on span "Ancho personalizado" at bounding box center [99, 91] width 26 height 7
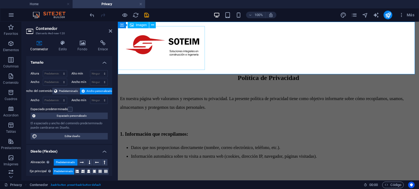
click at [189, 47] on figure at bounding box center [268, 46] width 297 height 45
select select "px"
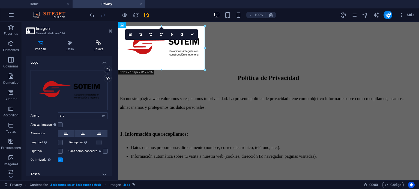
click at [100, 43] on icon at bounding box center [98, 42] width 27 height 5
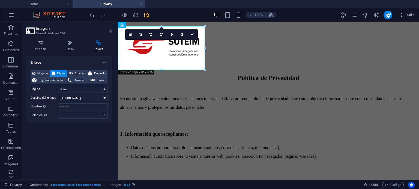
click at [110, 31] on icon at bounding box center [110, 31] width 3 height 4
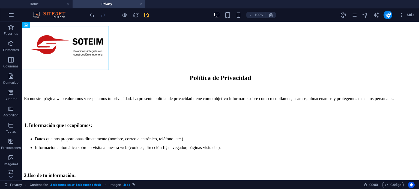
click at [144, 12] on icon "save" at bounding box center [146, 15] width 6 height 6
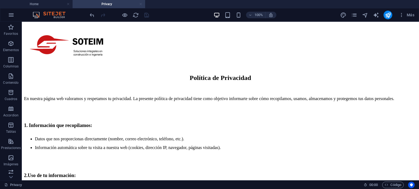
click at [141, 4] on link at bounding box center [140, 4] width 3 height 5
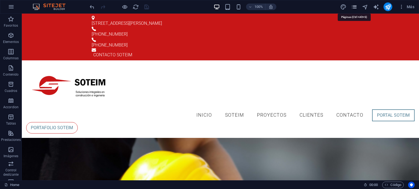
click at [356, 6] on icon "pages" at bounding box center [354, 7] width 6 height 6
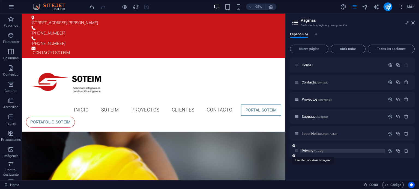
click at [311, 150] on span "Privacy /privacy" at bounding box center [313, 151] width 22 height 4
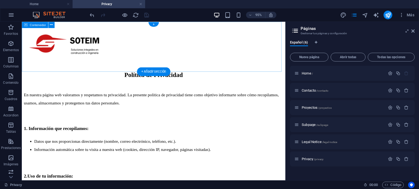
click at [127, 39] on div at bounding box center [160, 46] width 273 height 45
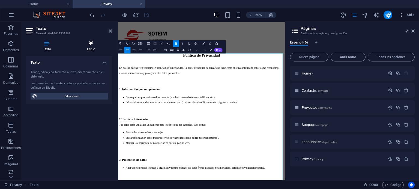
click at [92, 47] on h4 "Estilo" at bounding box center [91, 45] width 42 height 11
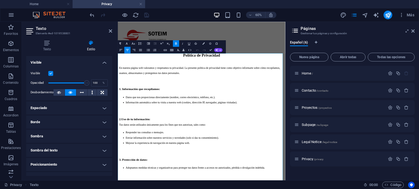
click at [381, 85] on h2 "Política de Privacidad" at bounding box center [257, 81] width 275 height 15
click at [348, 69] on div at bounding box center [257, 46] width 275 height 45
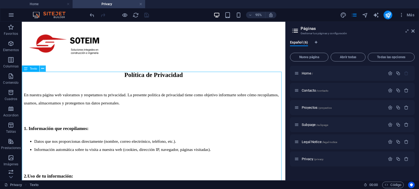
click at [43, 71] on icon at bounding box center [42, 68] width 3 height 5
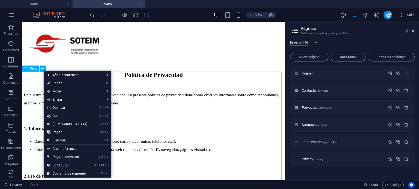
click at [34, 67] on div "Texto" at bounding box center [30, 69] width 17 height 6
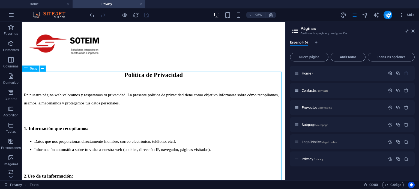
click at [33, 68] on span "Texto" at bounding box center [33, 68] width 7 height 3
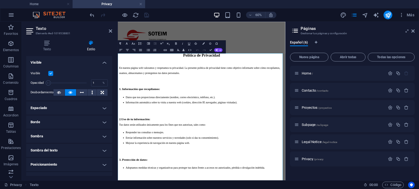
drag, startPoint x: 77, startPoint y: 80, endPoint x: 47, endPoint y: 81, distance: 29.2
click at [48, 81] on span at bounding box center [67, 83] width 38 height 8
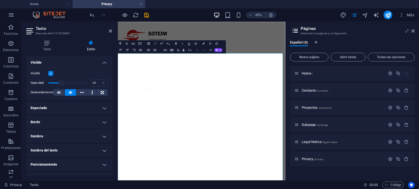
drag, startPoint x: 47, startPoint y: 81, endPoint x: 61, endPoint y: 81, distance: 13.9
click at [61, 81] on span at bounding box center [61, 82] width 5 height 5
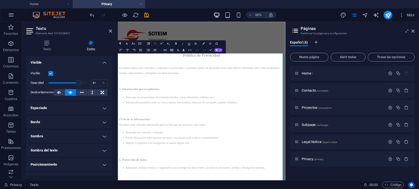
drag, startPoint x: 71, startPoint y: 81, endPoint x: 79, endPoint y: 81, distance: 7.6
click at [79, 81] on span at bounding box center [78, 82] width 5 height 5
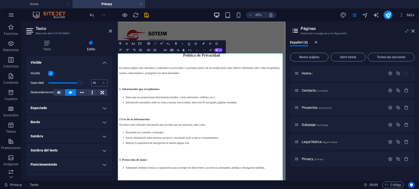
type input "100"
drag, startPoint x: 77, startPoint y: 80, endPoint x: 95, endPoint y: 80, distance: 18.0
click at [95, 80] on div "Opacidad 100 %" at bounding box center [69, 83] width 77 height 8
click at [61, 94] on button at bounding box center [58, 92] width 11 height 7
click at [70, 94] on icon at bounding box center [70, 92] width 4 height 7
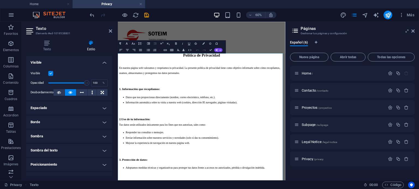
scroll to position [52, 0]
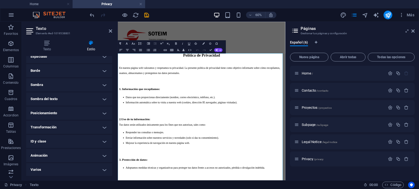
click at [49, 156] on h4 "Animación" at bounding box center [69, 155] width 86 height 13
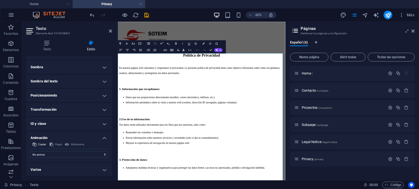
click at [55, 137] on h4 "Animación" at bounding box center [69, 137] width 86 height 10
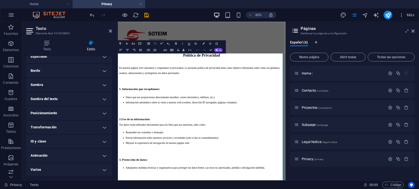
click at [42, 165] on h4 "Varios" at bounding box center [69, 170] width 86 height 13
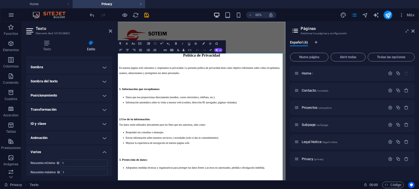
click at [50, 151] on h4 "Varios" at bounding box center [69, 151] width 86 height 10
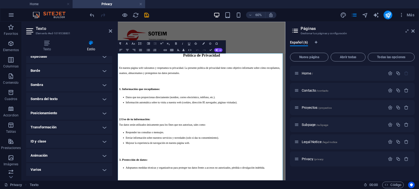
click at [61, 102] on h4 "Sombra del texto" at bounding box center [69, 99] width 86 height 13
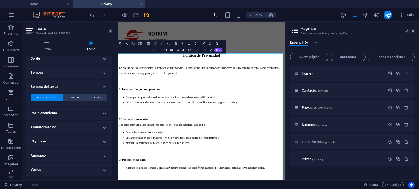
click at [64, 89] on h4 "Sombra del texto" at bounding box center [69, 85] width 86 height 10
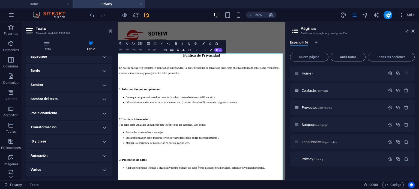
scroll to position [0, 0]
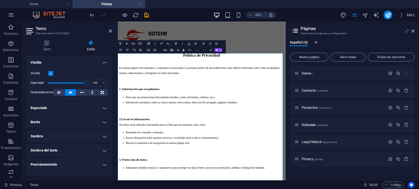
click at [103, 63] on h4 "Visible" at bounding box center [69, 61] width 86 height 10
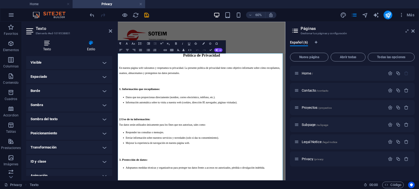
click at [43, 41] on icon at bounding box center [47, 42] width 42 height 5
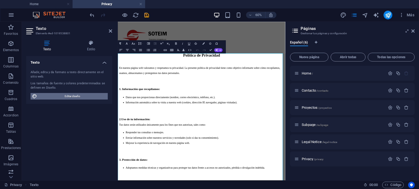
click at [63, 98] on span "Editar diseño" at bounding box center [72, 96] width 67 height 7
select select "px"
select select "300"
select select "px"
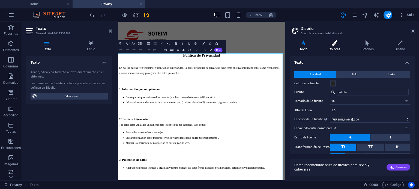
click at [331, 49] on h4 "Colores" at bounding box center [335, 45] width 33 height 11
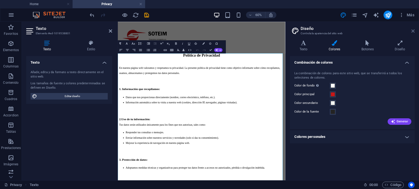
click at [413, 31] on icon at bounding box center [412, 31] width 3 height 4
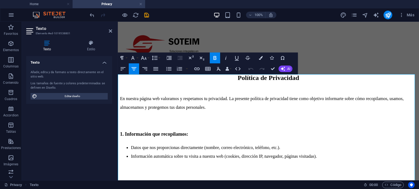
click at [328, 82] on h2 "Política de Privacidad" at bounding box center [268, 81] width 297 height 15
click at [329, 100] on p "En nuestra página web valoramos y respetamos tu privacidad. La presente polític…" at bounding box center [268, 103] width 297 height 17
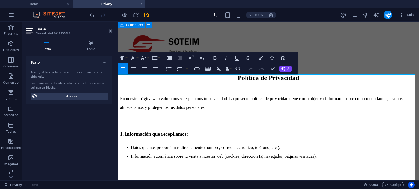
click at [357, 52] on div at bounding box center [268, 46] width 297 height 45
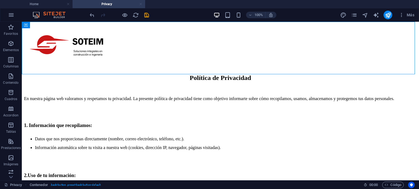
click at [142, 5] on link at bounding box center [140, 4] width 3 height 5
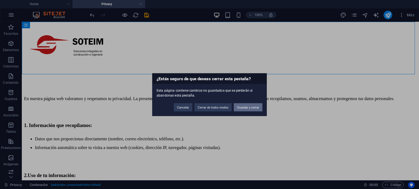
click at [247, 106] on button "Guardar y cerrar" at bounding box center [248, 107] width 29 height 8
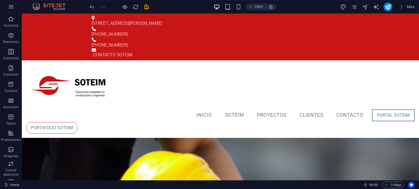
click at [350, 4] on div "Más" at bounding box center [378, 6] width 77 height 9
click at [353, 10] on icon "pages" at bounding box center [354, 7] width 6 height 6
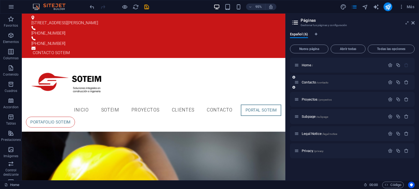
click at [309, 80] on div "Contacto /contacto" at bounding box center [339, 82] width 91 height 6
click at [309, 82] on span "Contacto /contacto" at bounding box center [315, 82] width 27 height 4
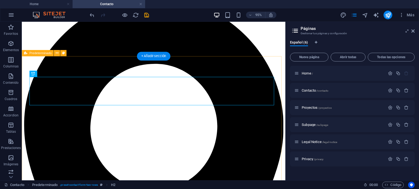
scroll to position [109, 0]
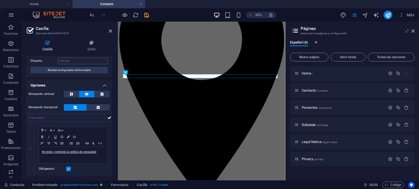
scroll to position [0, 0]
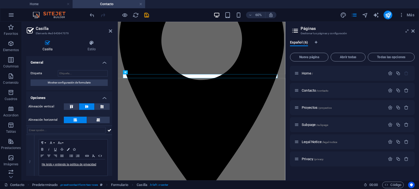
click at [52, 63] on h4 "General" at bounding box center [69, 61] width 86 height 10
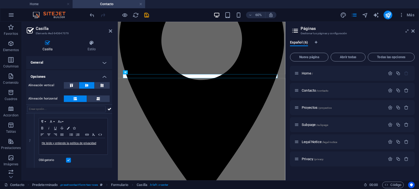
click at [61, 73] on h4 "Opciones" at bounding box center [69, 75] width 86 height 10
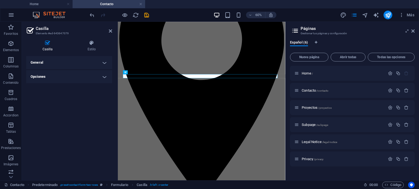
click at [59, 74] on h4 "Opciones" at bounding box center [69, 76] width 86 height 13
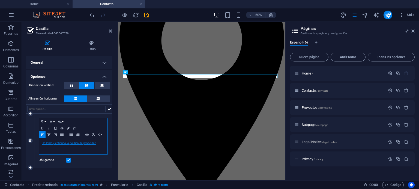
click at [93, 143] on link "He leído y entiendo la política de privacidad" at bounding box center [69, 143] width 55 height 3
click at [92, 164] on div "Paragraph Format Normal Heading 1 Heading 2 Heading 3 Heading 4 Heading 5 Headi…" at bounding box center [73, 141] width 78 height 54
click at [40, 73] on h4 "Opciones" at bounding box center [69, 75] width 86 height 10
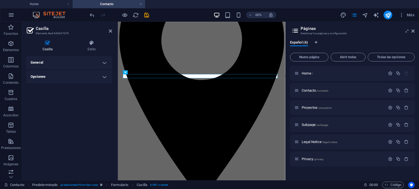
click at [45, 66] on h4 "General" at bounding box center [69, 62] width 86 height 13
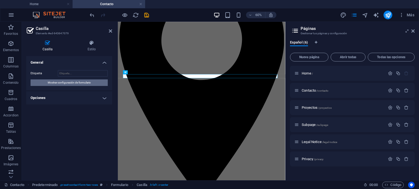
click at [68, 84] on span "Mostrar configuración de formulario" at bounding box center [69, 83] width 43 height 7
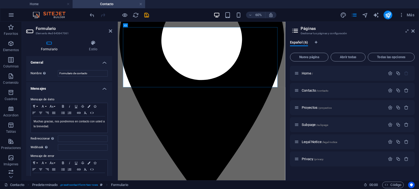
click at [34, 64] on h4 "General" at bounding box center [69, 61] width 86 height 10
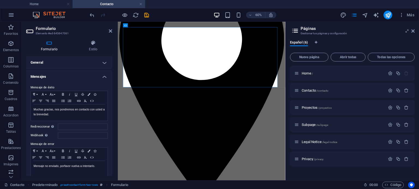
click at [35, 73] on h4 "Mensajes" at bounding box center [69, 75] width 86 height 10
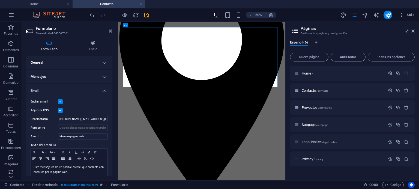
click at [41, 87] on h4 "Email" at bounding box center [69, 90] width 86 height 10
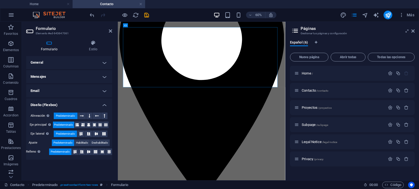
click at [41, 104] on h4 "Diseño (Flexbox)" at bounding box center [69, 104] width 86 height 10
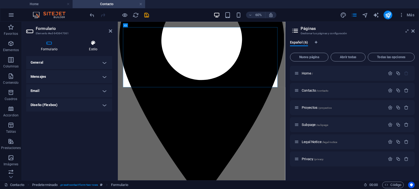
click at [93, 43] on icon at bounding box center [93, 42] width 38 height 5
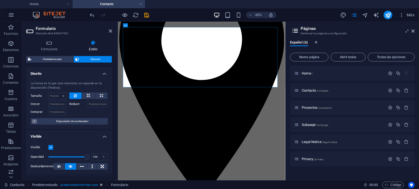
click at [51, 74] on h4 "Diseño" at bounding box center [69, 72] width 86 height 10
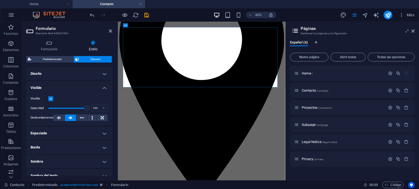
click at [47, 87] on h4 "Visible" at bounding box center [69, 87] width 86 height 10
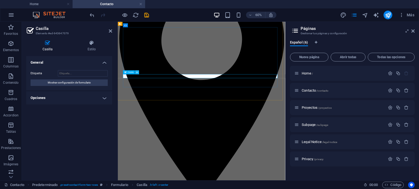
click at [136, 73] on button at bounding box center [137, 72] width 4 height 4
click at [103, 39] on div "Casilla Estilo General Etiqueta Mostrar configuración de formulario Opciones Al…" at bounding box center [69, 108] width 95 height 145
drag, startPoint x: 100, startPoint y: 41, endPoint x: 97, endPoint y: 42, distance: 3.4
click at [100, 41] on icon at bounding box center [91, 42] width 41 height 5
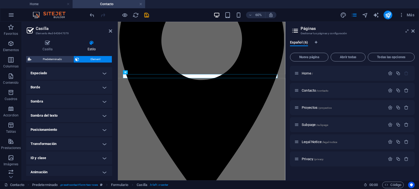
scroll to position [125, 0]
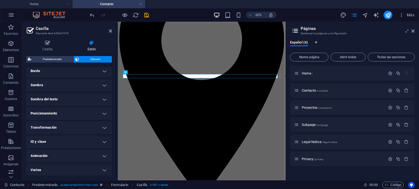
click at [64, 155] on h4 "Animación" at bounding box center [69, 156] width 86 height 13
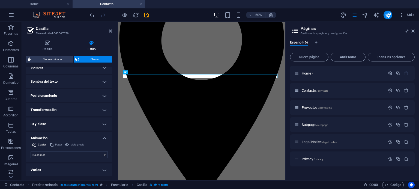
click at [55, 138] on h4 "Animación" at bounding box center [69, 137] width 86 height 10
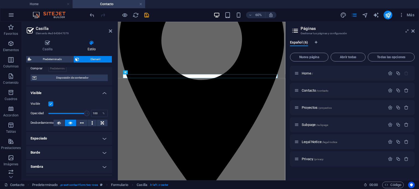
scroll to position [0, 0]
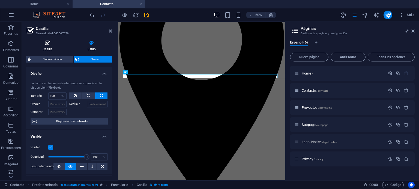
click at [55, 42] on icon at bounding box center [47, 42] width 43 height 5
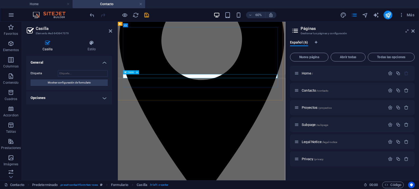
click at [135, 73] on button at bounding box center [137, 72] width 4 height 4
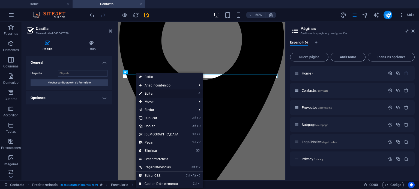
click at [171, 91] on link "⏎ Editar" at bounding box center [159, 94] width 47 height 8
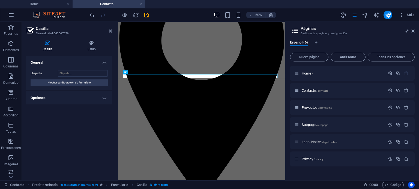
click at [46, 44] on icon at bounding box center [47, 42] width 43 height 5
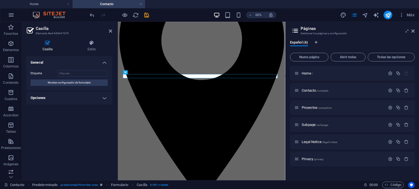
click at [47, 48] on h4 "Casilla" at bounding box center [48, 45] width 45 height 11
click at [64, 99] on h4 "Opciones" at bounding box center [69, 98] width 86 height 13
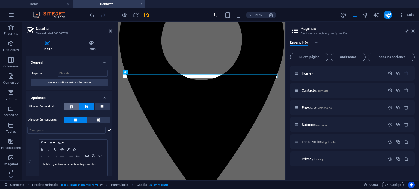
click at [76, 109] on button at bounding box center [71, 107] width 15 height 7
click at [88, 110] on button at bounding box center [86, 107] width 15 height 7
click at [95, 121] on button at bounding box center [98, 120] width 23 height 7
click at [87, 121] on button at bounding box center [98, 120] width 23 height 7
click at [80, 122] on button at bounding box center [75, 120] width 23 height 7
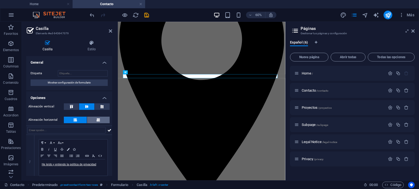
click at [94, 122] on button at bounding box center [98, 120] width 23 height 7
click at [77, 122] on button at bounding box center [75, 120] width 23 height 7
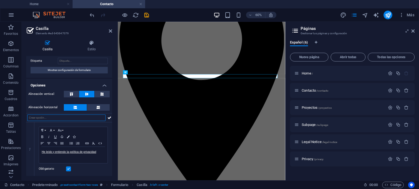
click at [47, 116] on input "text" at bounding box center [66, 118] width 78 height 7
click at [108, 117] on icon at bounding box center [109, 118] width 4 height 7
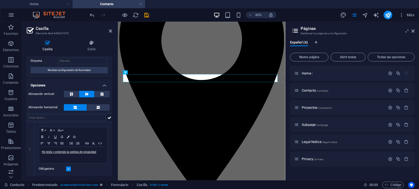
click at [108, 117] on icon at bounding box center [109, 118] width 4 height 7
click at [92, 13] on icon "undo" at bounding box center [92, 15] width 6 height 6
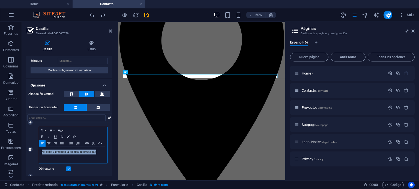
drag, startPoint x: 97, startPoint y: 152, endPoint x: 41, endPoint y: 152, distance: 55.9
click at [41, 152] on div "He leído y entiendo la política de privacidad" at bounding box center [73, 155] width 68 height 16
click at [87, 144] on icon "button" at bounding box center [87, 143] width 7 height 4
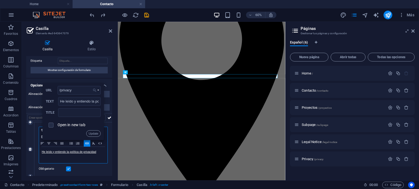
click at [98, 92] on button "Choose Link" at bounding box center [96, 90] width 10 height 9
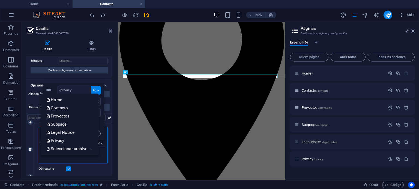
click at [98, 92] on button "Choose Link" at bounding box center [96, 90] width 10 height 9
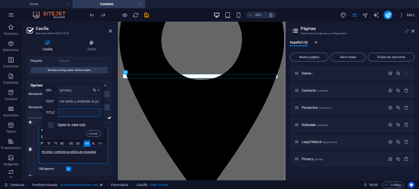
click at [70, 115] on input "text" at bounding box center [79, 113] width 43 height 9
click at [71, 126] on label "Open in new tab" at bounding box center [72, 125] width 28 height 4
checkbox input "true"
click at [92, 135] on button "Update" at bounding box center [93, 134] width 14 height 7
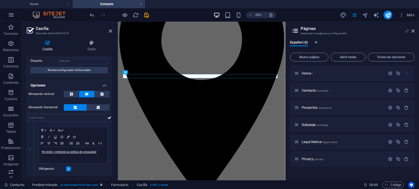
click at [141, 14] on div at bounding box center [119, 15] width 61 height 9
click at [148, 15] on icon "save" at bounding box center [146, 15] width 6 height 6
checkbox input "false"
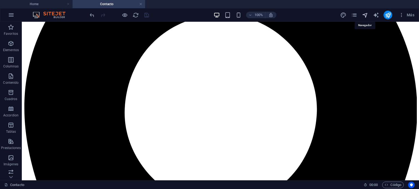
click at [366, 15] on icon "navigator" at bounding box center [365, 15] width 6 height 6
select select "12611392-es"
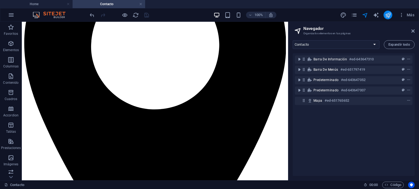
click at [387, 11] on button "publish" at bounding box center [387, 15] width 9 height 9
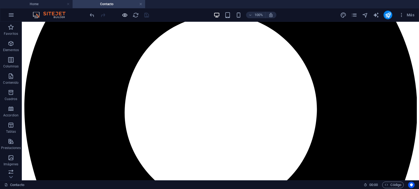
click at [128, 14] on div at bounding box center [119, 15] width 61 height 9
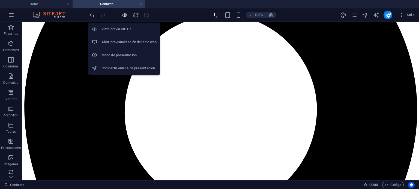
click at [125, 15] on icon "button" at bounding box center [125, 15] width 6 height 6
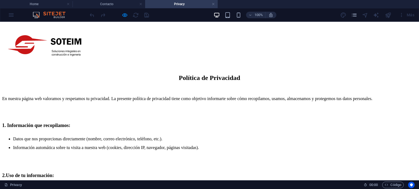
scroll to position [0, 0]
click at [212, 4] on link at bounding box center [213, 4] width 3 height 5
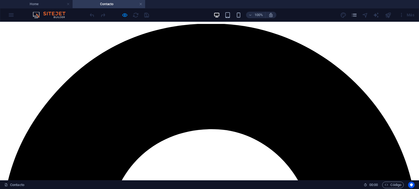
scroll to position [109, 0]
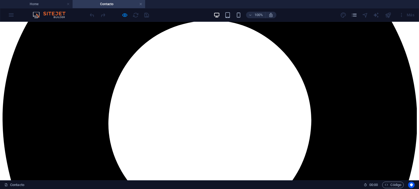
click at [165, 11] on div "100% Más" at bounding box center [253, 15] width 328 height 9
drag, startPoint x: 140, startPoint y: 4, endPoint x: 129, endPoint y: 18, distance: 18.2
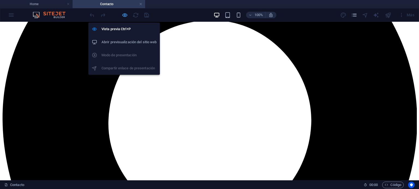
click at [127, 15] on icon "button" at bounding box center [125, 15] width 6 height 6
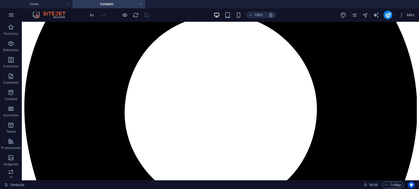
click at [383, 14] on div "Más" at bounding box center [378, 15] width 77 height 9
click at [387, 16] on icon "publish" at bounding box center [388, 15] width 6 height 6
